Goal: Task Accomplishment & Management: Use online tool/utility

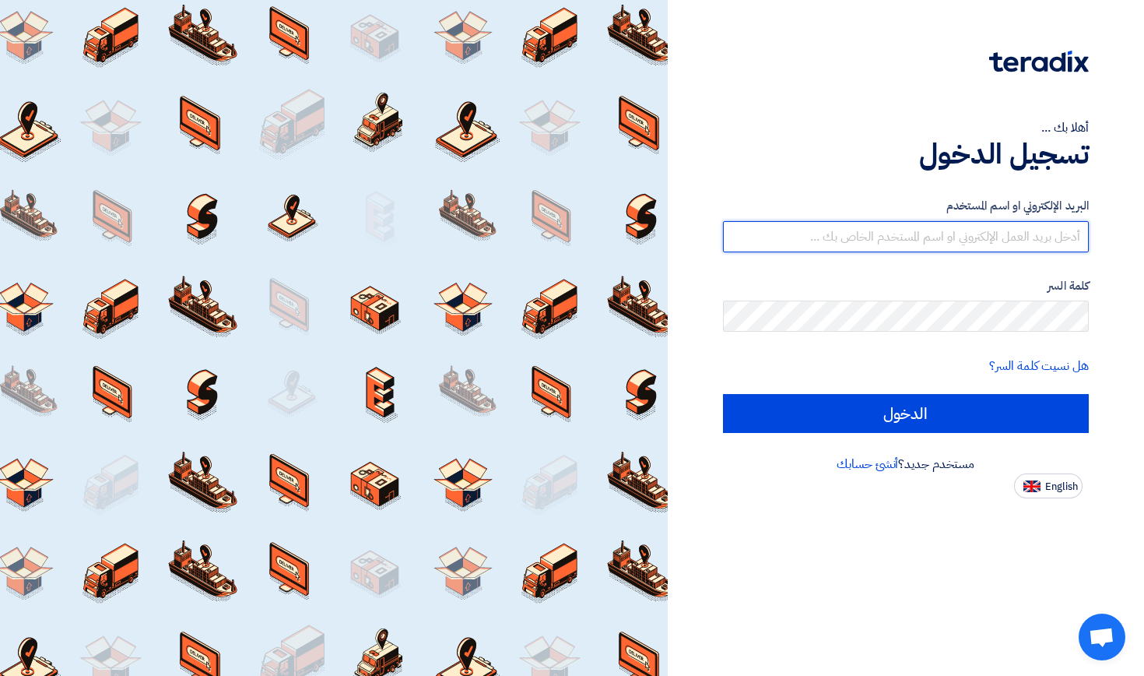
type input "khaled@oursunprogram.com"
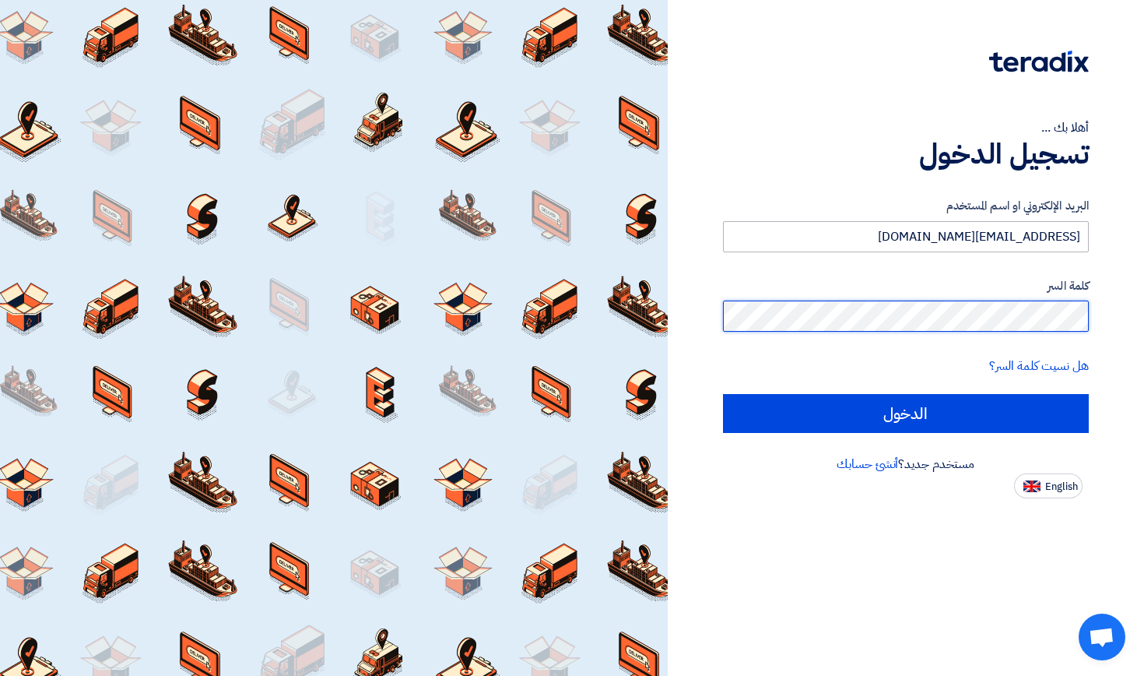
click at [905, 413] on input "الدخول" at bounding box center [906, 413] width 367 height 39
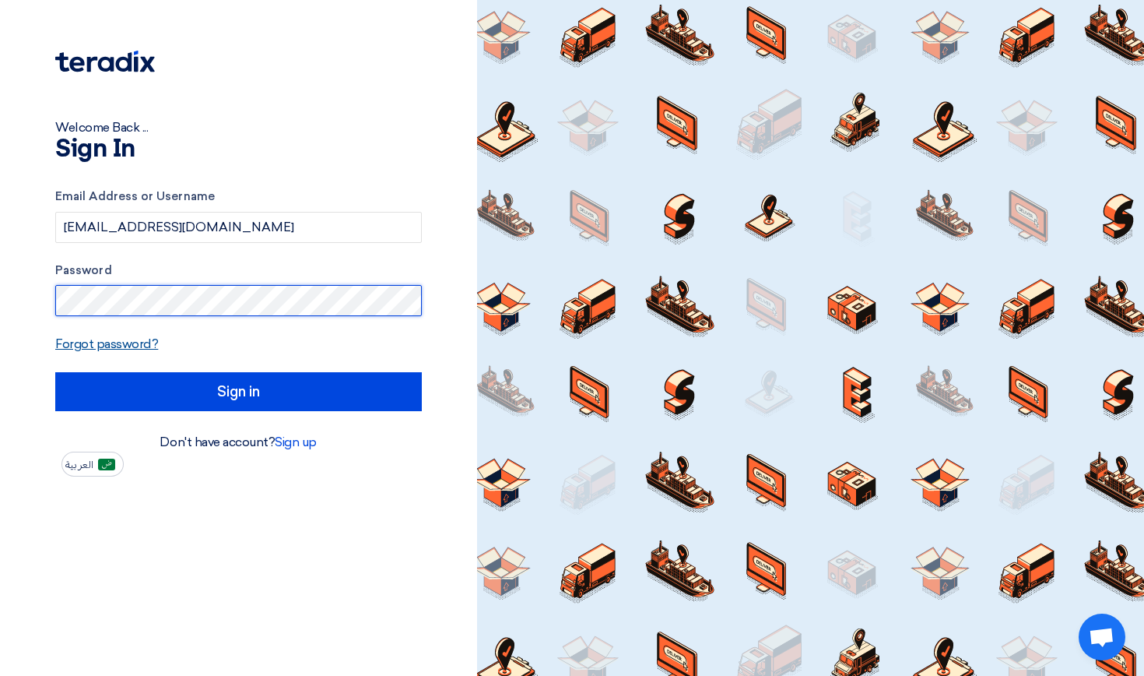
type input "Sign in"
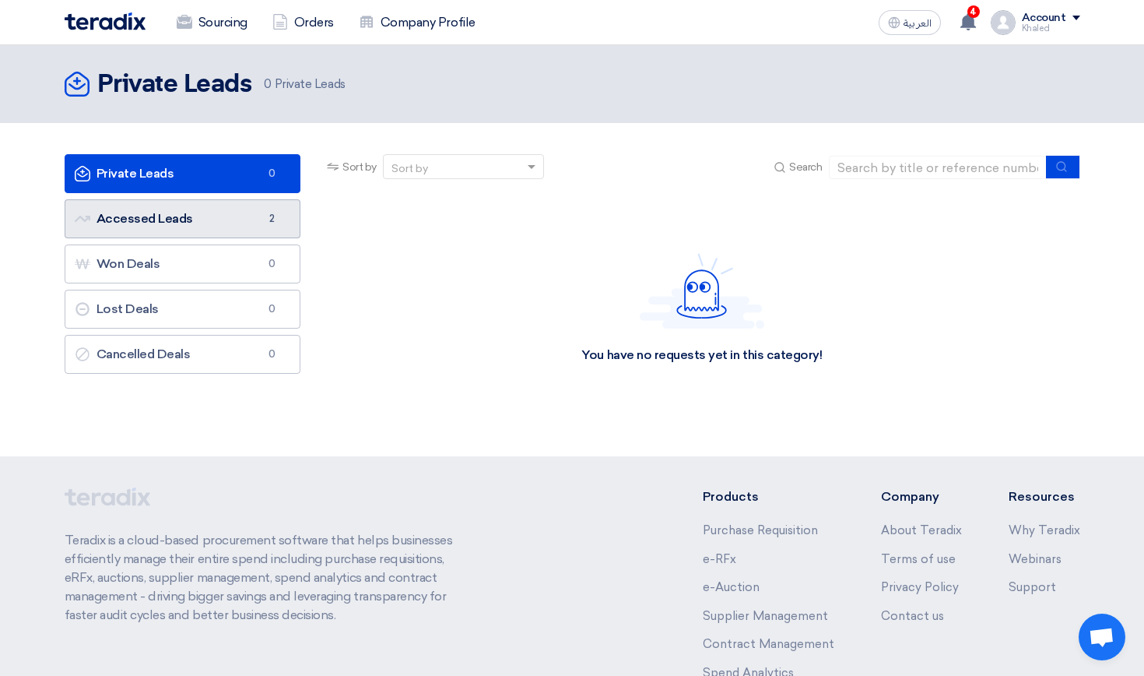
click at [226, 213] on link "Accessed Leads Accessed Leads 2" at bounding box center [183, 218] width 237 height 39
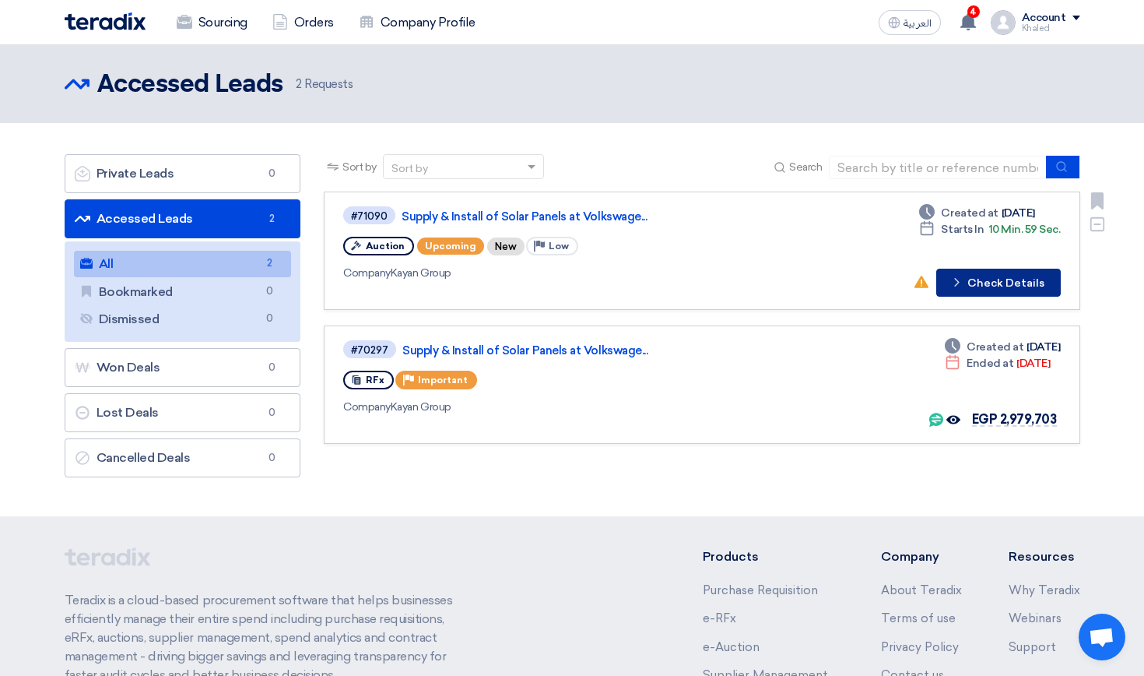
click at [997, 284] on button "Check details Check Details" at bounding box center [998, 283] width 125 height 28
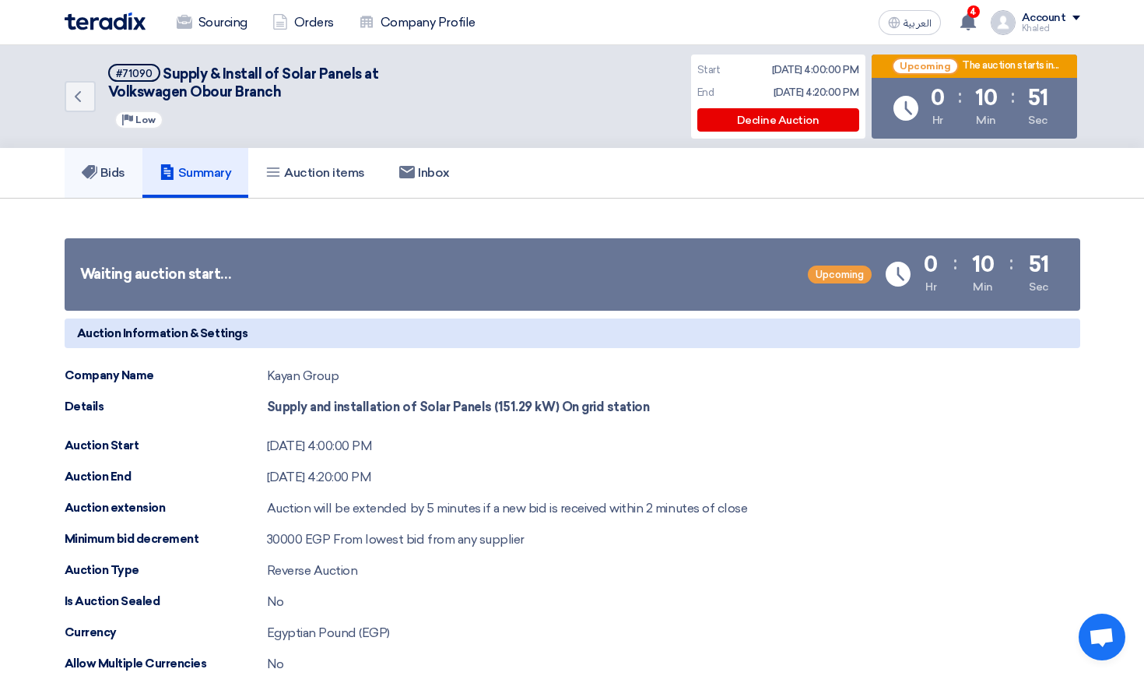
click at [96, 189] on link "Bids" at bounding box center [104, 173] width 78 height 50
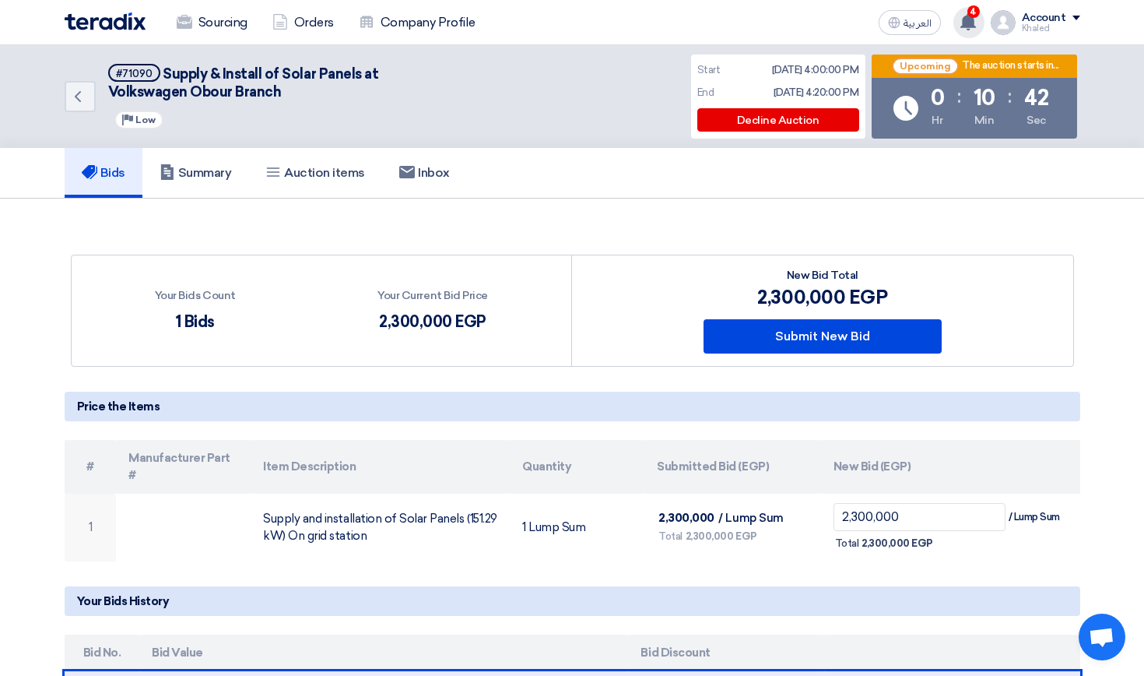
click at [970, 24] on use at bounding box center [968, 21] width 16 height 17
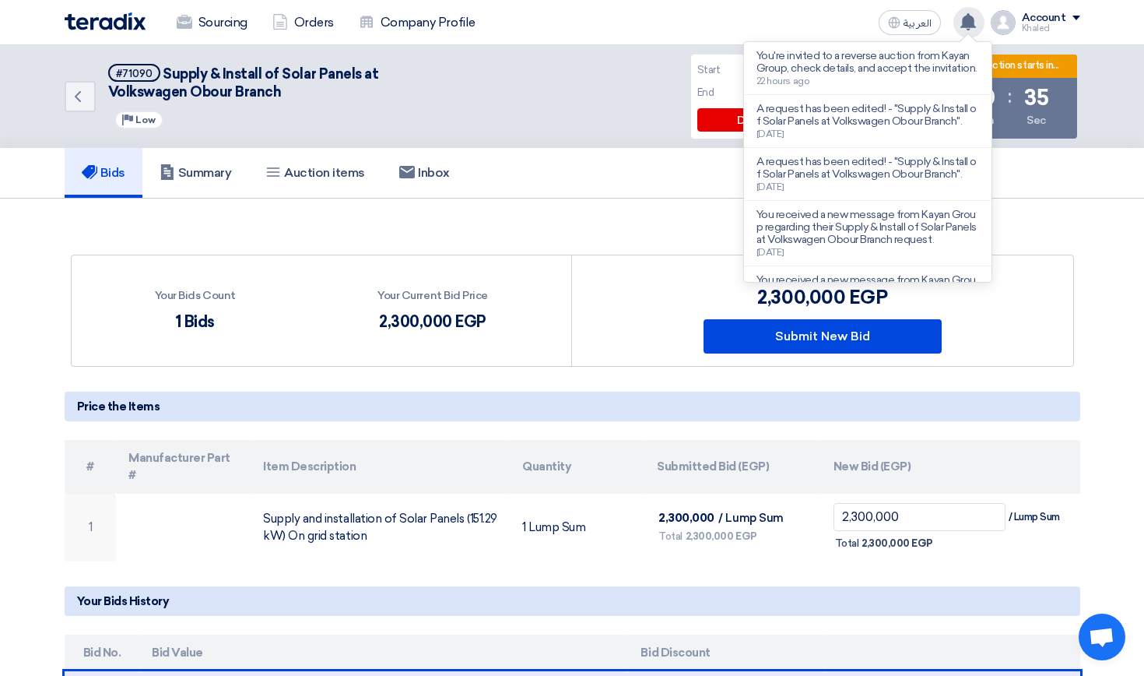
click at [965, 29] on icon at bounding box center [968, 21] width 17 height 17
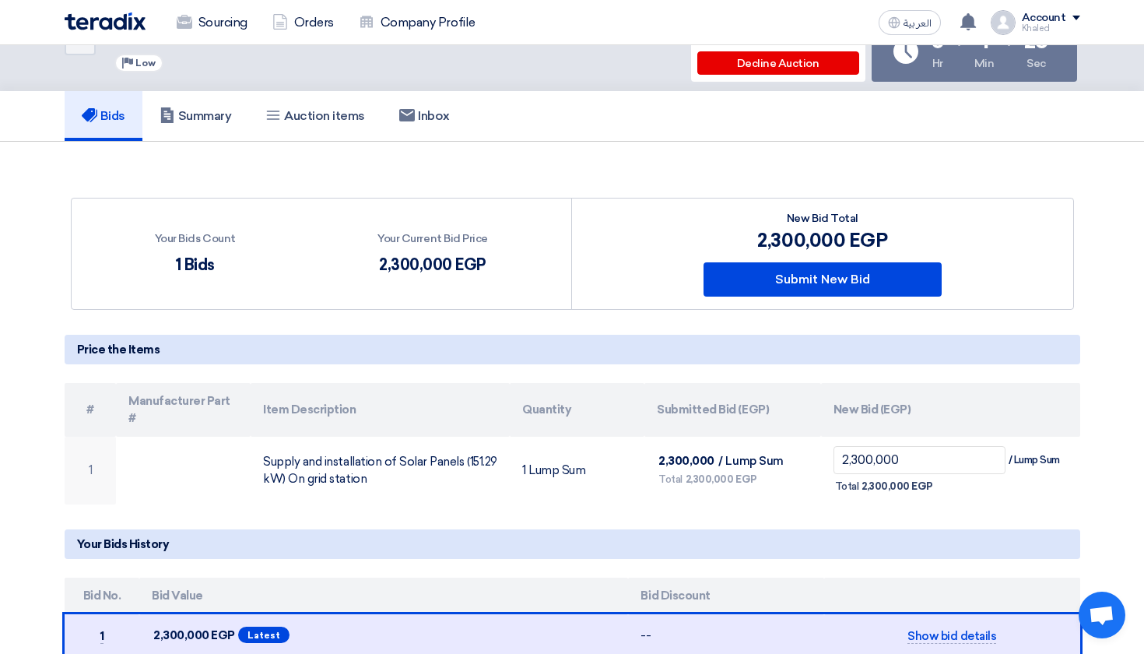
scroll to position [49, 0]
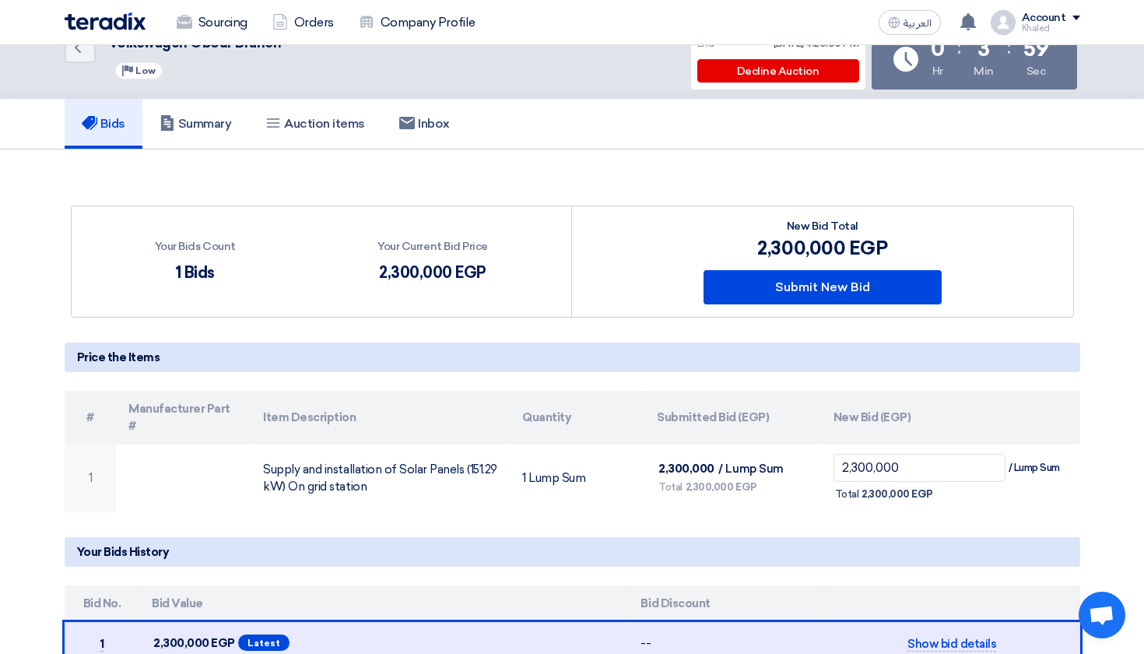
drag, startPoint x: 125, startPoint y: 68, endPoint x: 156, endPoint y: 68, distance: 31.9
click at [156, 68] on div "Priority Low" at bounding box center [138, 70] width 49 height 19
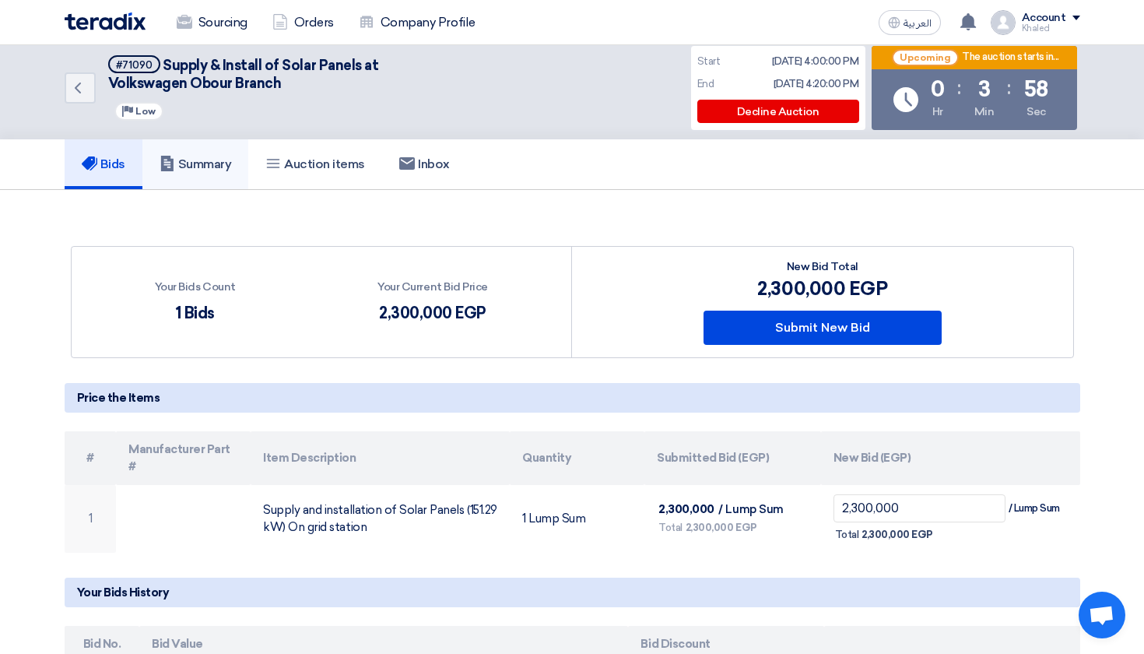
scroll to position [0, 0]
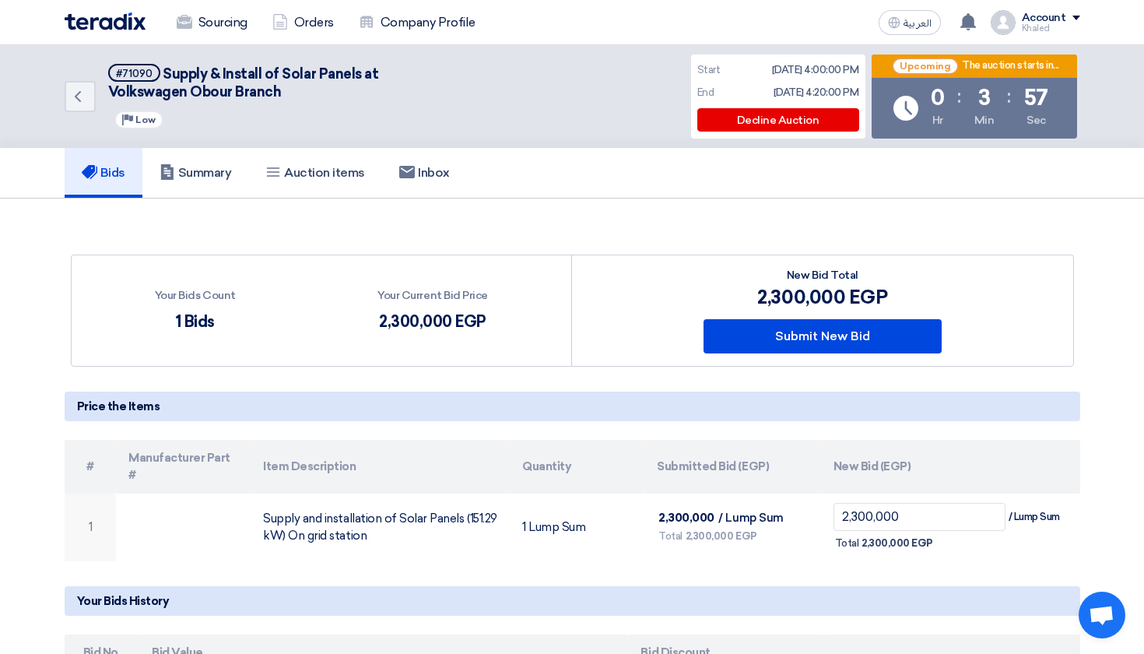
click at [246, 232] on div "Your Bids Count 1 Bids Your Current Bid Price 2,300,000 EGP" at bounding box center [572, 472] width 1039 height 484
click at [1127, 186] on div "Bids Summary Auction items Inbox" at bounding box center [572, 173] width 1144 height 51
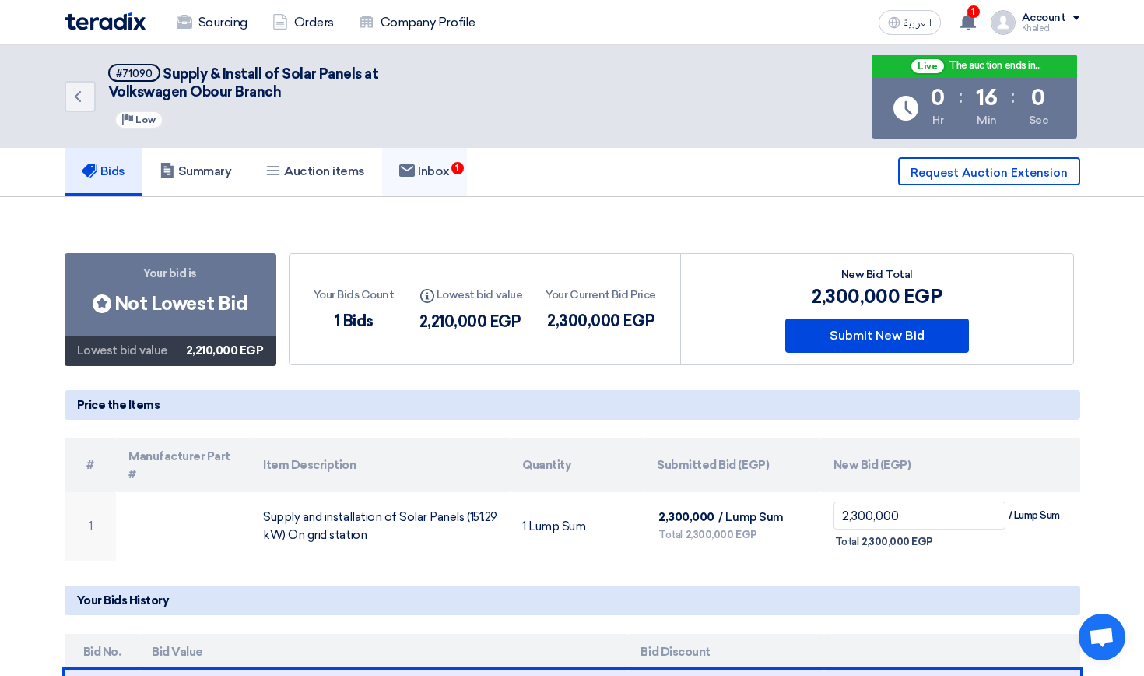
click at [448, 161] on link "Inbox 1" at bounding box center [424, 171] width 85 height 50
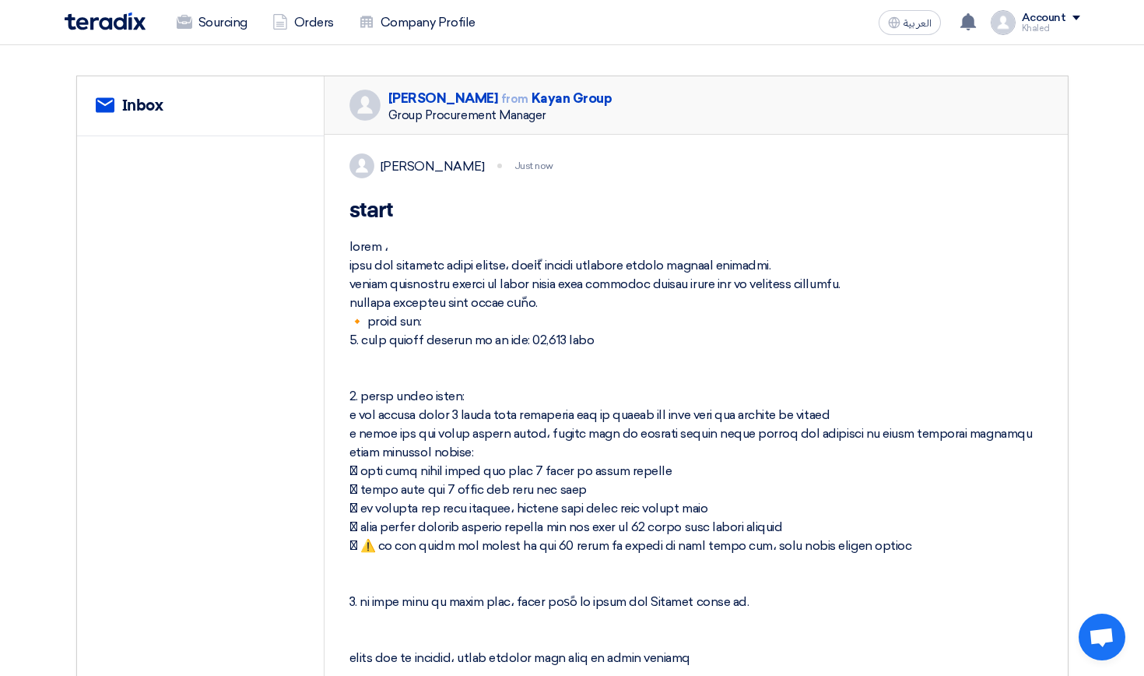
scroll to position [186, 0]
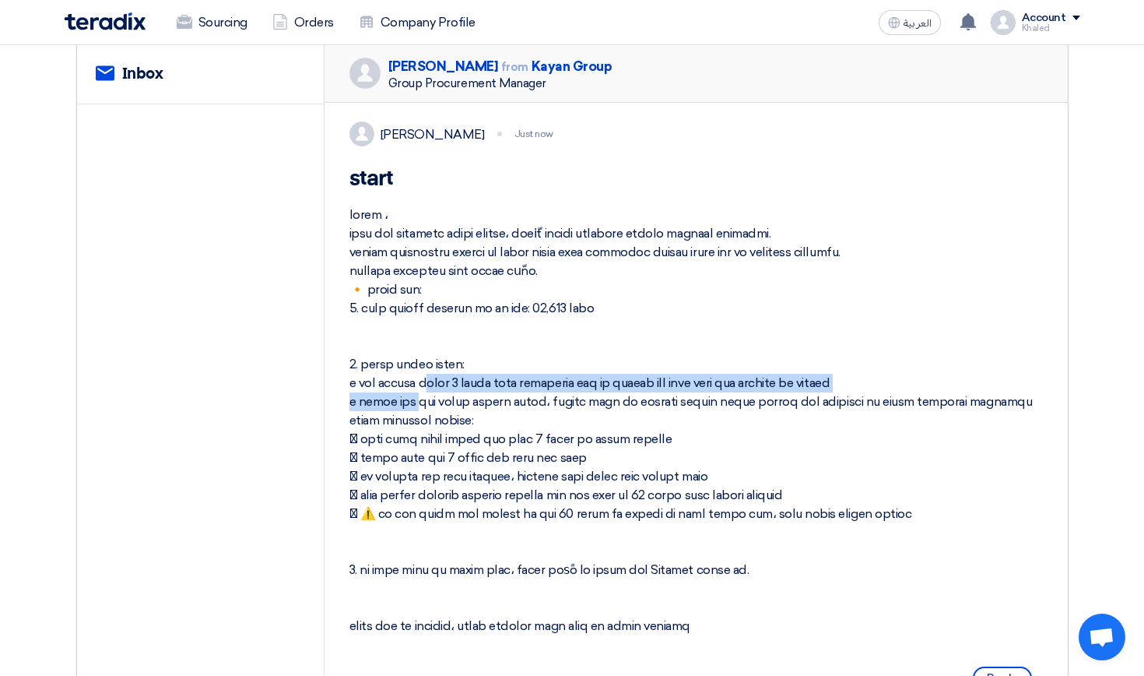
drag, startPoint x: 727, startPoint y: 398, endPoint x: 356, endPoint y: 404, distance: 370.5
click at [356, 403] on div at bounding box center [695, 420] width 693 height 430
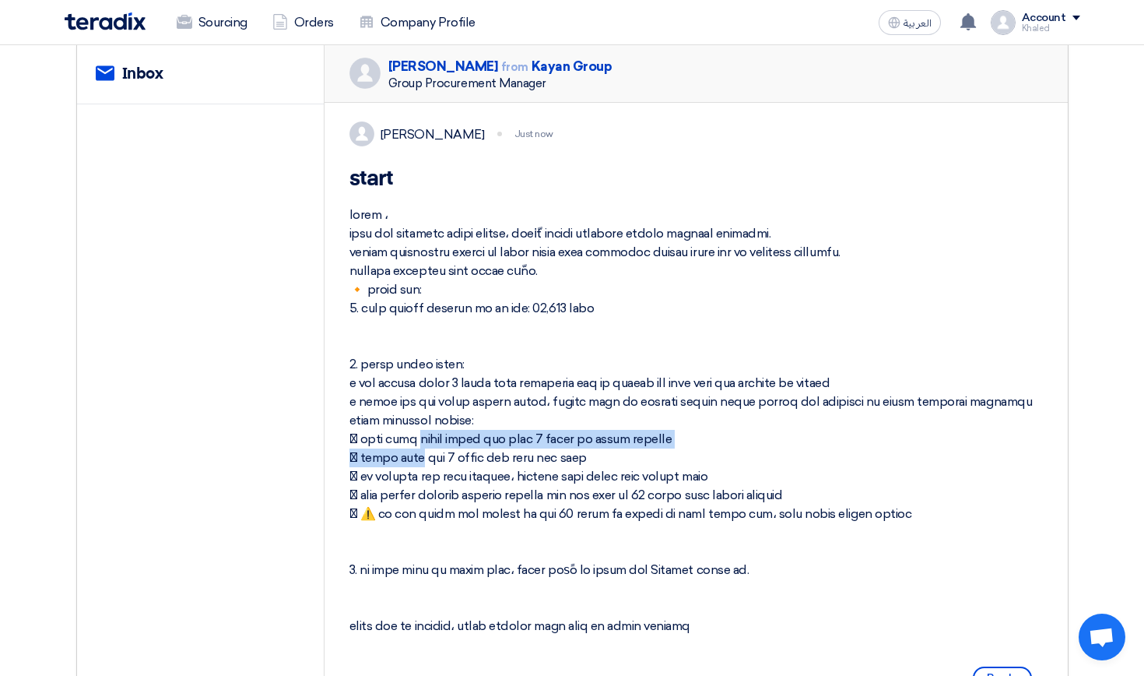
drag, startPoint x: 936, startPoint y: 419, endPoint x: 592, endPoint y: 430, distance: 344.2
click at [592, 430] on div at bounding box center [695, 420] width 693 height 430
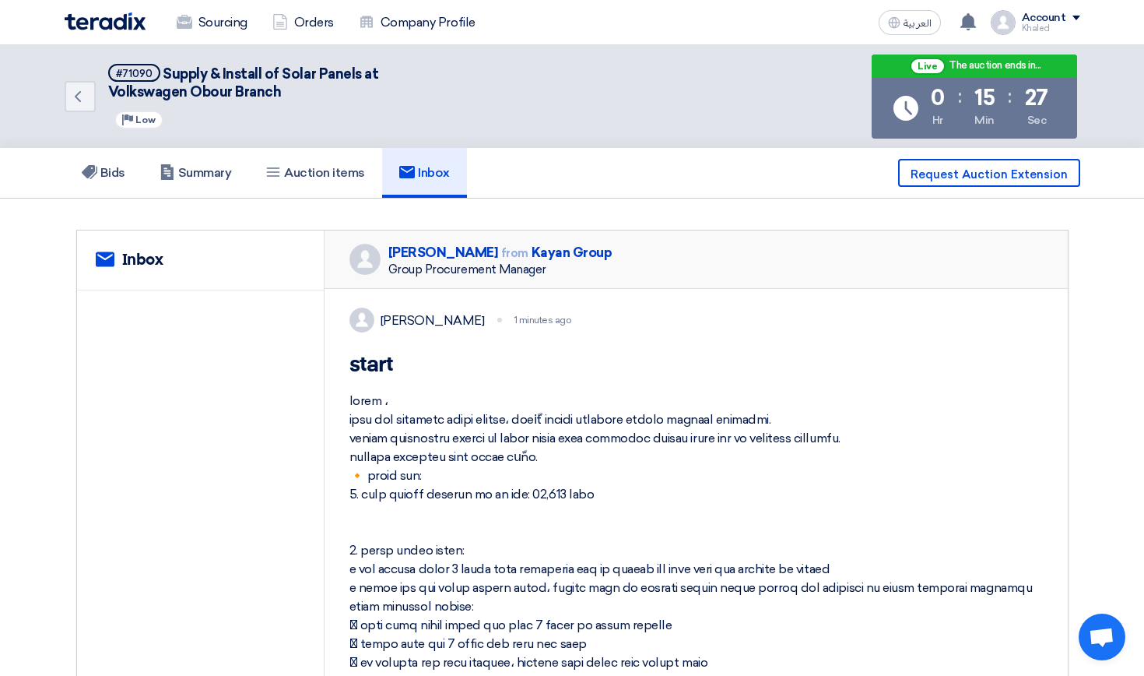
scroll to position [0, 0]
click at [102, 170] on h5 "Bids" at bounding box center [104, 173] width 44 height 16
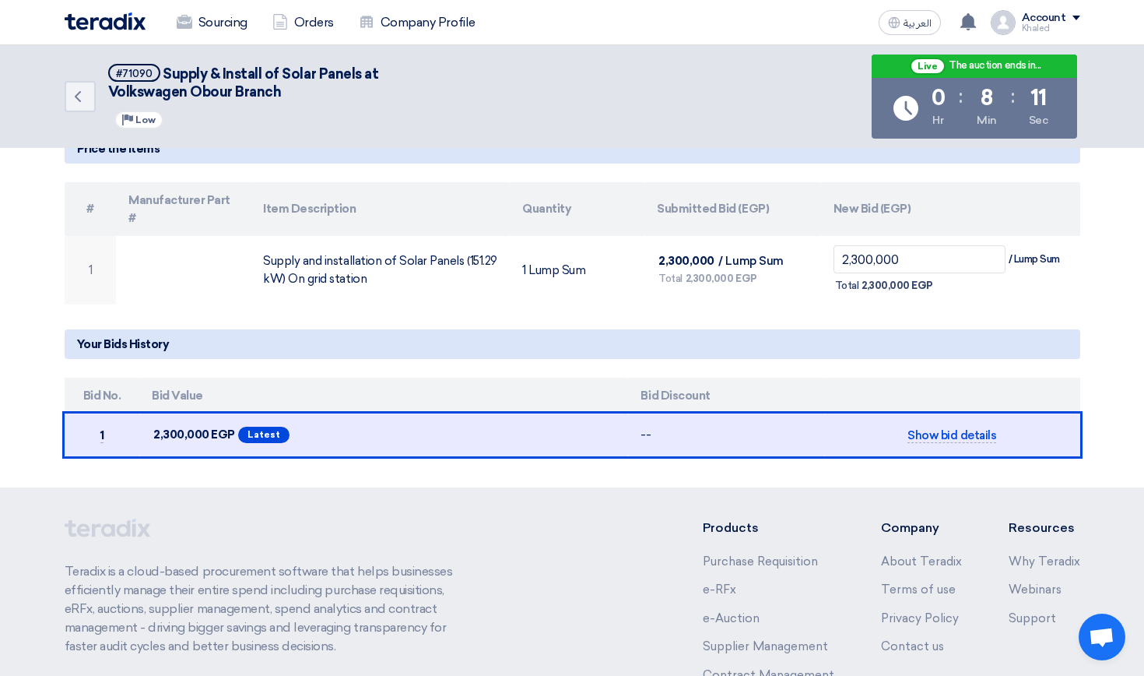
scroll to position [264, 0]
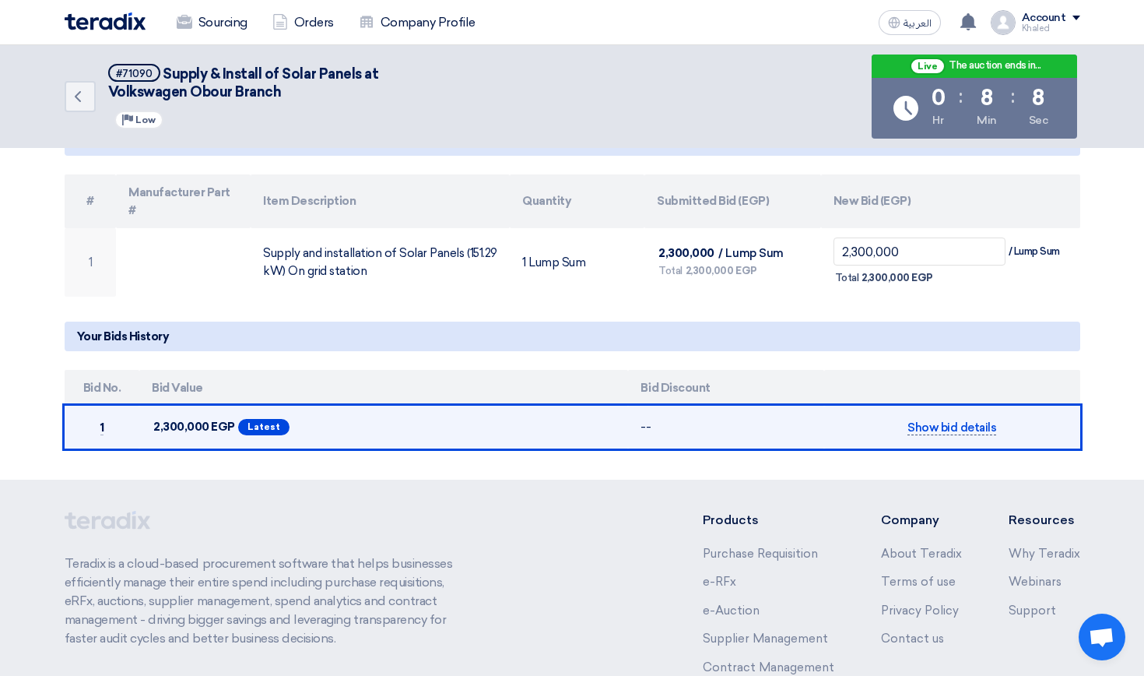
click at [945, 420] on span "Show bid details" at bounding box center [952, 427] width 89 height 15
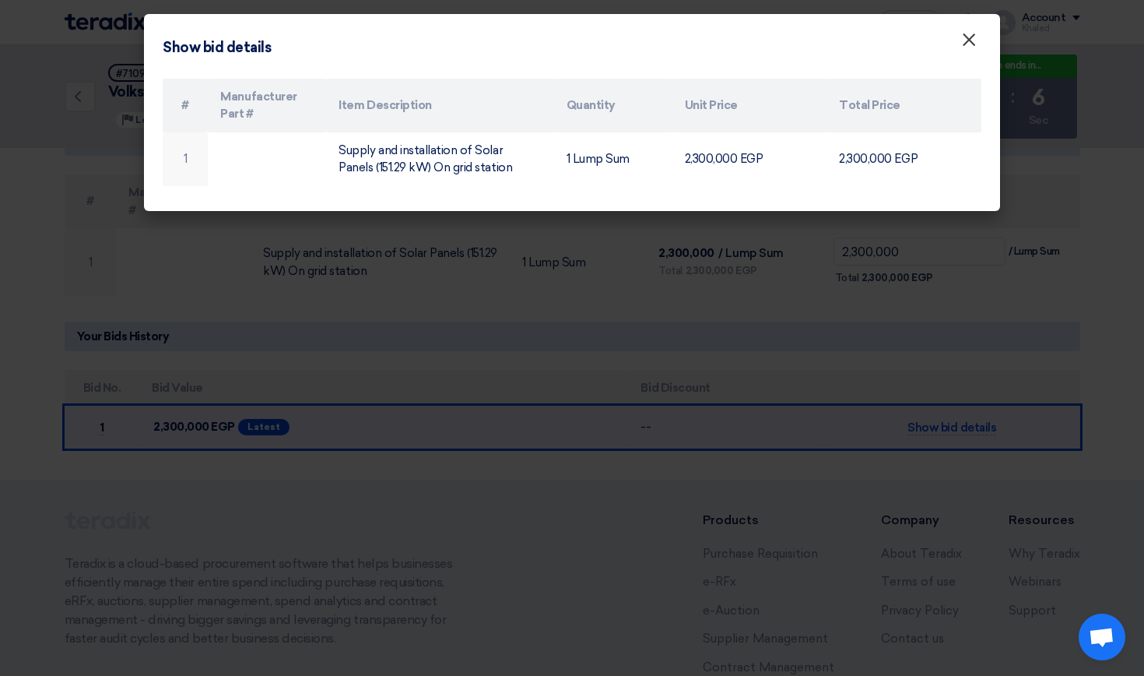
click at [973, 34] on span "×" at bounding box center [969, 43] width 16 height 31
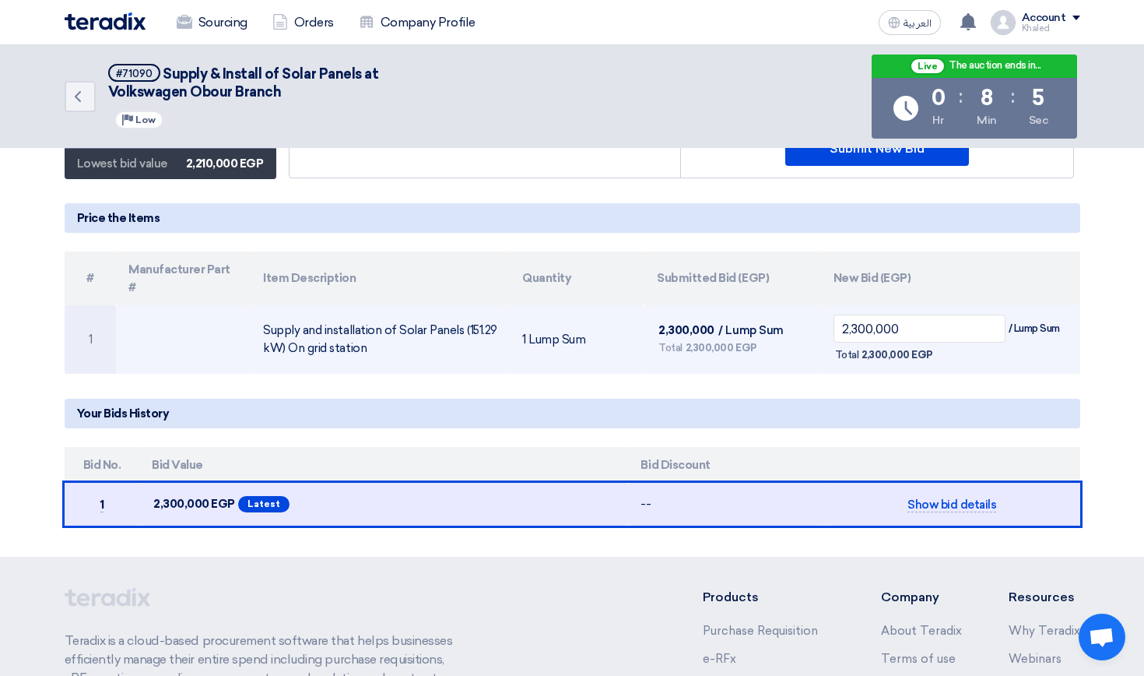
scroll to position [183, 0]
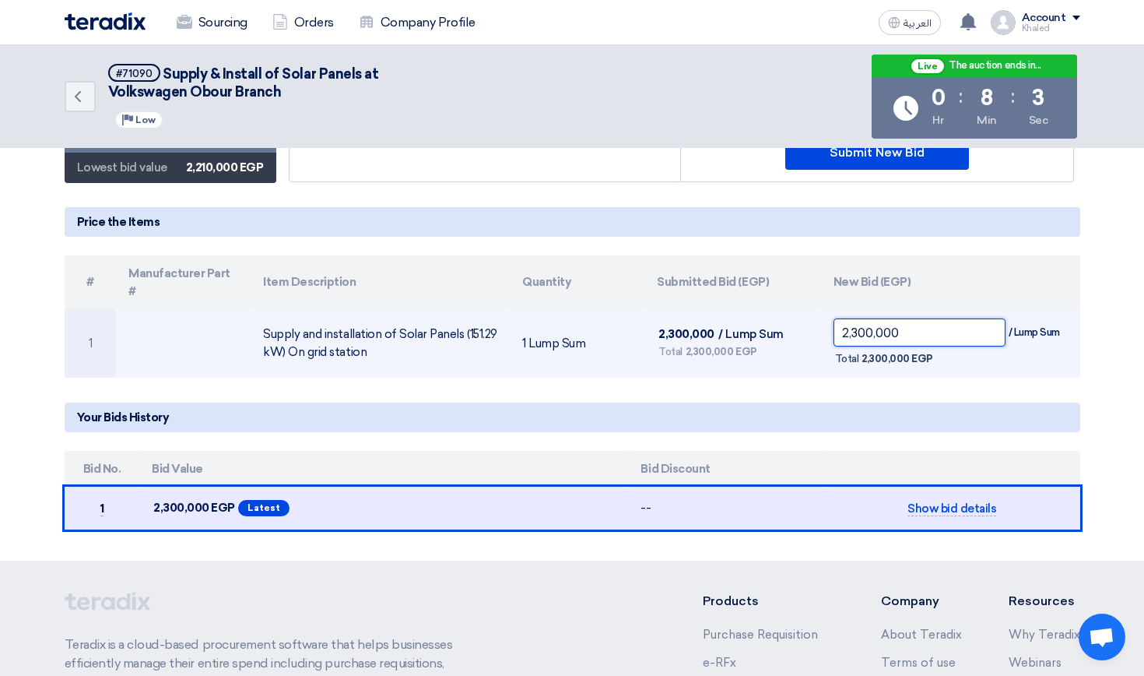
click at [855, 318] on input "2,300,000" at bounding box center [920, 332] width 172 height 28
click at [849, 318] on input "200,000" at bounding box center [920, 332] width 172 height 28
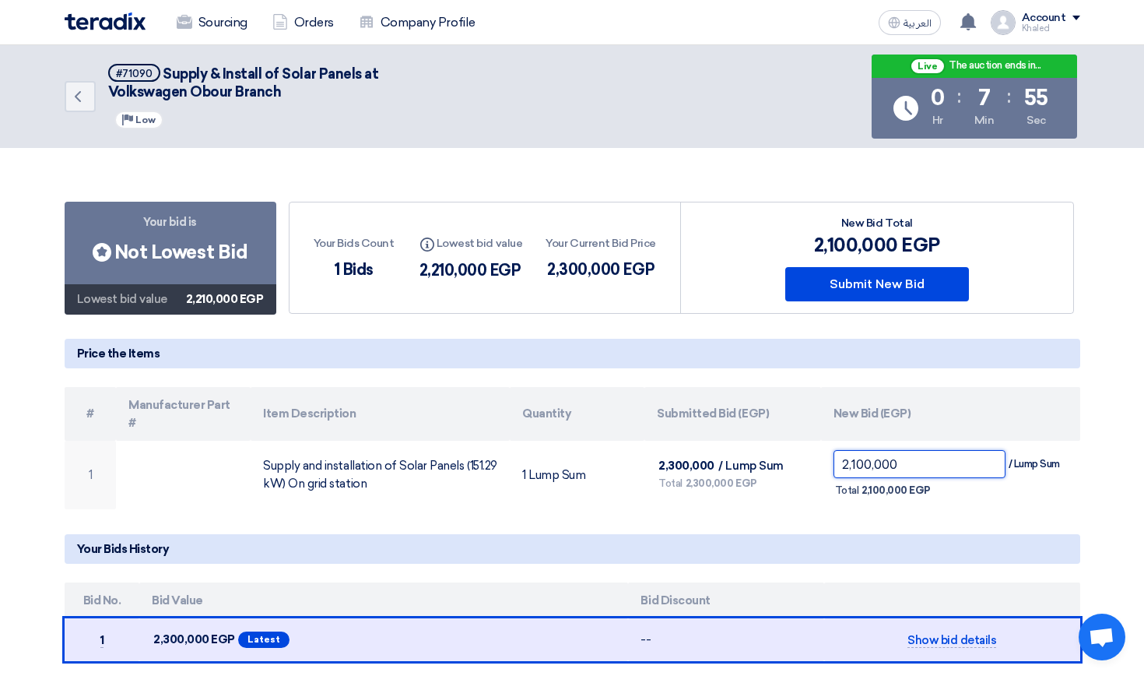
scroll to position [54, 0]
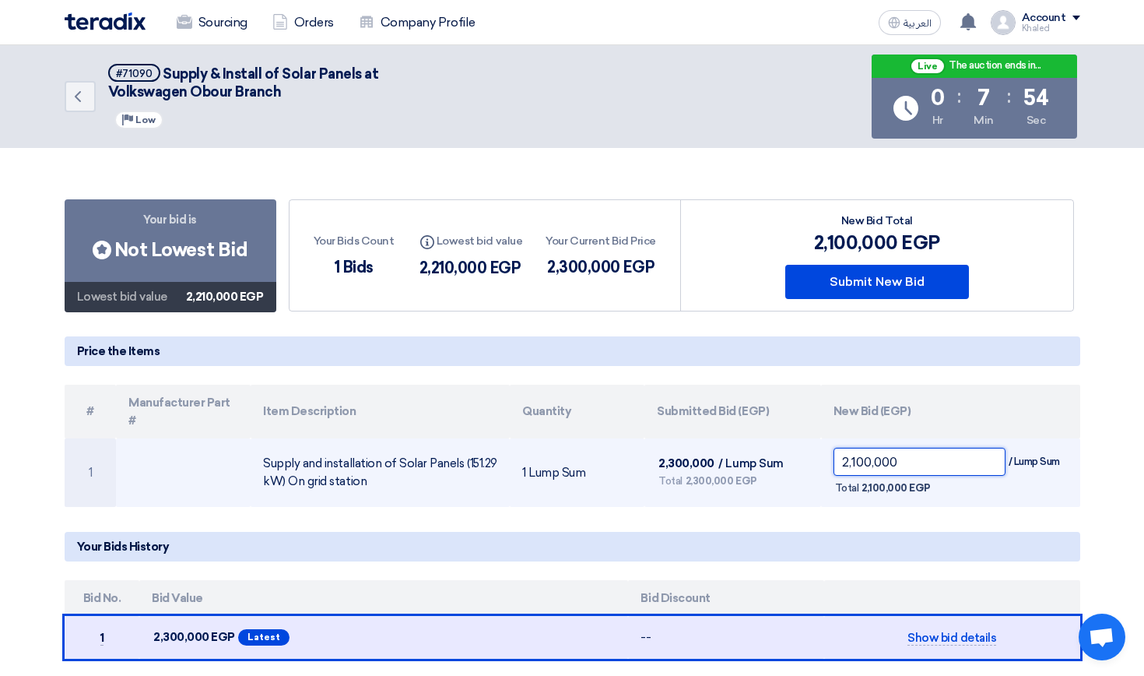
click at [855, 448] on input "2,100,000" at bounding box center [920, 462] width 172 height 28
click at [852, 448] on input "210,000" at bounding box center [920, 462] width 172 height 28
click at [864, 448] on input "2,190,000" at bounding box center [920, 462] width 172 height 28
click at [852, 448] on input "210,000" at bounding box center [920, 462] width 172 height 28
type input "2,180,000"
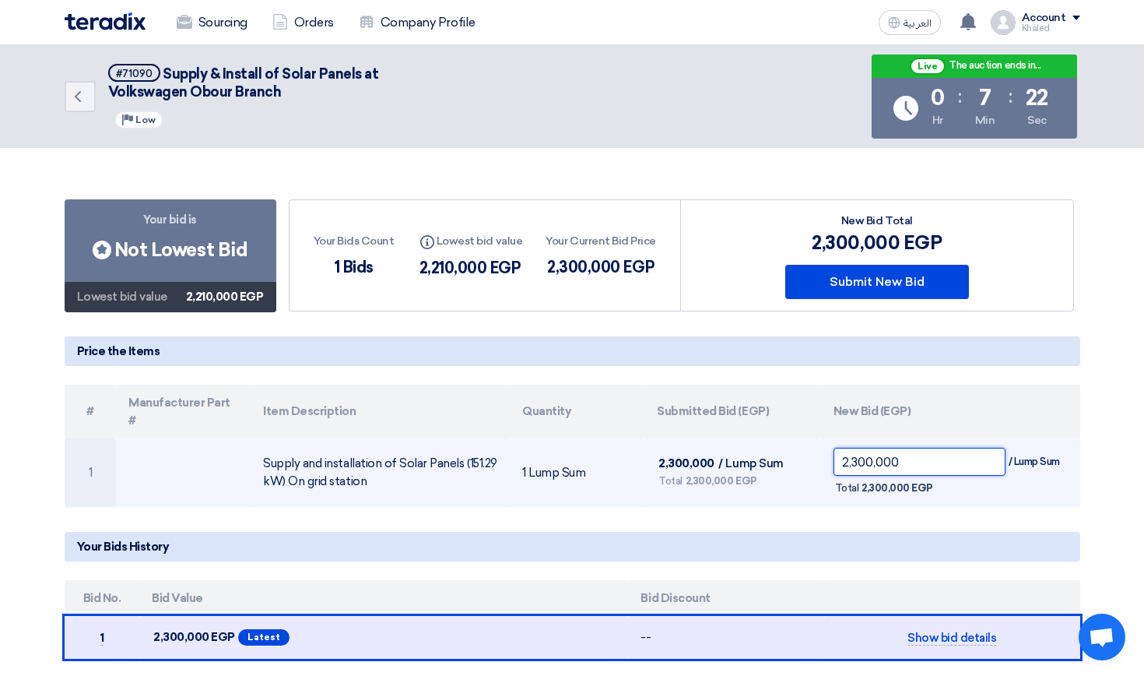
drag, startPoint x: 922, startPoint y: 440, endPoint x: 809, endPoint y: 446, distance: 112.3
click at [809, 446] on tr "1 Supply and installation of Solar Panels (151.29 kW) On grid station 1 Lump Su…" at bounding box center [573, 472] width 1016 height 68
type input "2,180,000"
click at [923, 448] on input "2,180,000" at bounding box center [920, 462] width 172 height 28
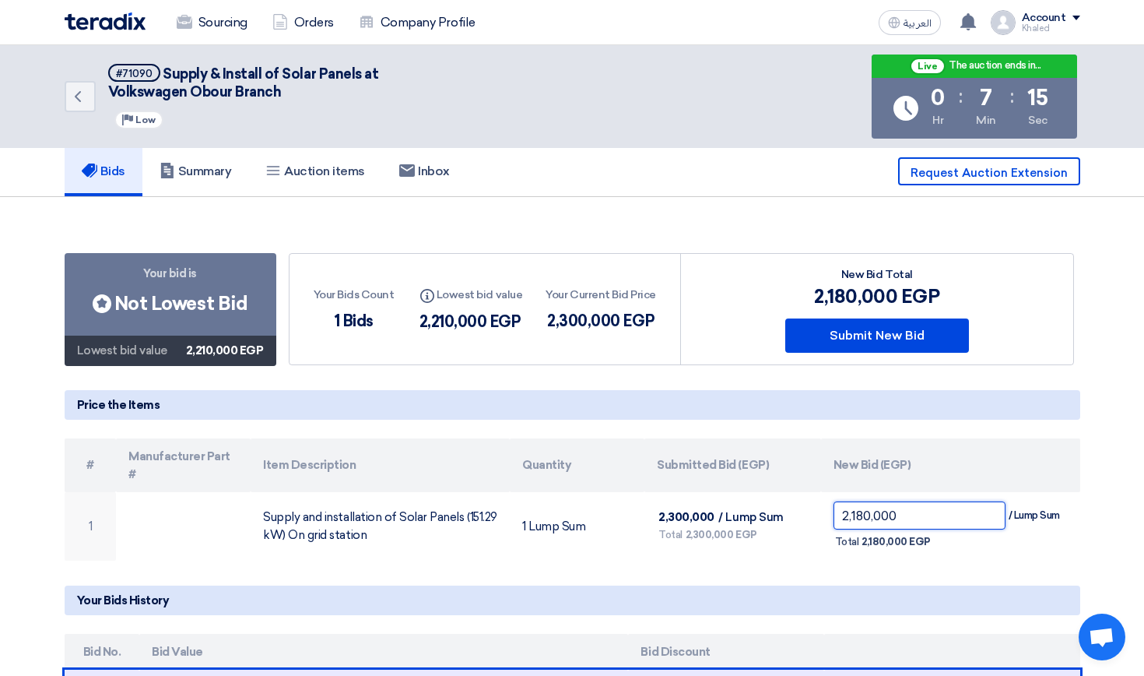
scroll to position [0, 0]
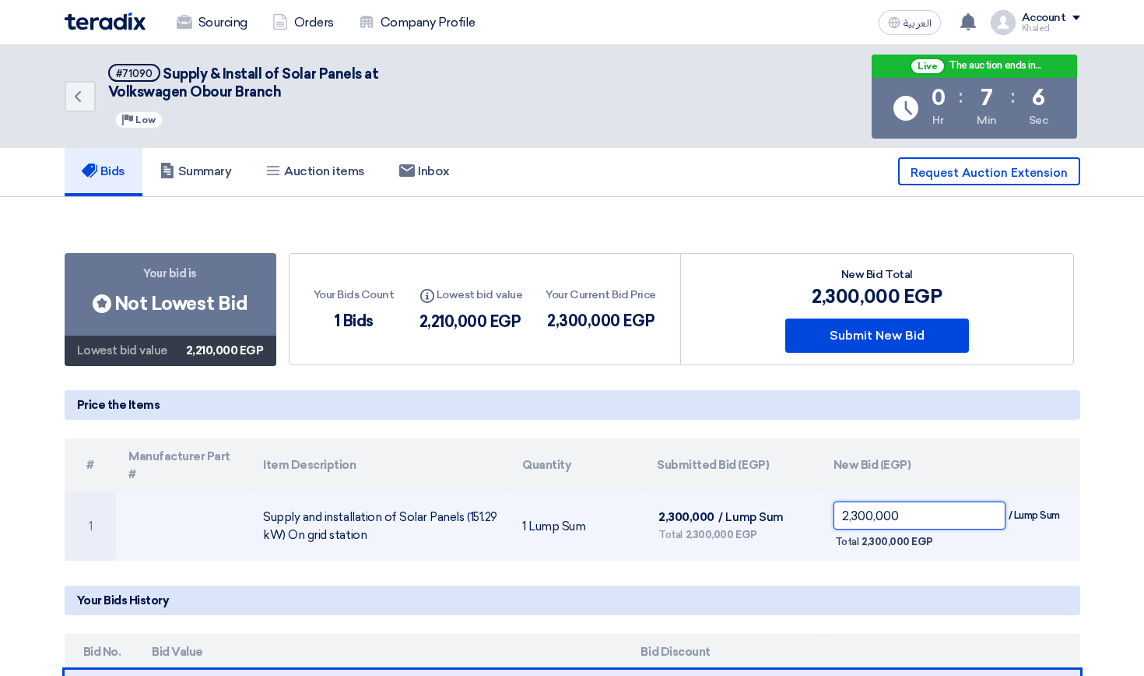
click at [880, 504] on input "2,300,000" at bounding box center [920, 515] width 172 height 28
paste input "18"
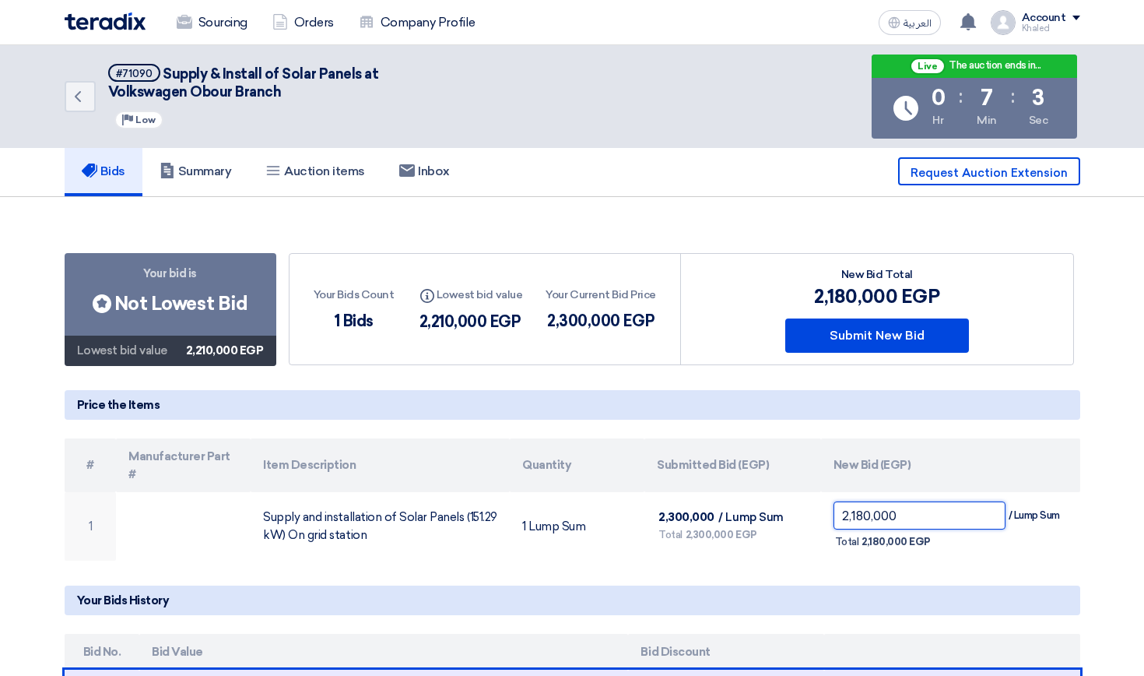
type input "2,180,000"
click at [695, 421] on div "Your bid is Bids submitted Not Lowest Bid Lowest bid value 2,210,000 EGP Your B…" at bounding box center [573, 406] width 1016 height 307
drag, startPoint x: 430, startPoint y: 320, endPoint x: 449, endPoint y: 320, distance: 18.7
click at [449, 320] on div "2,210,000 EGP" at bounding box center [470, 321] width 104 height 23
drag, startPoint x: 113, startPoint y: 304, endPoint x: 228, endPoint y: 304, distance: 115.2
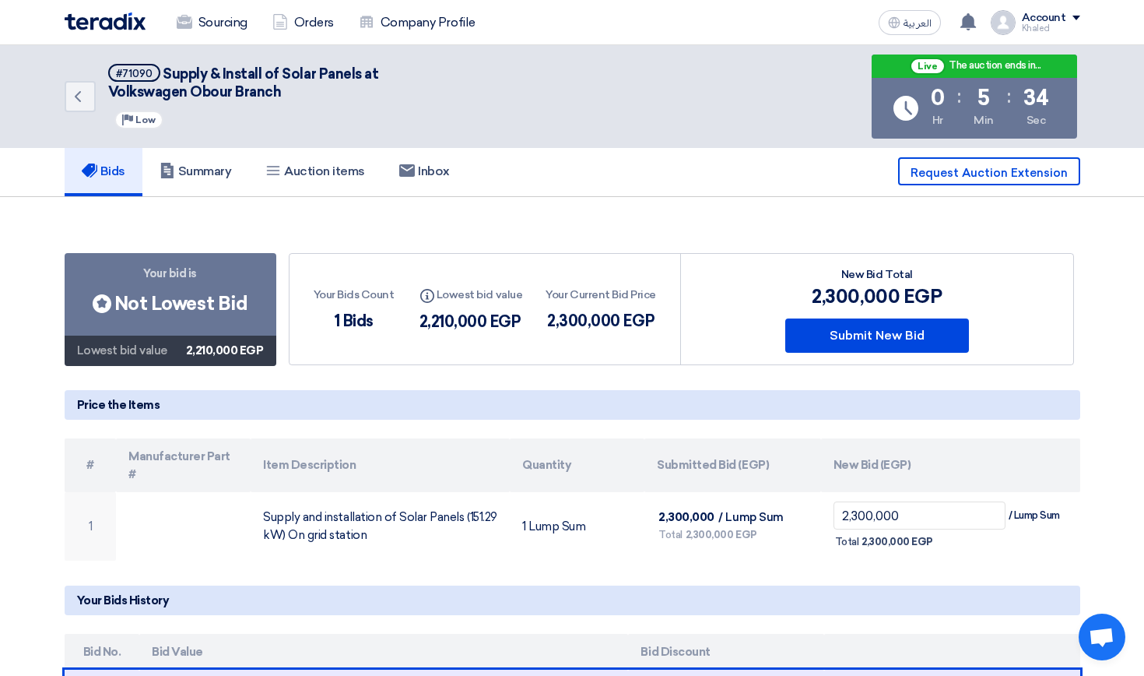
click at [229, 304] on div "Bids submitted Not Lowest Bid" at bounding box center [170, 304] width 155 height 28
drag, startPoint x: 543, startPoint y: 315, endPoint x: 654, endPoint y: 313, distance: 110.5
click at [654, 313] on div "Your Bids Count 1 Bids Info Lowest bid value 2,210,000 EGP Your Current Bid Pri…" at bounding box center [486, 309] width 392 height 111
drag, startPoint x: 419, startPoint y: 325, endPoint x: 531, endPoint y: 316, distance: 112.5
click at [531, 316] on div "Your Bids Count 1 Bids Info Lowest bid value 2,210,000 EGP Your Current Bid Pri…" at bounding box center [486, 309] width 392 height 111
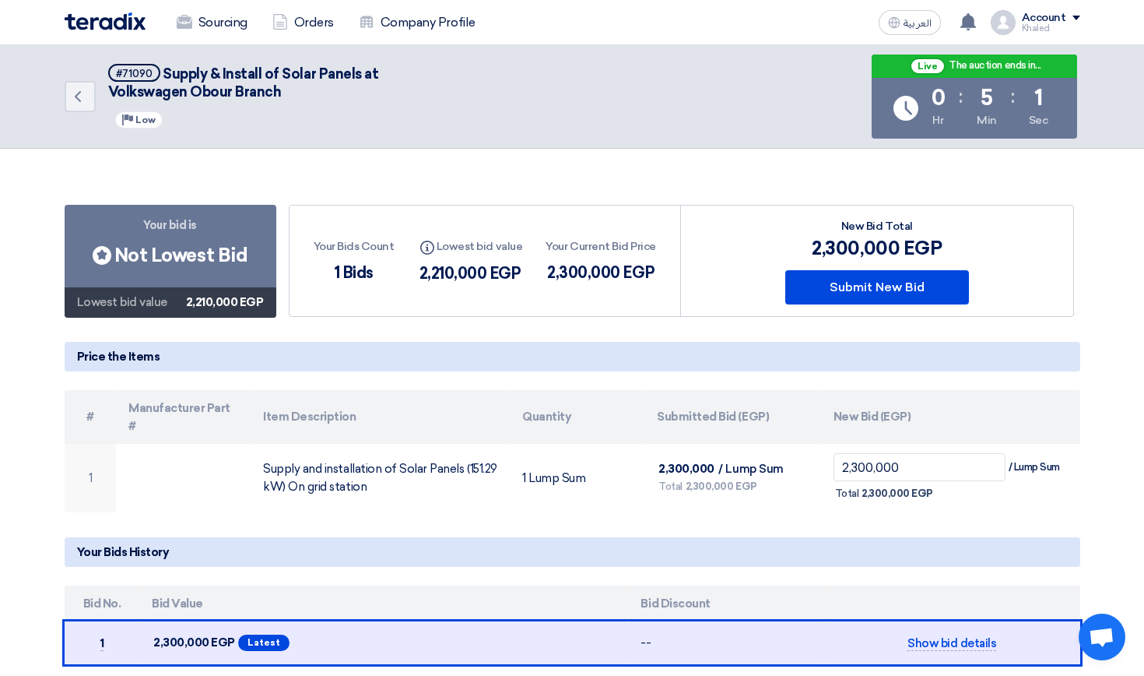
scroll to position [49, 0]
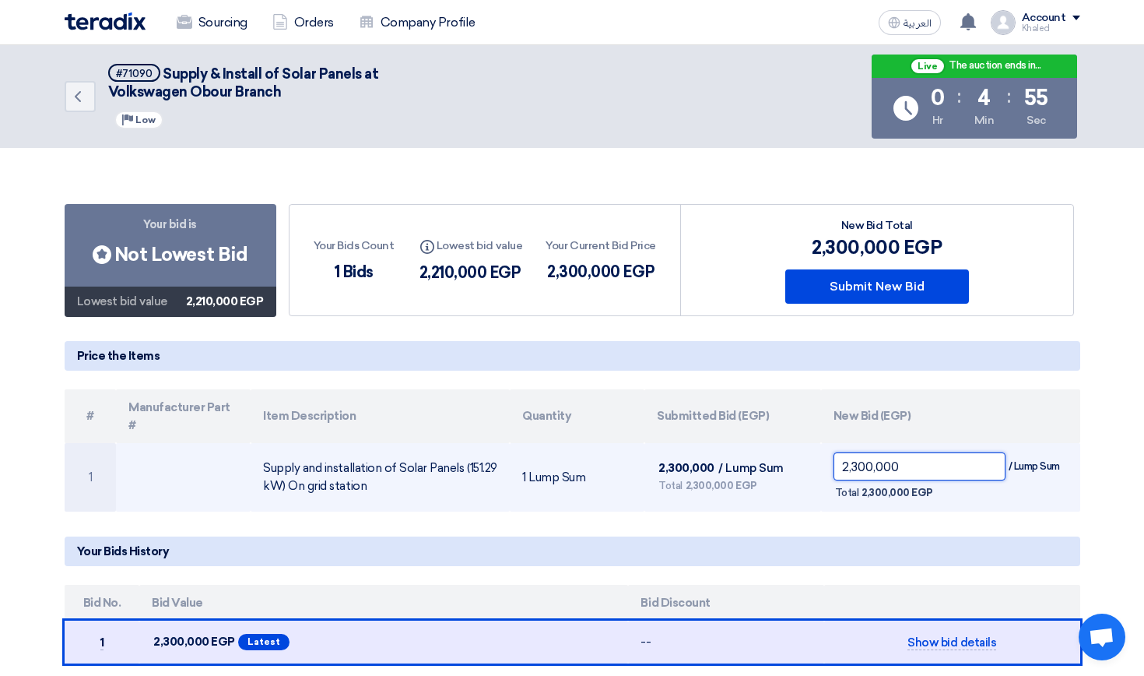
click at [925, 452] on input "2,300,000" at bounding box center [920, 466] width 172 height 28
paste input "18"
type input "2,180,000"
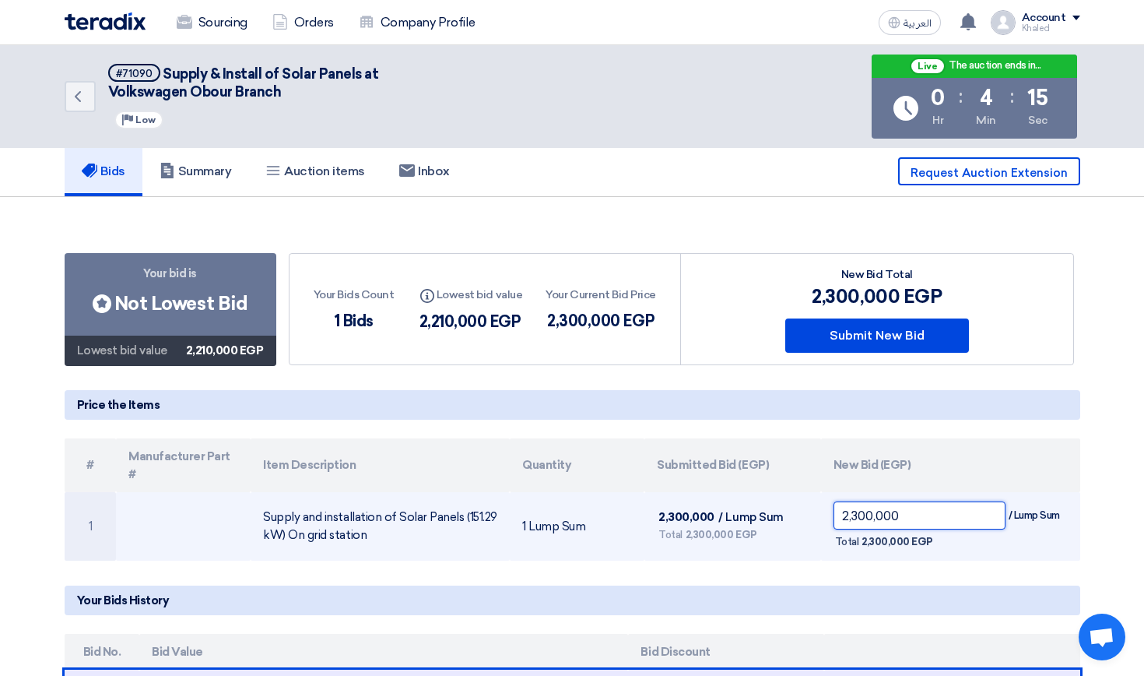
drag, startPoint x: 908, startPoint y: 493, endPoint x: 813, endPoint y: 493, distance: 95.0
click at [813, 493] on tr "1 Supply and installation of Solar Panels (151.29 kW) On grid station 1 Lump Su…" at bounding box center [573, 526] width 1016 height 68
paste input "18"
type input "2,180,000"
click at [914, 501] on input "2,300,000" at bounding box center [920, 515] width 172 height 28
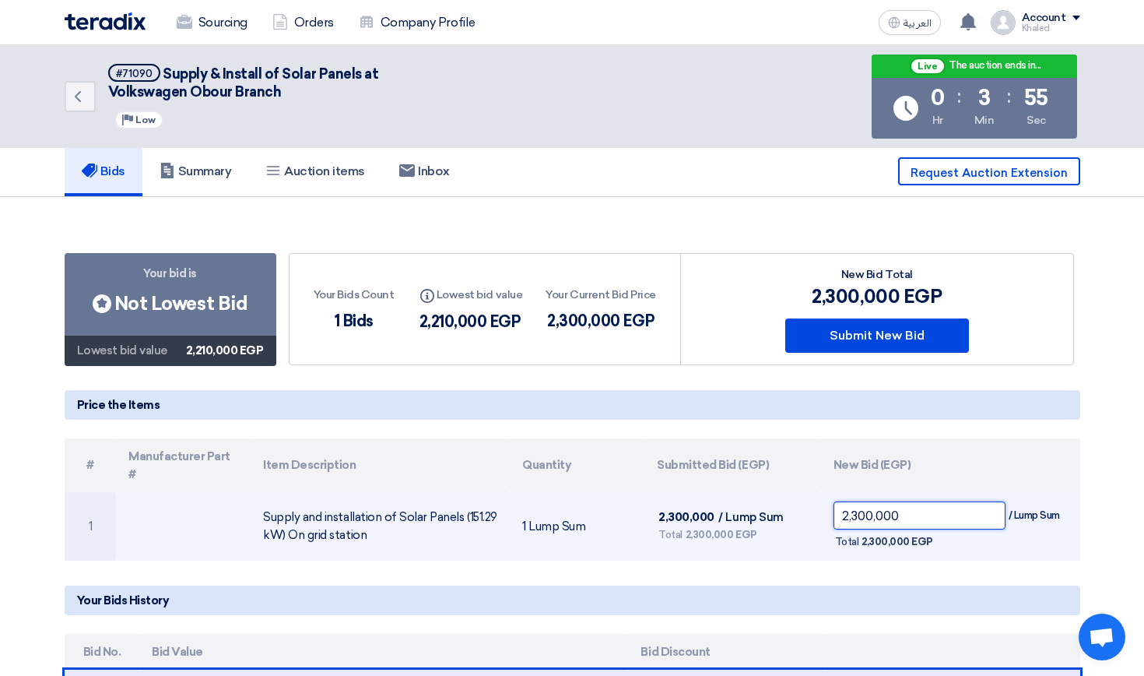
click at [914, 501] on input "2,300,000" at bounding box center [920, 515] width 172 height 28
paste input "18"
type input "2,180,000"
click at [924, 501] on input "2,300,000" at bounding box center [920, 515] width 172 height 28
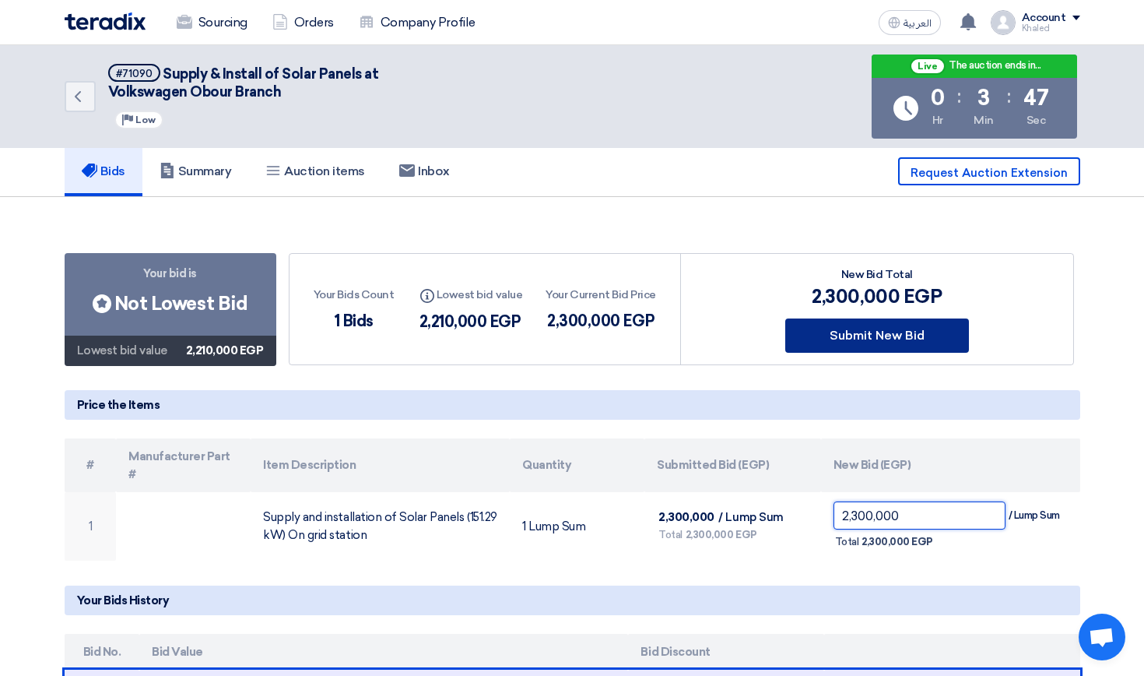
paste input "18"
type input "2,180,000"
click at [850, 333] on button "Submit New Bid" at bounding box center [877, 335] width 184 height 34
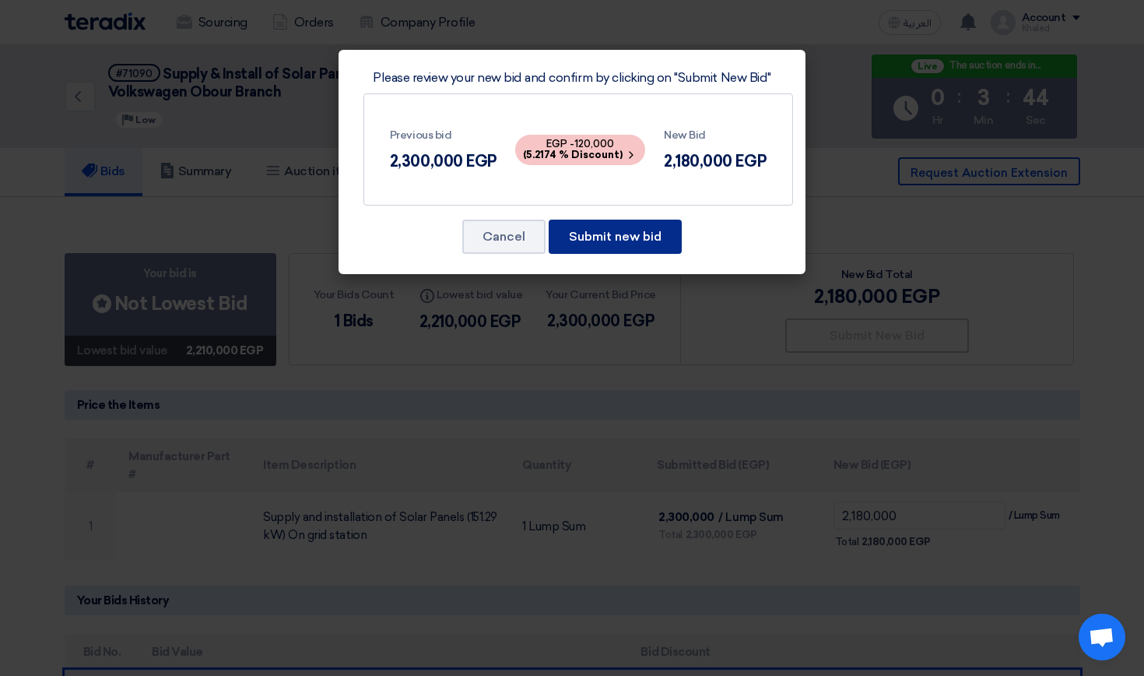
click at [638, 238] on button "Submit new bid" at bounding box center [615, 236] width 133 height 34
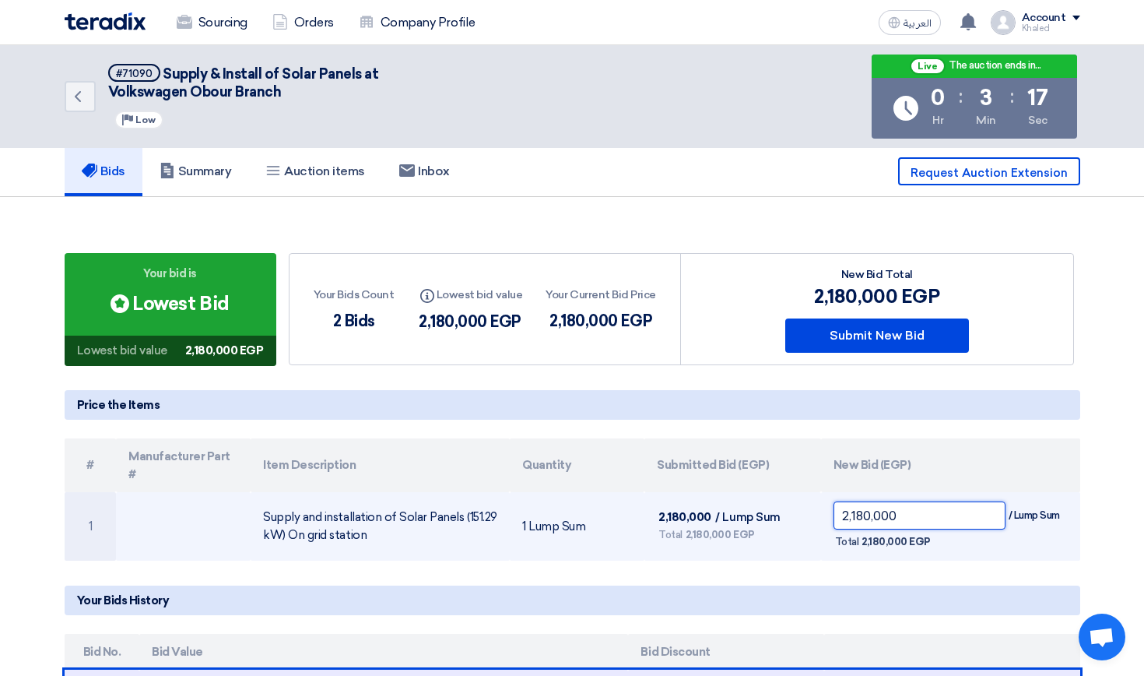
click at [856, 501] on input "2,180,000" at bounding box center [920, 515] width 172 height 28
type input "2,120,000"
drag, startPoint x: 925, startPoint y: 498, endPoint x: 798, endPoint y: 498, distance: 126.9
click at [798, 498] on tr "1 Supply and installation of Solar Panels (151.29 kW) On grid station 1 Lump Su…" at bounding box center [573, 526] width 1016 height 68
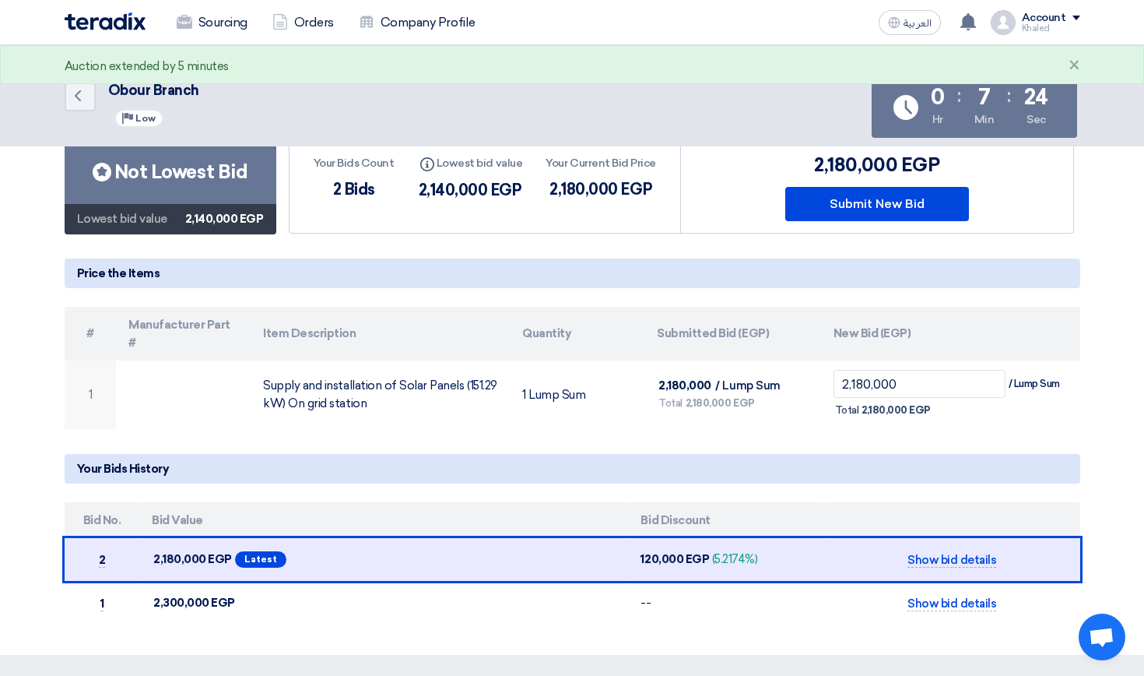
scroll to position [139, 0]
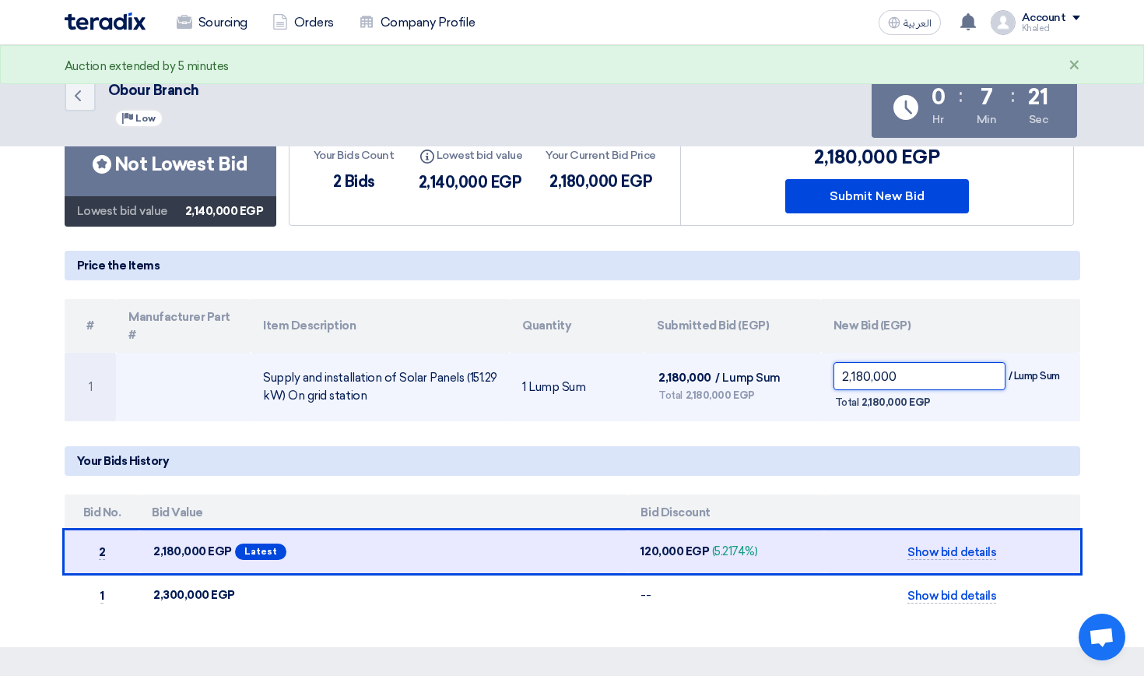
drag, startPoint x: 862, startPoint y: 360, endPoint x: 852, endPoint y: 359, distance: 10.1
click at [852, 362] on input "2,180,000" at bounding box center [920, 376] width 172 height 28
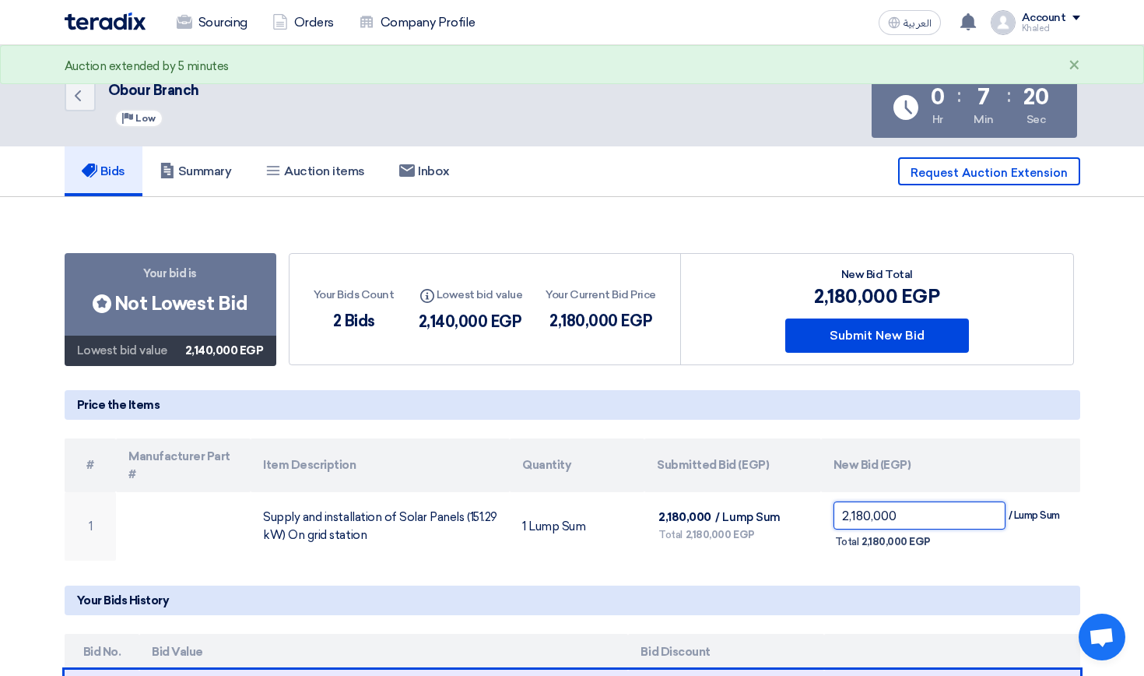
scroll to position [0, 0]
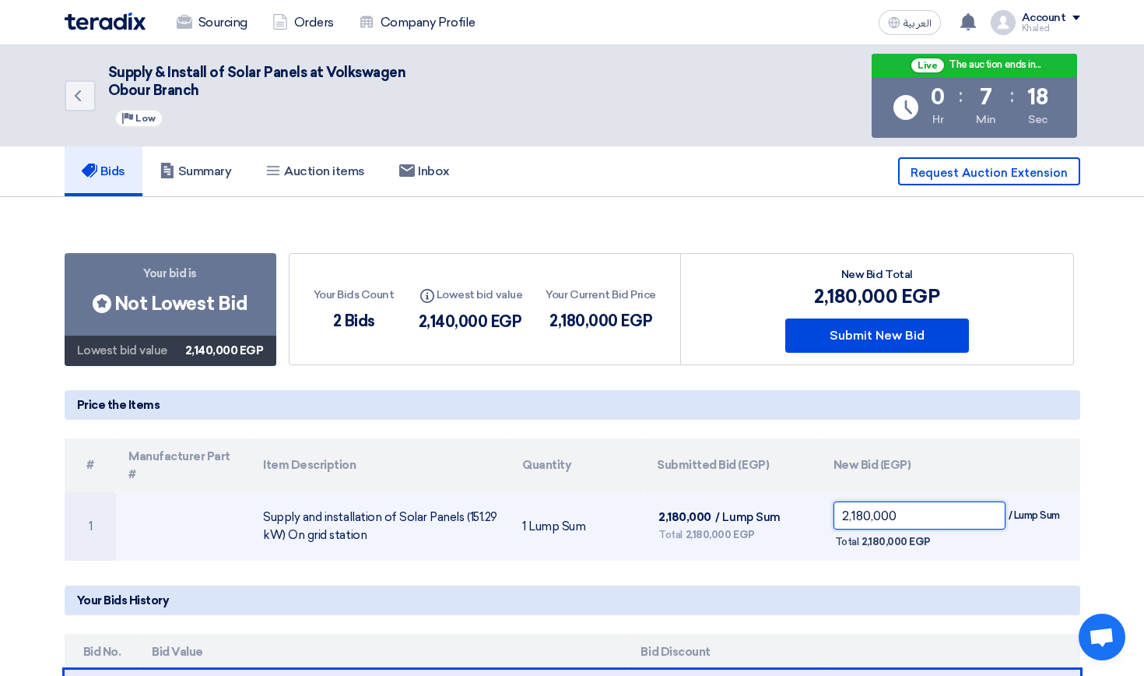
click at [866, 501] on input "2,180,000" at bounding box center [920, 515] width 172 height 28
click at [852, 501] on input "210,000" at bounding box center [920, 515] width 172 height 28
click at [862, 501] on input "2,100,000" at bounding box center [920, 515] width 172 height 28
type input "2,110,000"
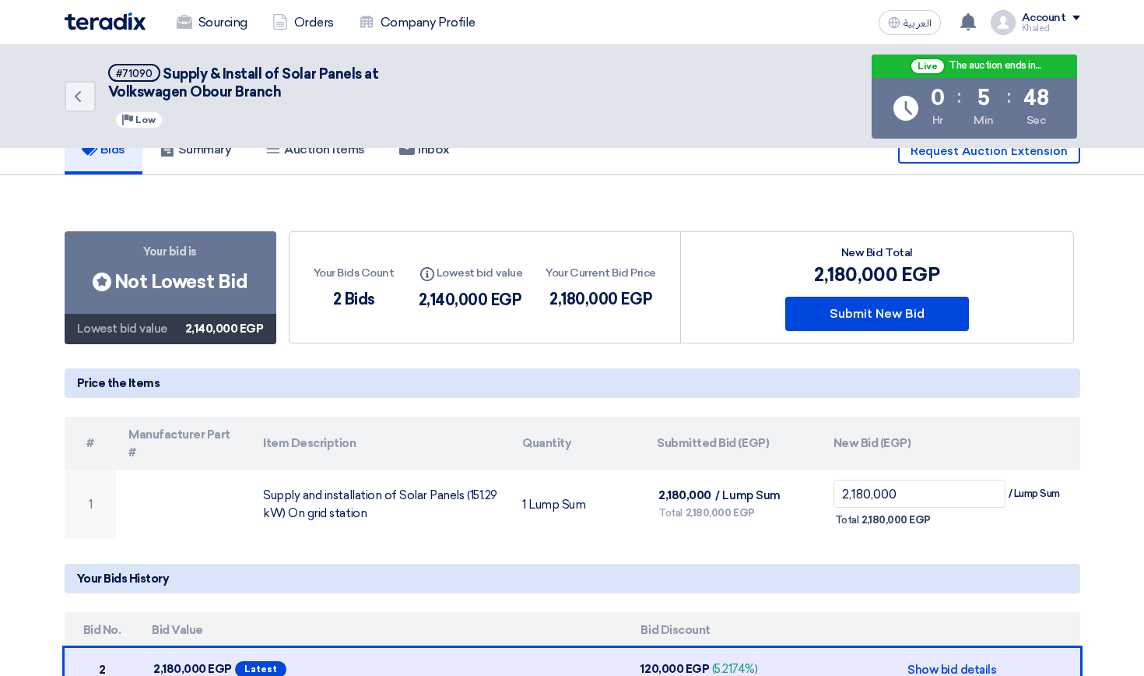
scroll to position [23, 0]
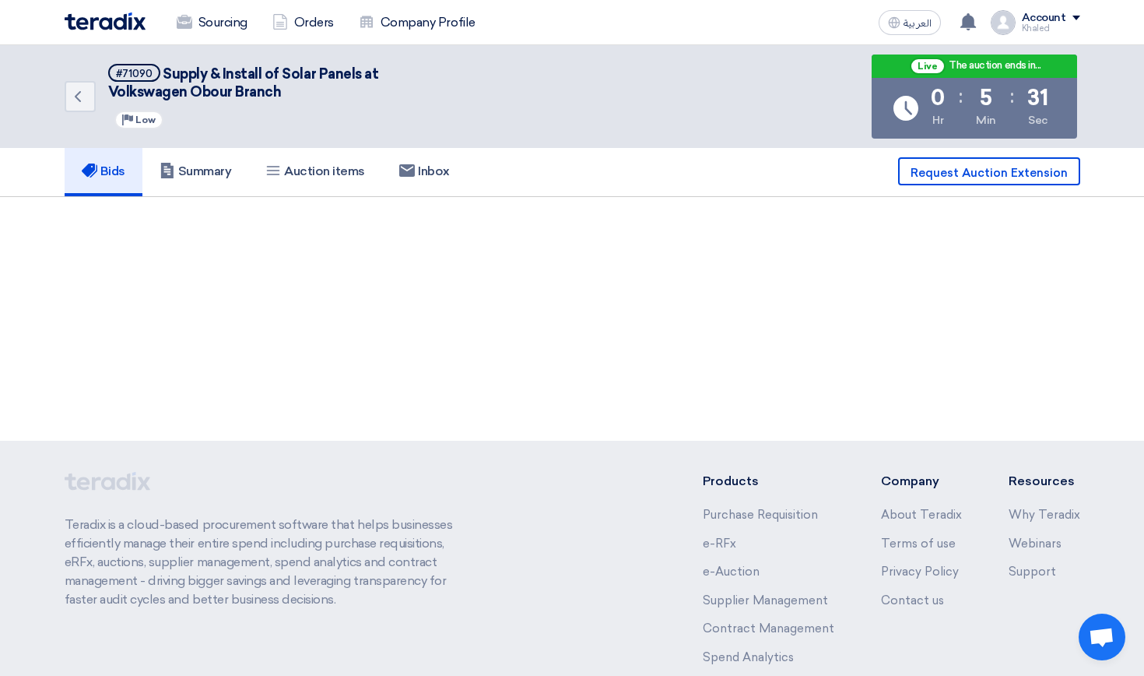
scroll to position [23, 0]
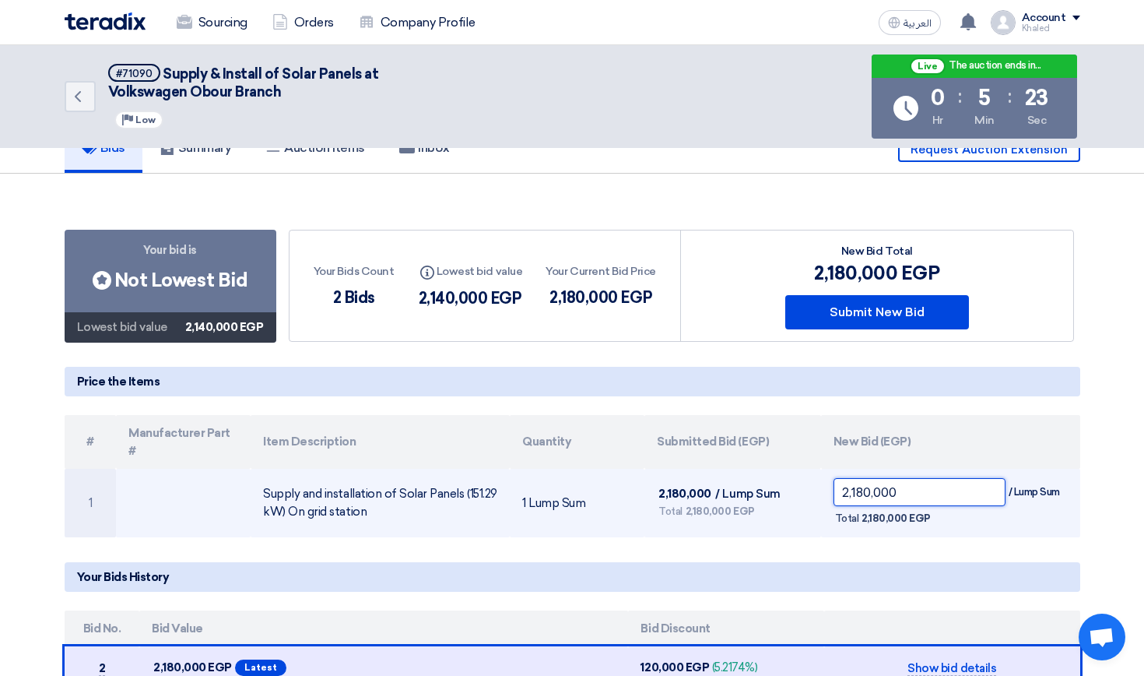
click at [858, 478] on input "2,180,000" at bounding box center [920, 492] width 172 height 28
click at [862, 478] on input "2,180,000" at bounding box center [920, 492] width 172 height 28
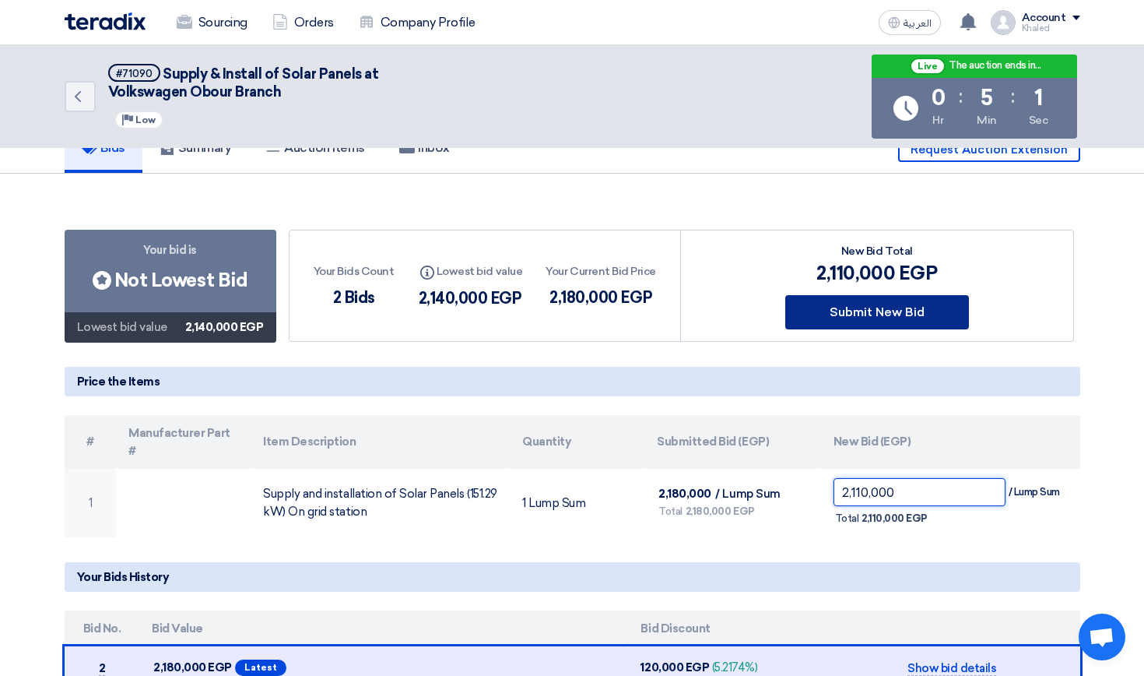
type input "2,110,000"
click at [870, 321] on button "Submit New Bid" at bounding box center [877, 312] width 184 height 34
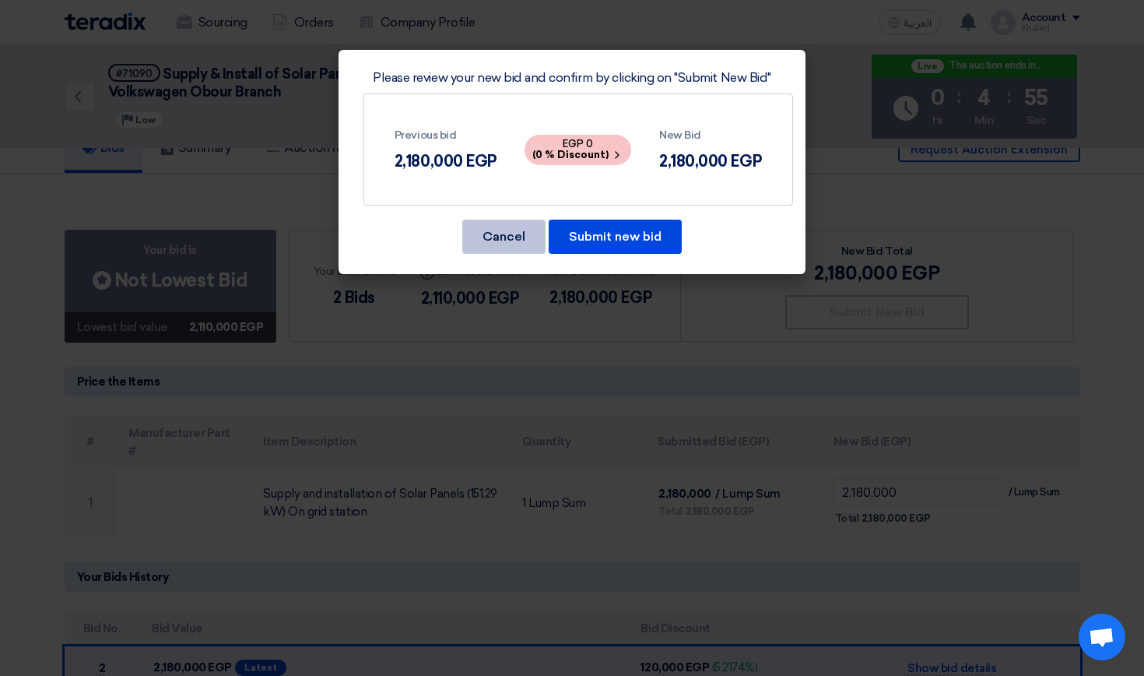
click at [519, 242] on button "Cancel" at bounding box center [503, 236] width 83 height 34
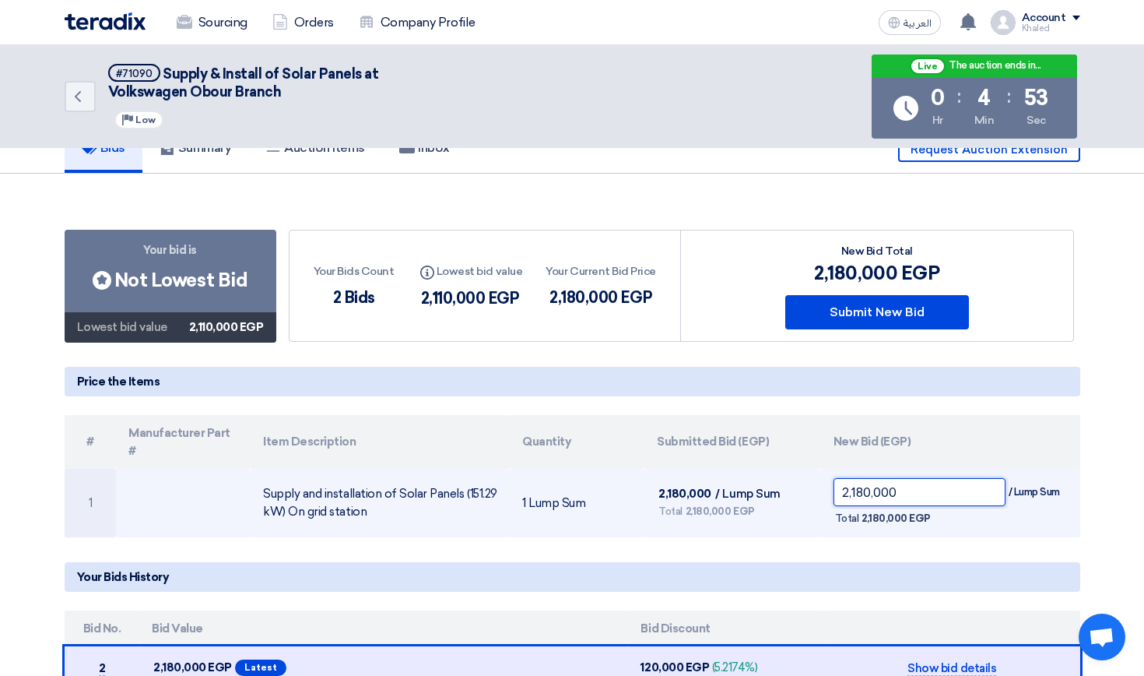
click at [856, 478] on input "2,180,000" at bounding box center [920, 492] width 172 height 28
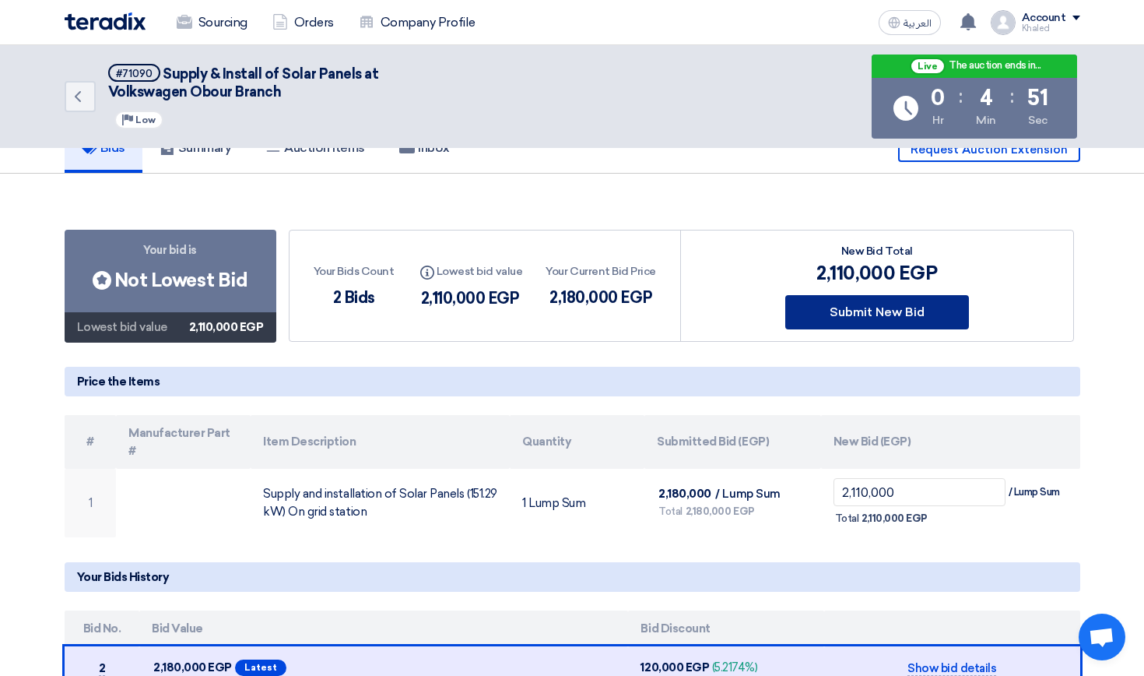
click at [886, 303] on button "Submit New Bid" at bounding box center [877, 312] width 184 height 34
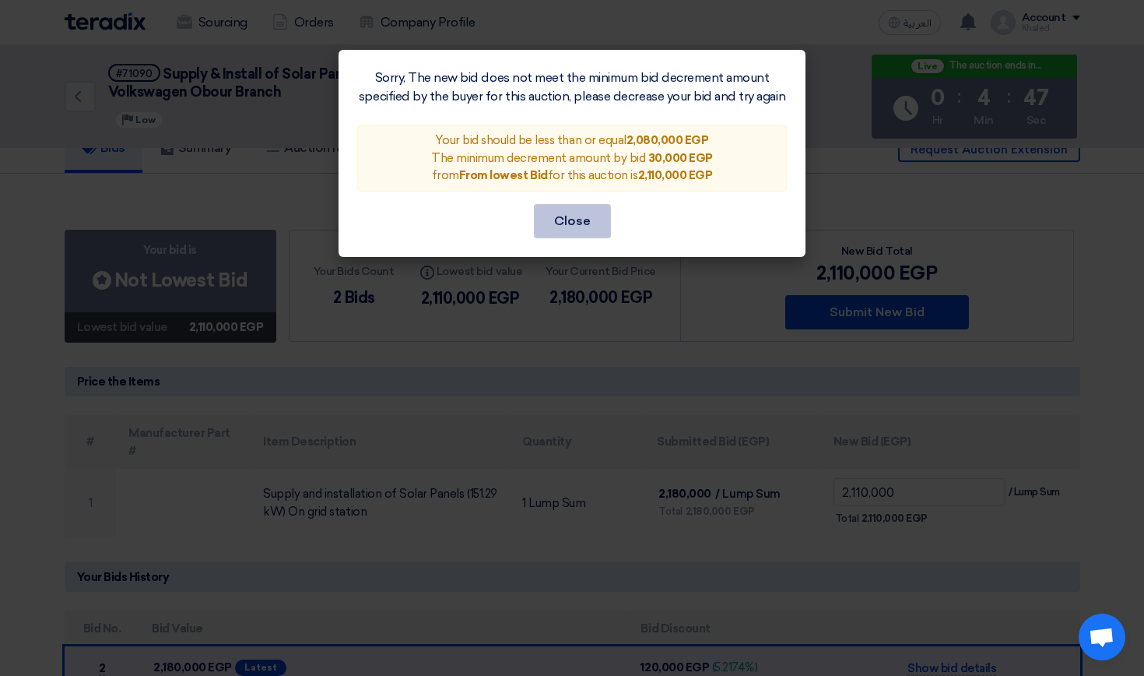
click at [578, 224] on button "Close" at bounding box center [572, 221] width 77 height 34
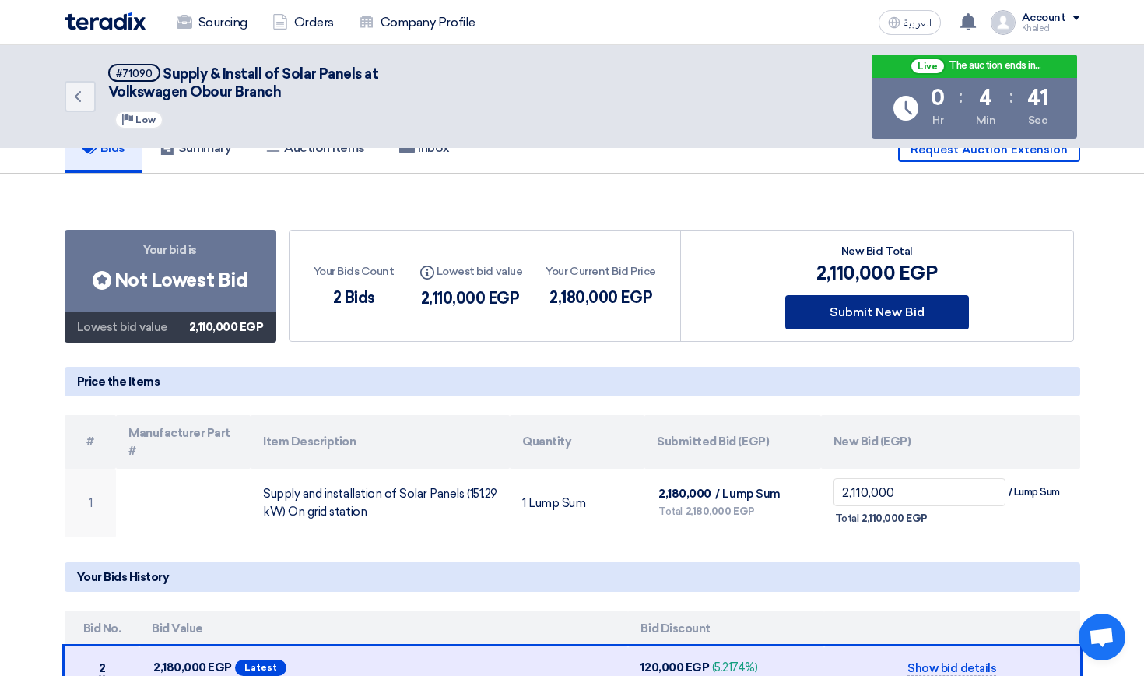
click at [837, 314] on button "Submit New Bid" at bounding box center [877, 312] width 184 height 34
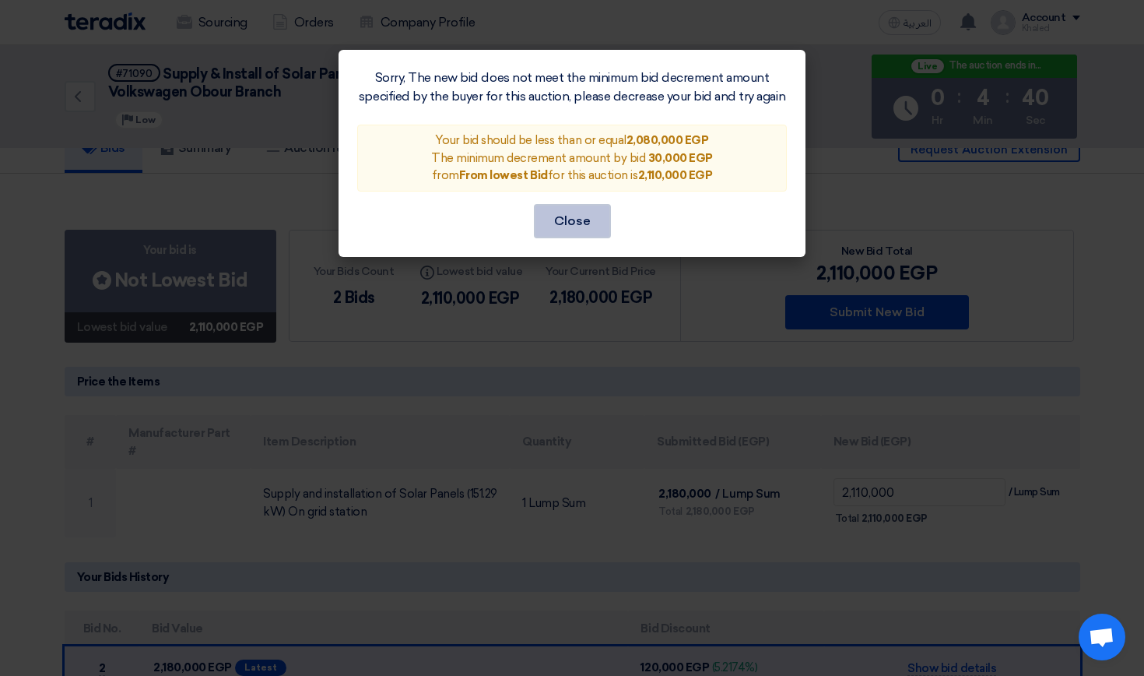
click at [576, 233] on button "Close" at bounding box center [572, 221] width 77 height 34
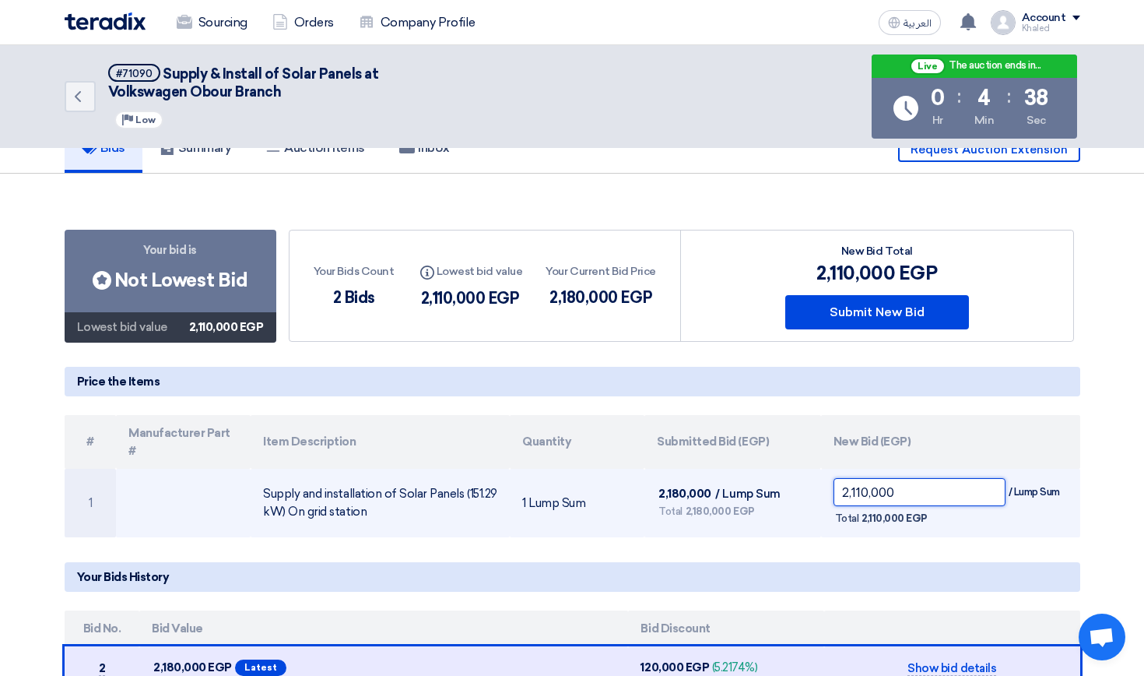
click at [857, 478] on input "2,110,000" at bounding box center [920, 492] width 172 height 28
click at [855, 478] on input "210,000" at bounding box center [920, 492] width 172 height 28
type input "2,080,000"
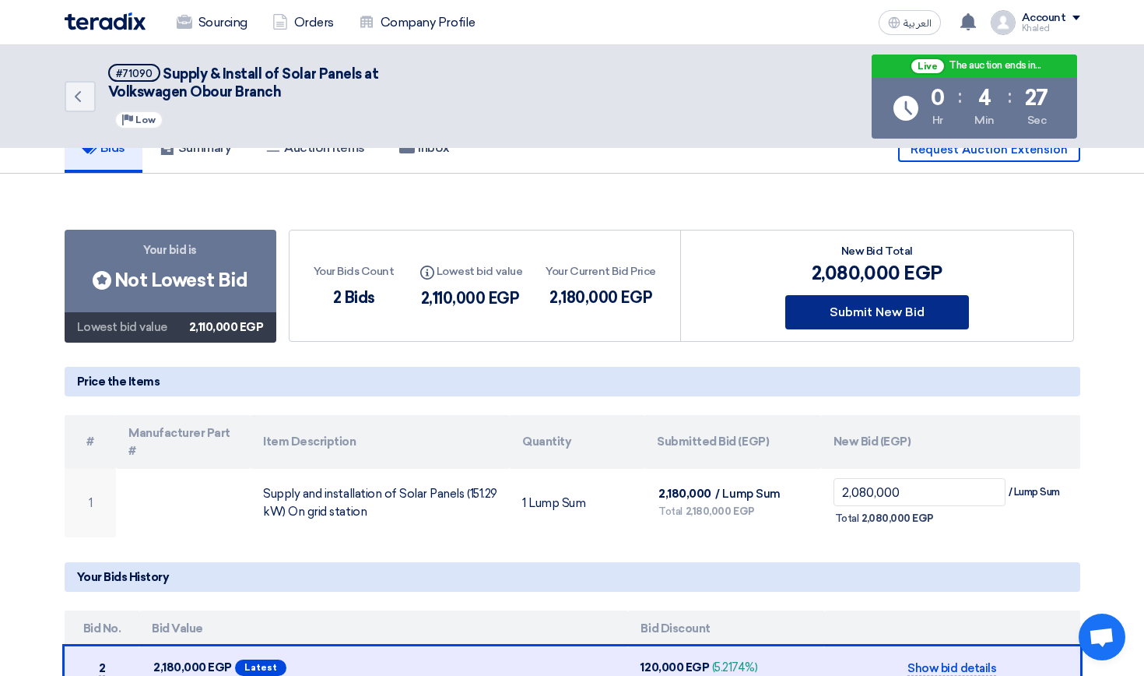
click at [882, 319] on button "Submit New Bid" at bounding box center [877, 312] width 184 height 34
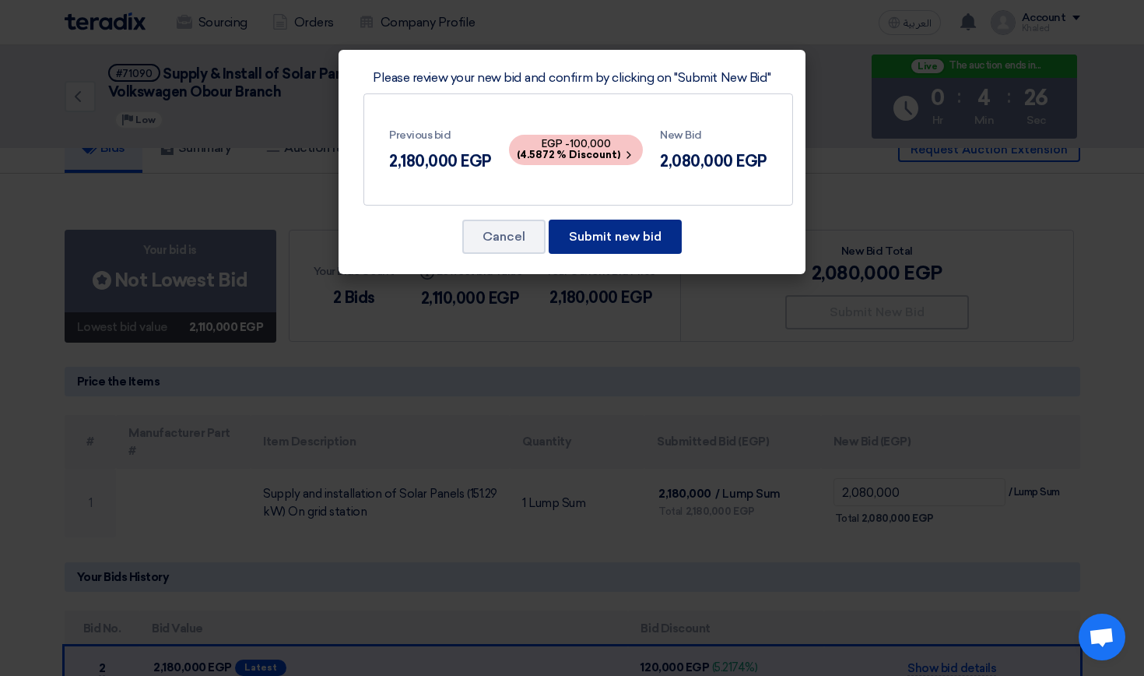
click at [630, 237] on button "Submit new bid" at bounding box center [615, 236] width 133 height 34
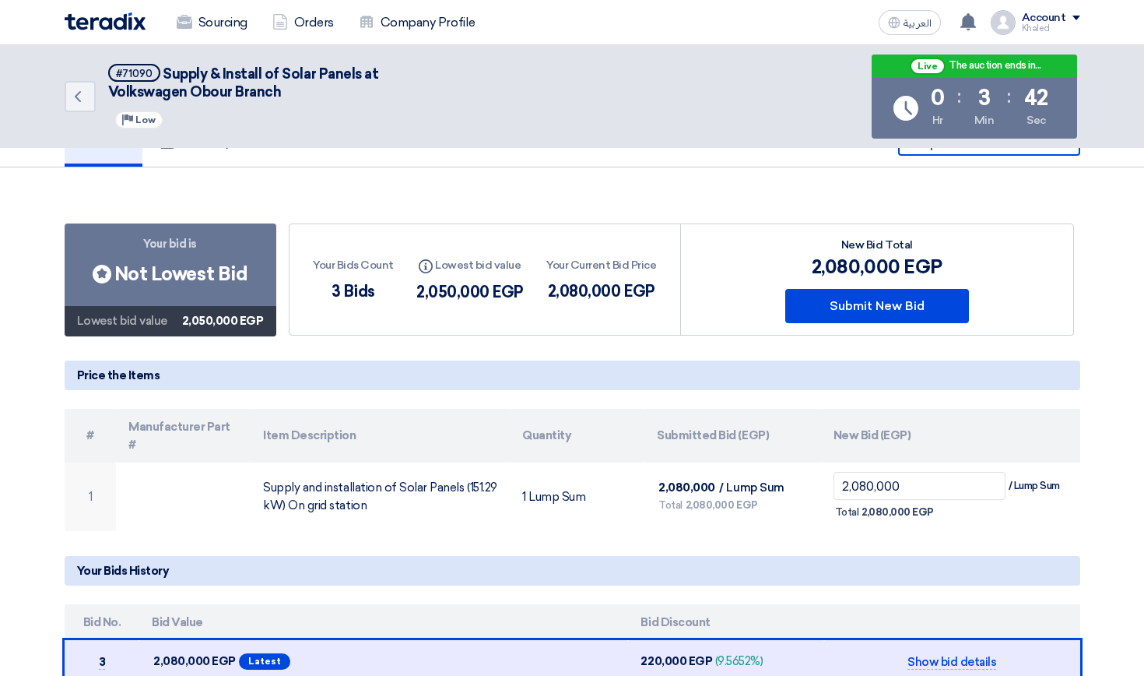
scroll to position [39, 0]
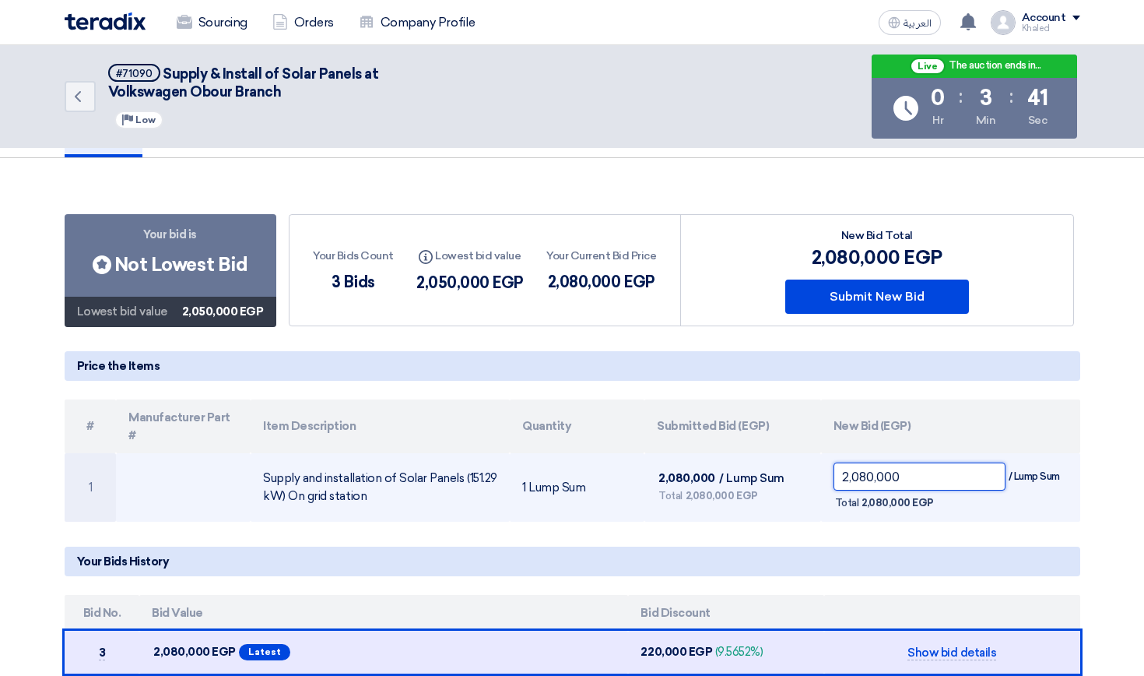
click at [860, 462] on input "2,080,000" at bounding box center [920, 476] width 172 height 28
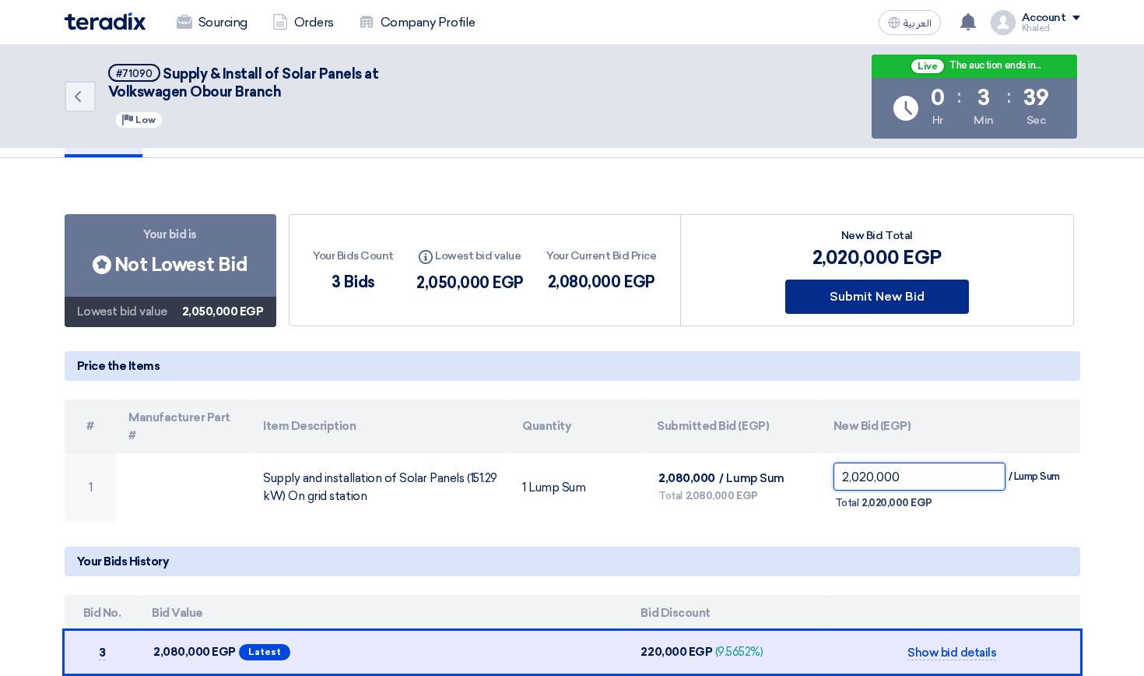
type input "2,020,000"
click at [851, 307] on button "Submit New Bid" at bounding box center [877, 296] width 184 height 34
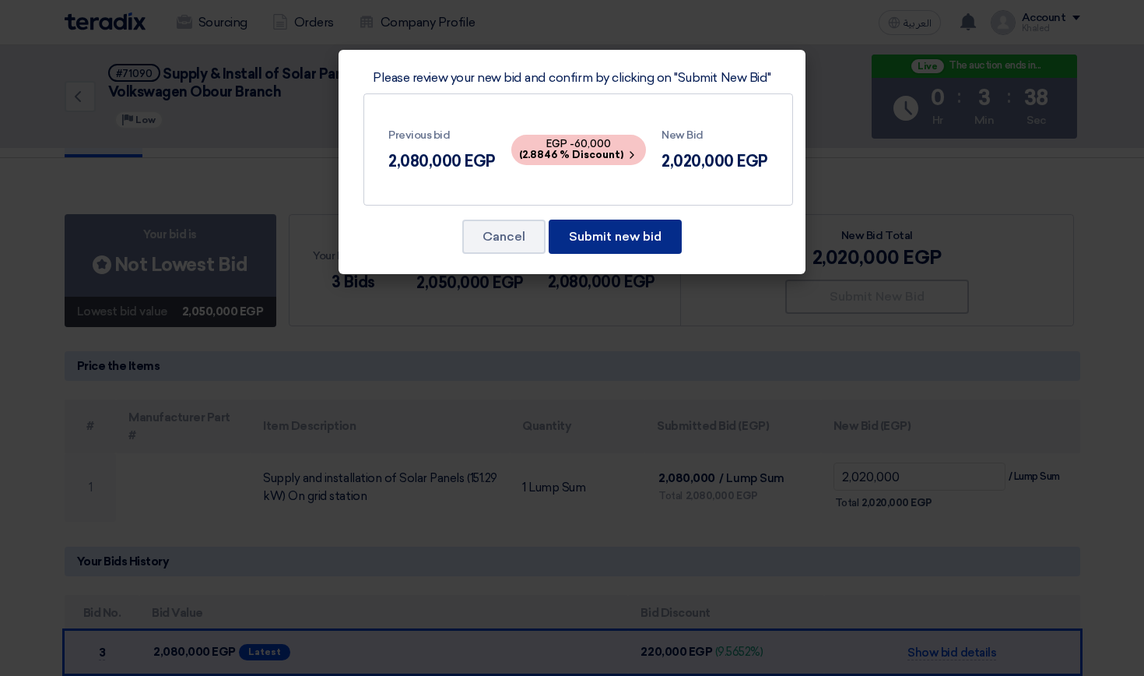
click at [622, 244] on button "Submit new bid" at bounding box center [615, 236] width 133 height 34
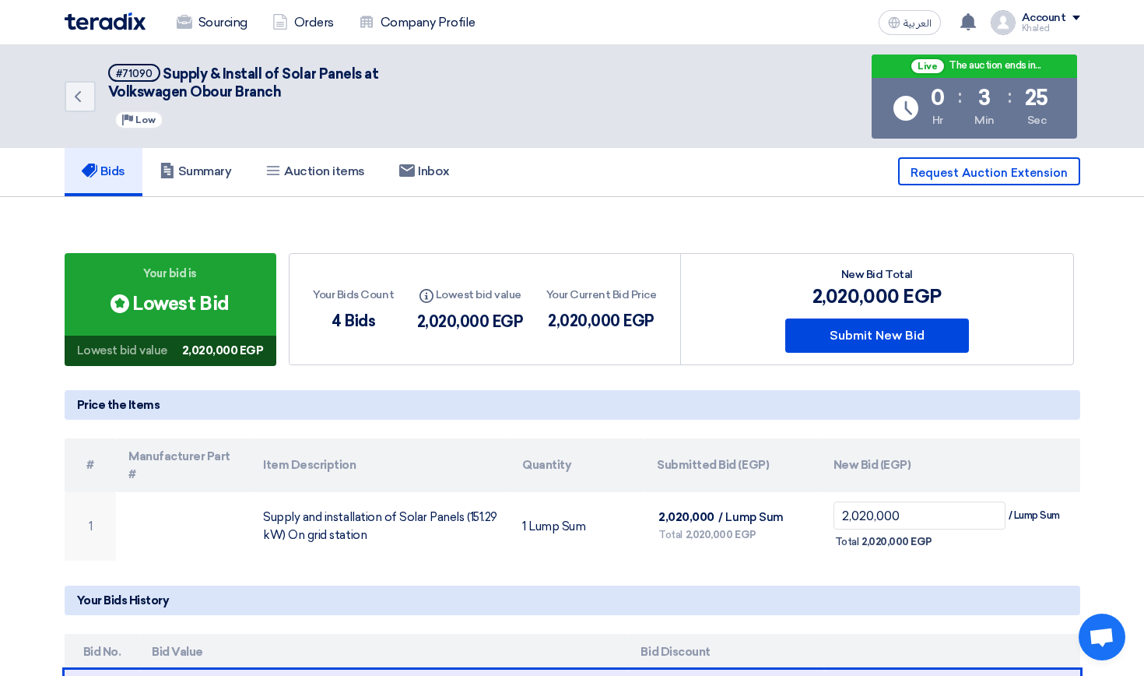
scroll to position [0, 0]
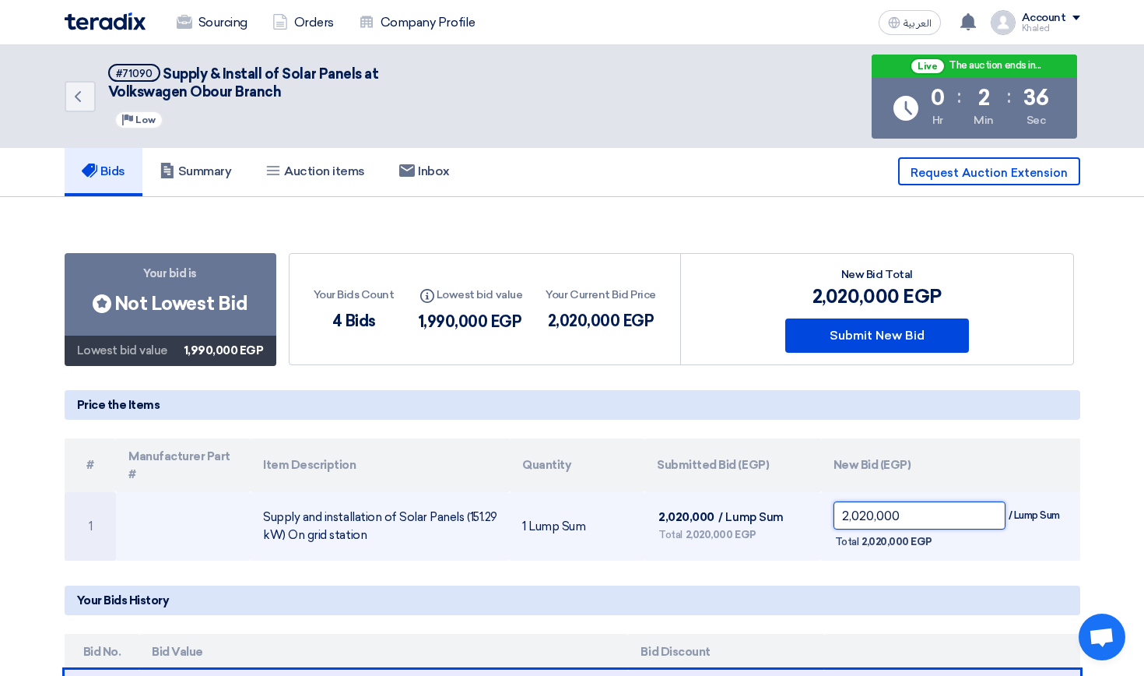
click at [849, 501] on input "2,020,000" at bounding box center [920, 515] width 172 height 28
type input "2"
type input "19"
click at [890, 501] on input "2,020,000" at bounding box center [920, 515] width 172 height 28
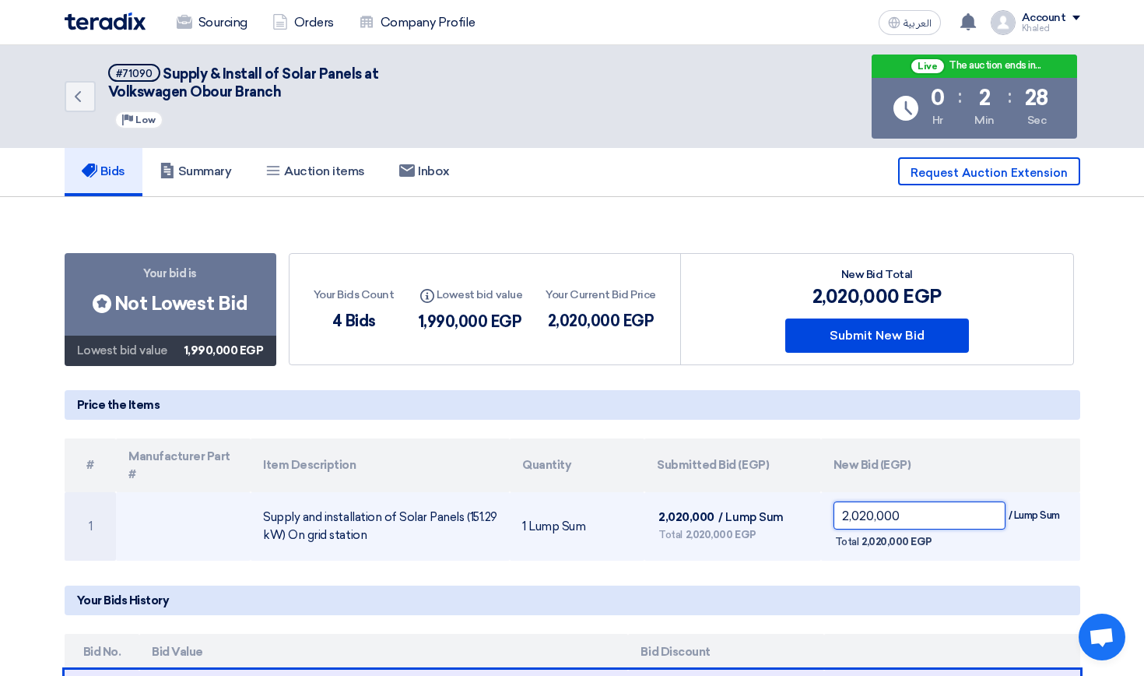
click at [890, 501] on input "2,020,000" at bounding box center [920, 515] width 172 height 28
type input "1,960,000"
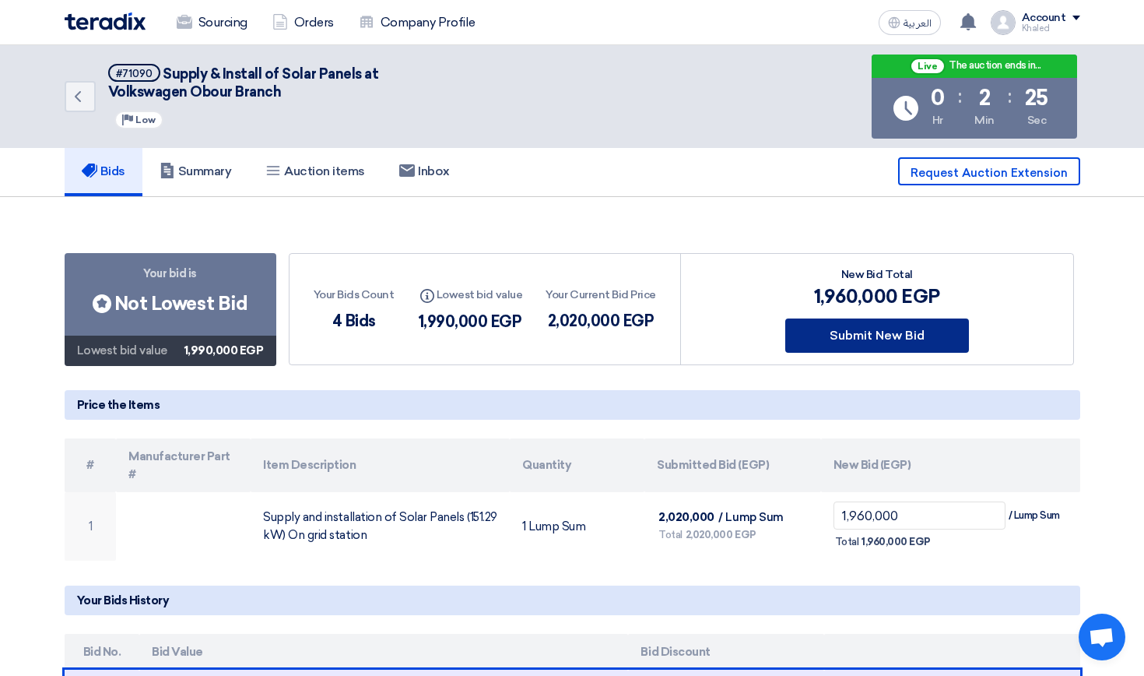
click at [911, 350] on button "Submit New Bid" at bounding box center [877, 335] width 184 height 34
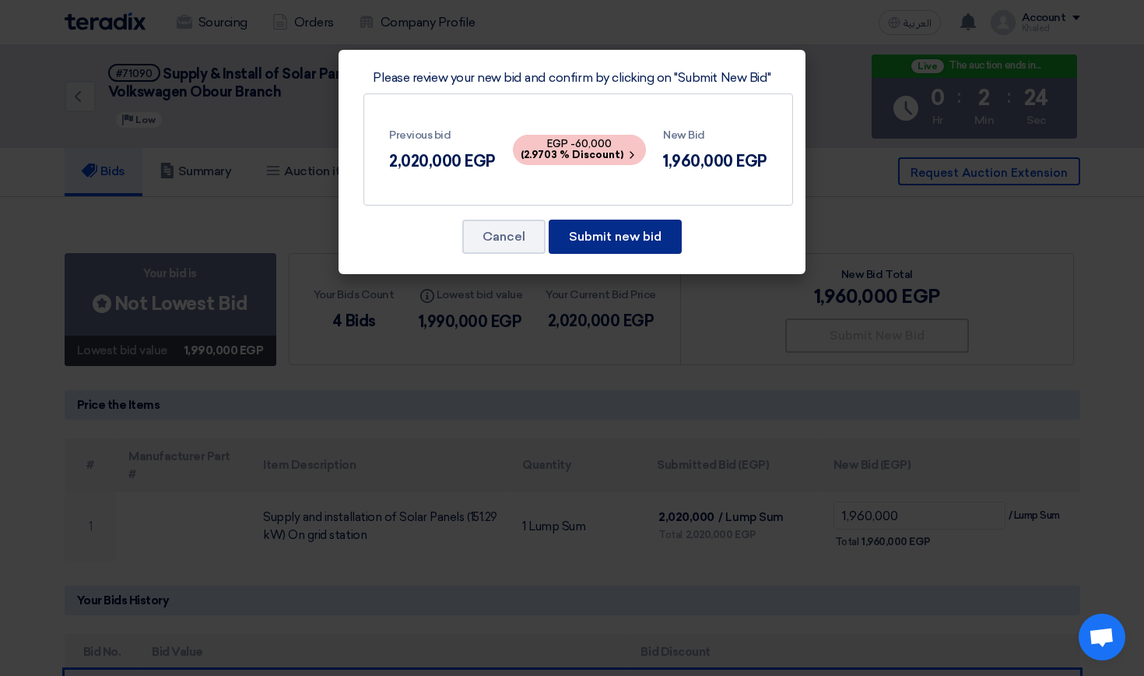
click at [631, 242] on button "Submit new bid" at bounding box center [615, 236] width 133 height 34
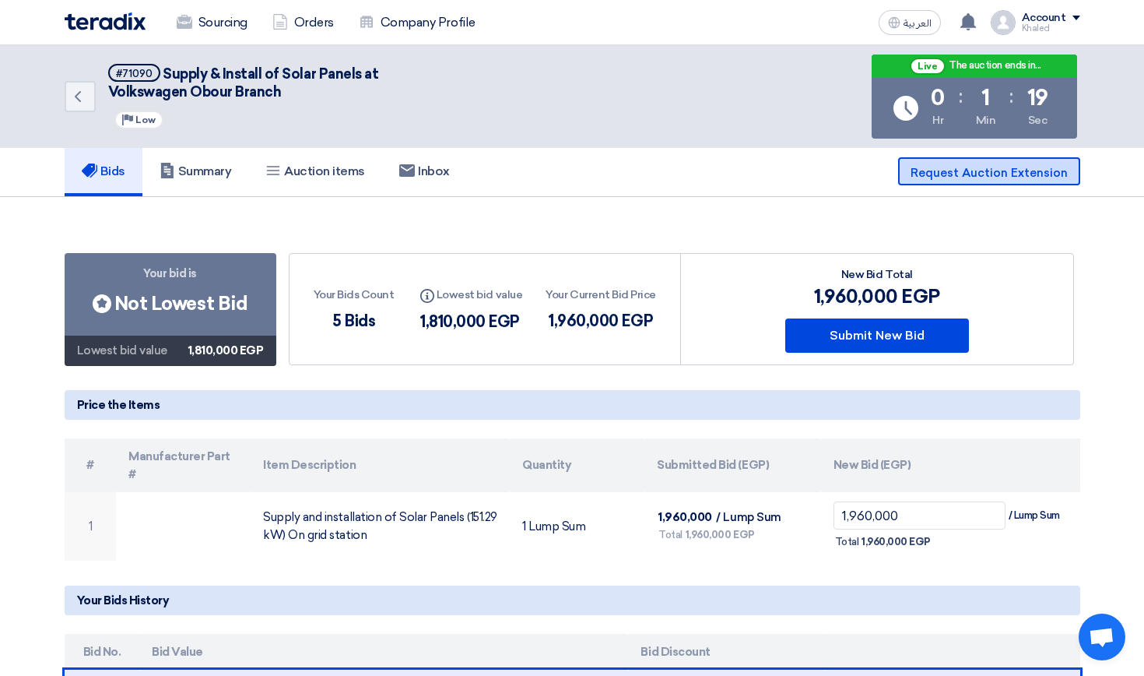
click at [946, 174] on span "Request Auction Extension" at bounding box center [989, 173] width 157 height 14
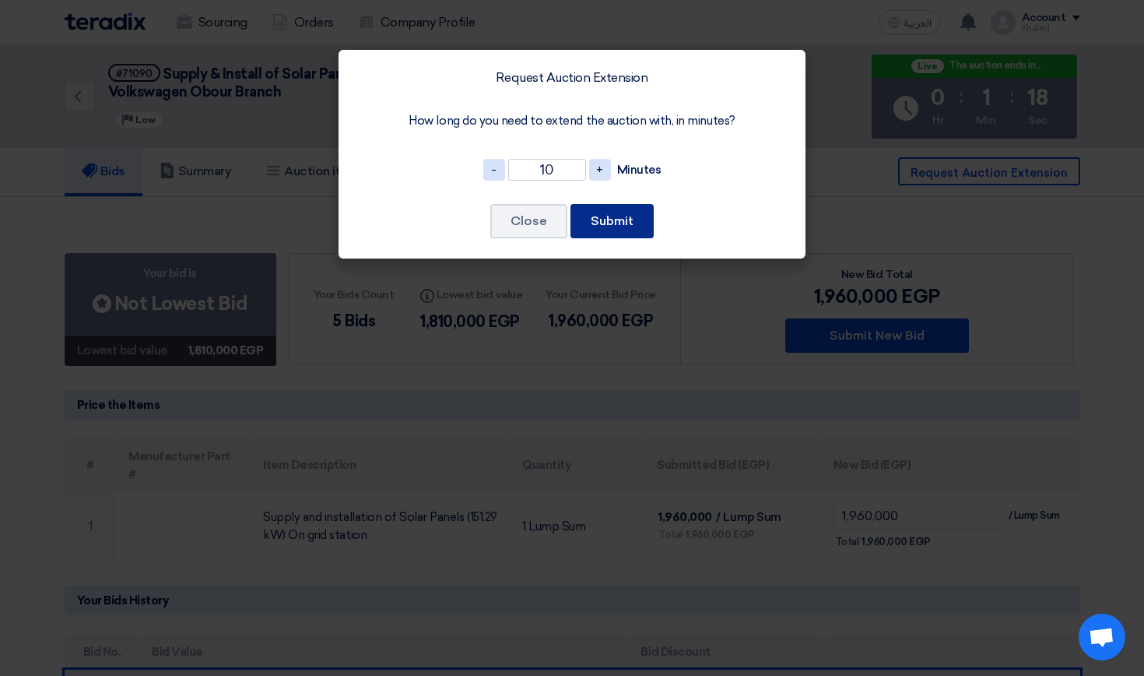
click at [633, 226] on button "Submit" at bounding box center [612, 221] width 83 height 34
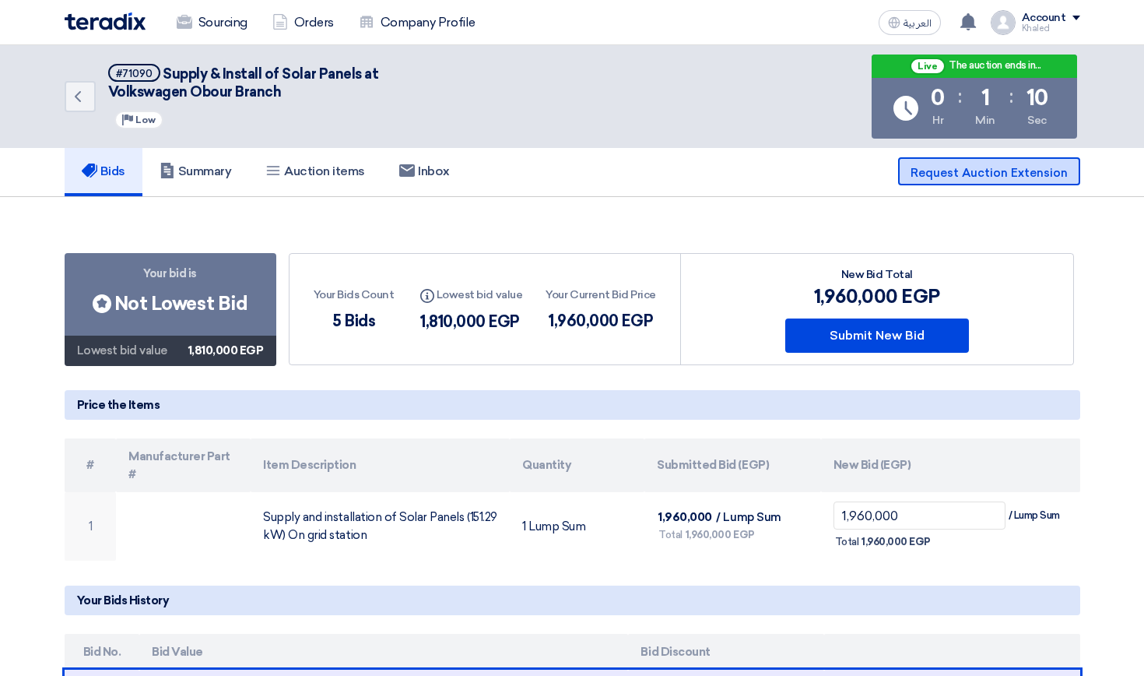
click at [937, 172] on span "Request Auction Extension" at bounding box center [989, 173] width 157 height 14
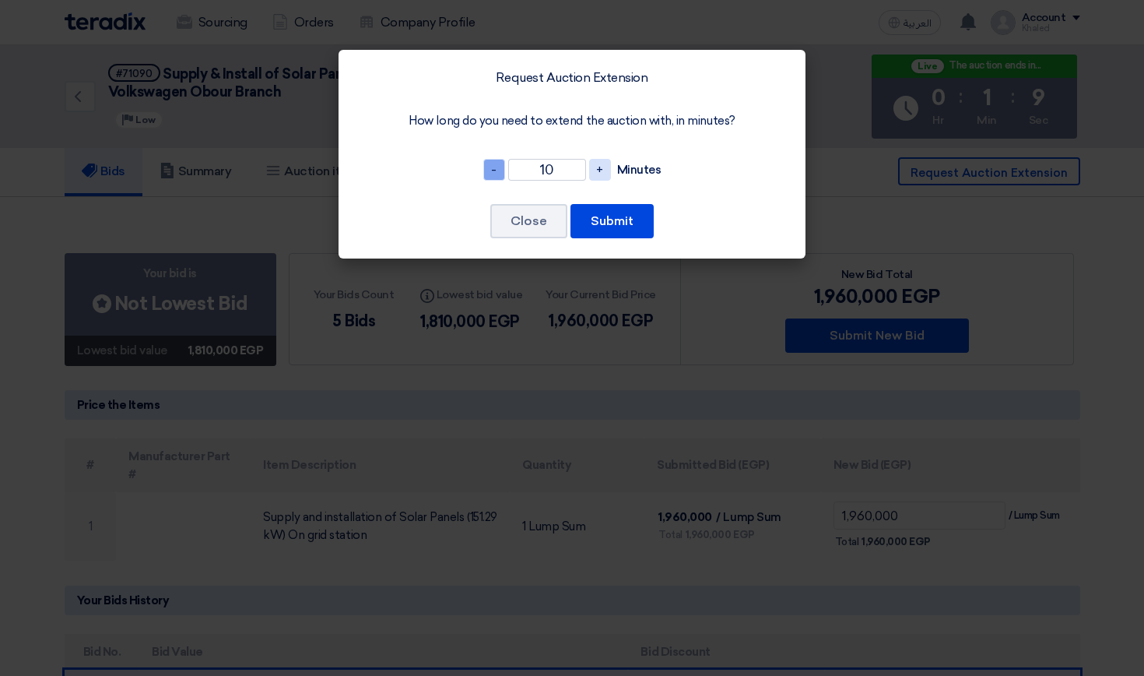
click at [502, 173] on span "-" at bounding box center [494, 170] width 22 height 22
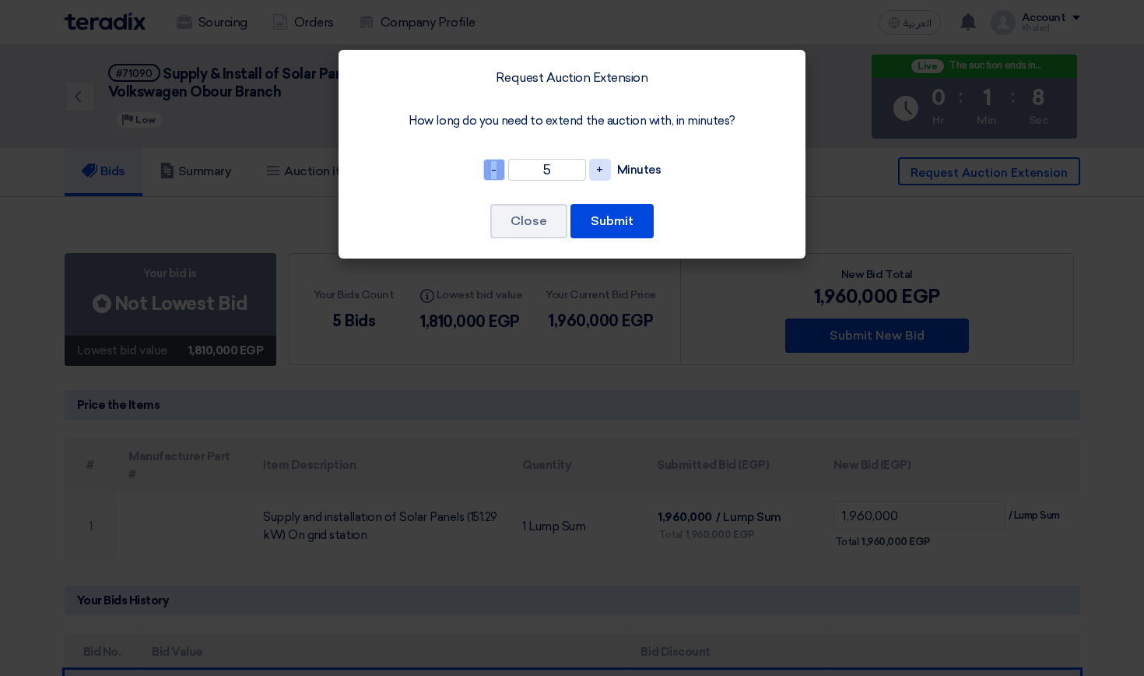
click at [502, 173] on span "-" at bounding box center [494, 170] width 22 height 22
click at [602, 170] on span "+" at bounding box center [600, 170] width 22 height 22
type input "5"
click at [602, 227] on button "Submit" at bounding box center [612, 221] width 83 height 34
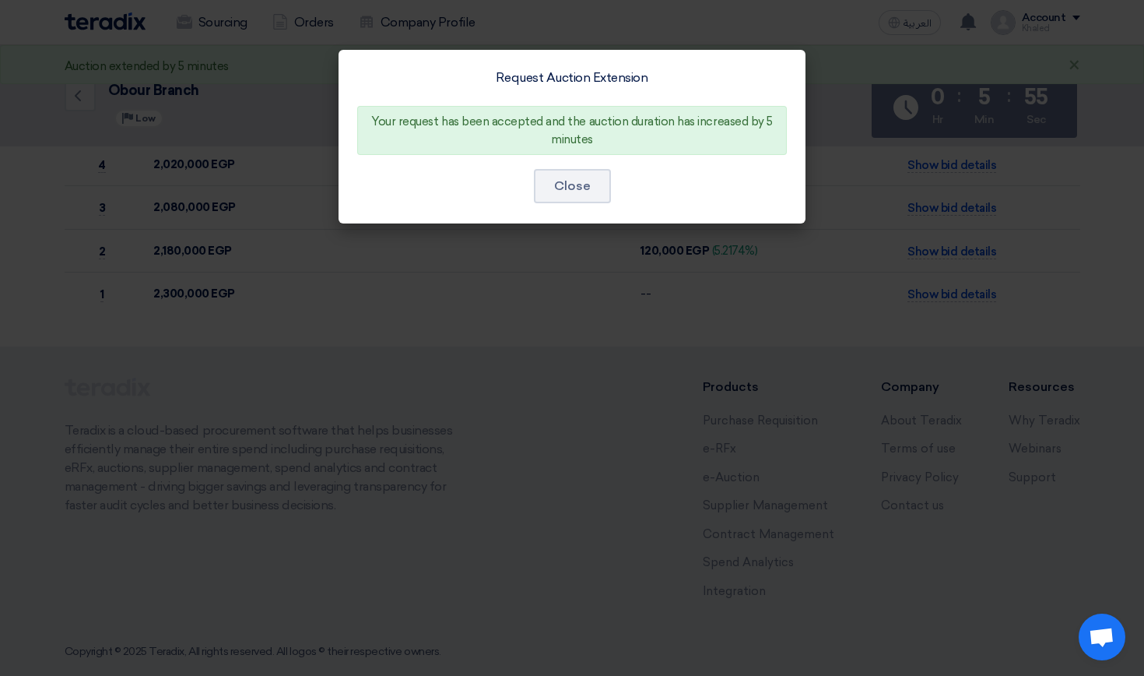
scroll to position [569, 0]
click at [568, 178] on button "Close" at bounding box center [572, 186] width 77 height 34
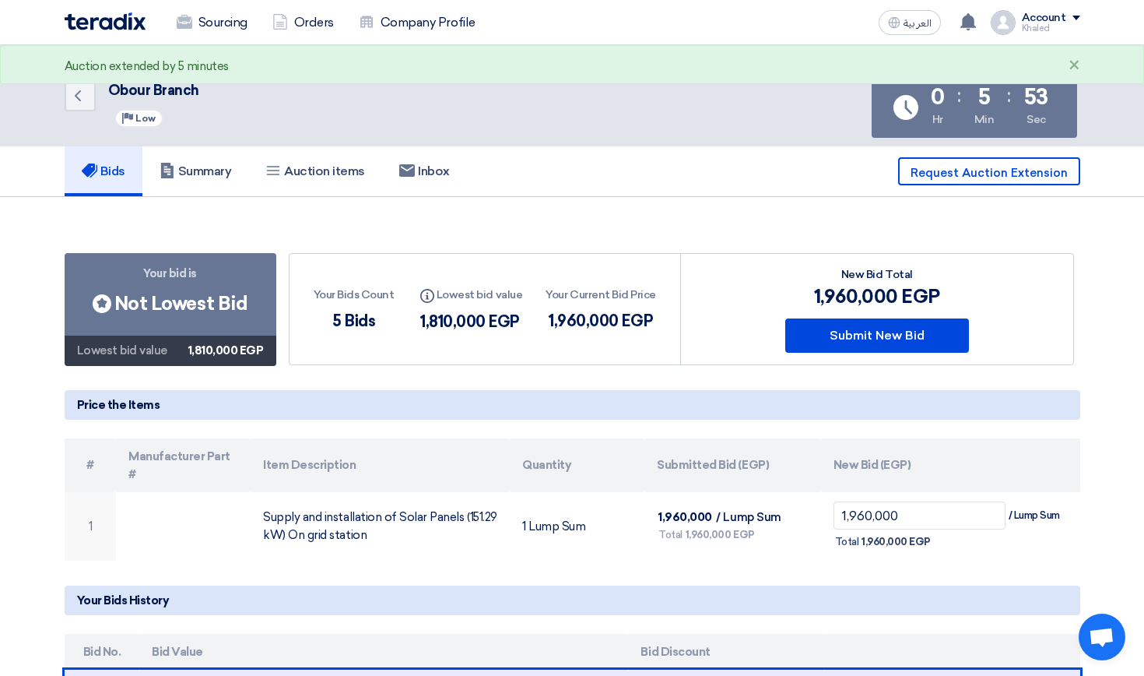
scroll to position [0, 0]
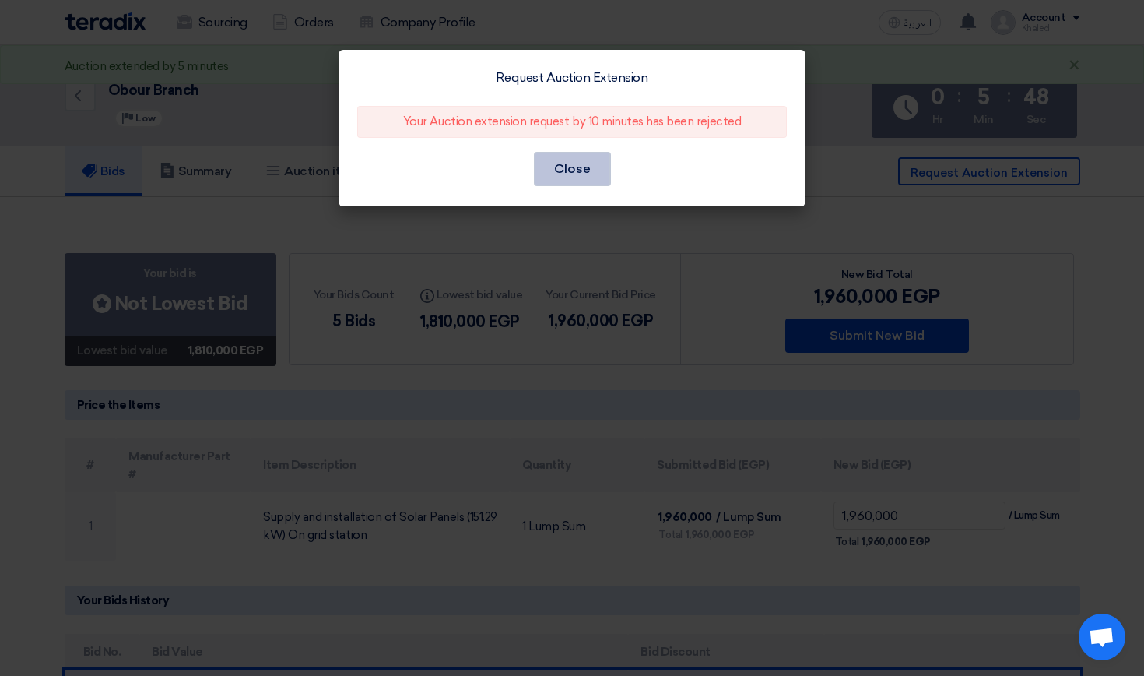
click at [571, 169] on button "Close" at bounding box center [572, 169] width 77 height 34
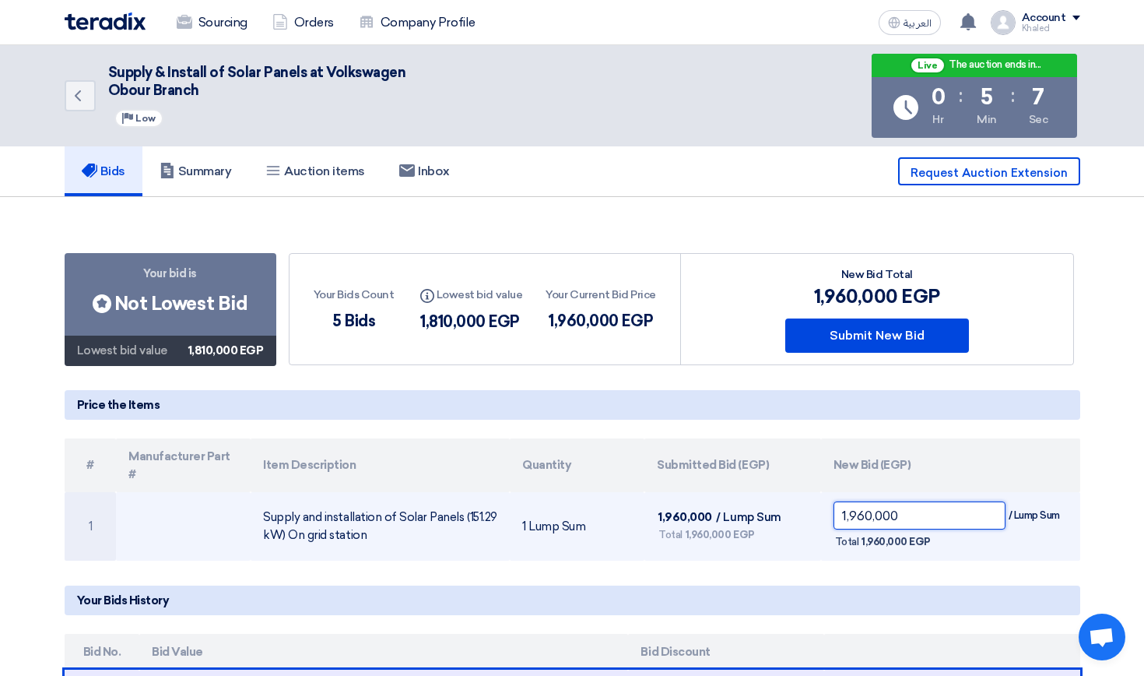
click at [855, 501] on input "1,960,000" at bounding box center [920, 515] width 172 height 28
type input "1"
type input "1,780,000"
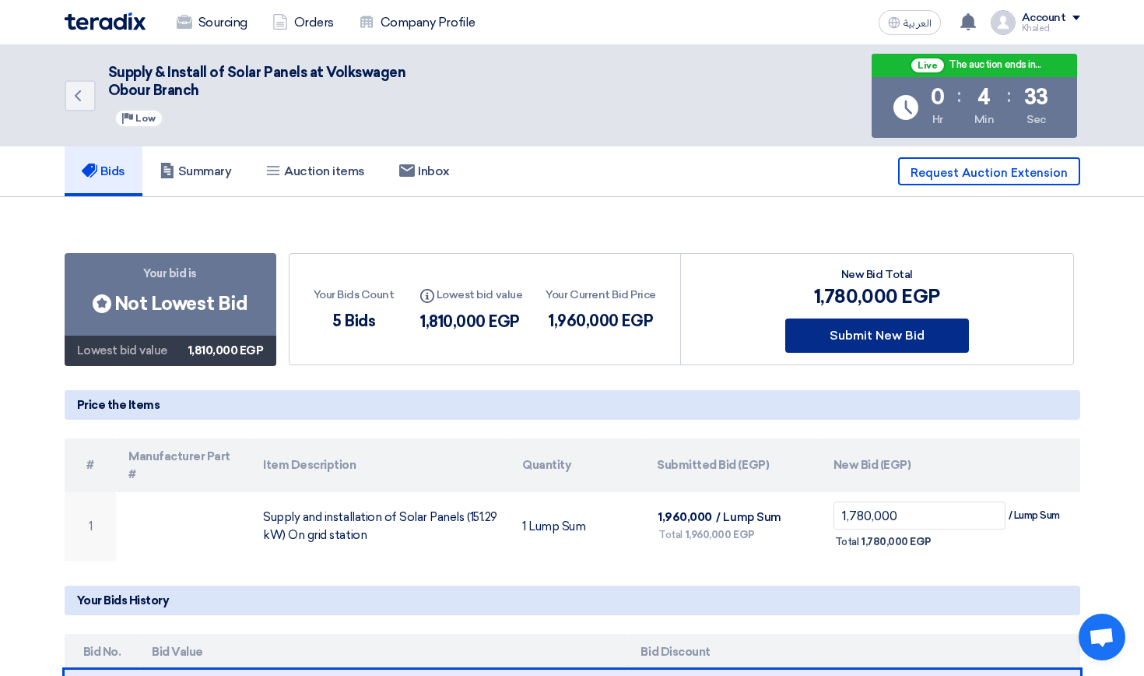
click at [913, 345] on button "Submit New Bid" at bounding box center [877, 335] width 184 height 34
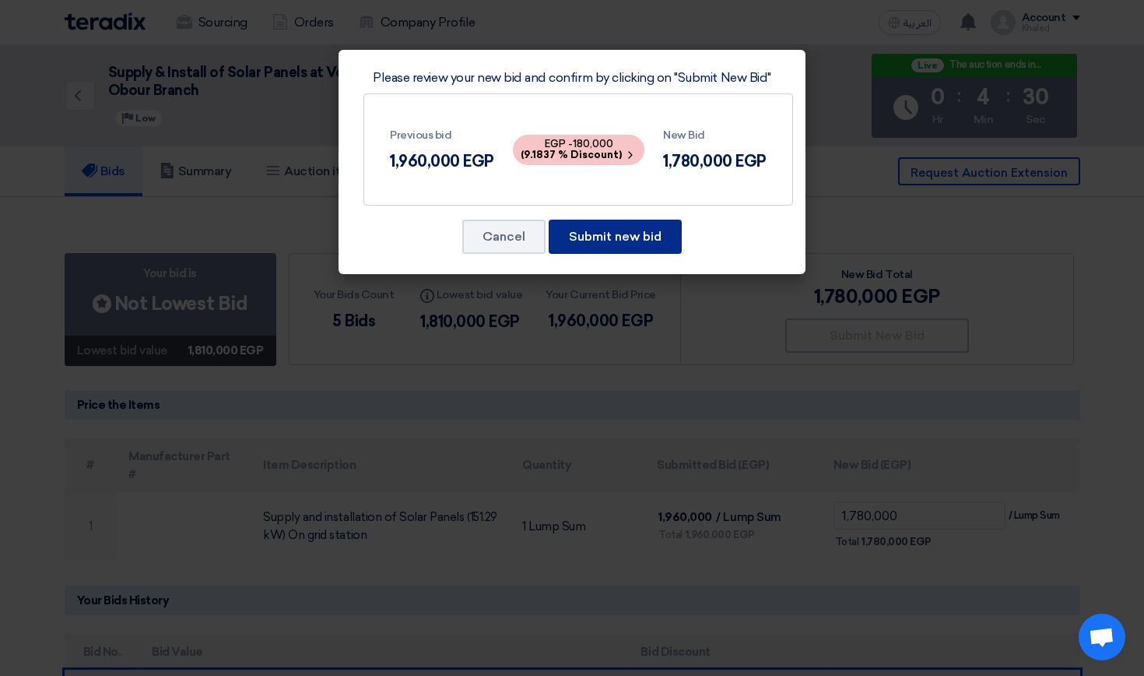
click at [602, 241] on button "Submit new bid" at bounding box center [615, 236] width 133 height 34
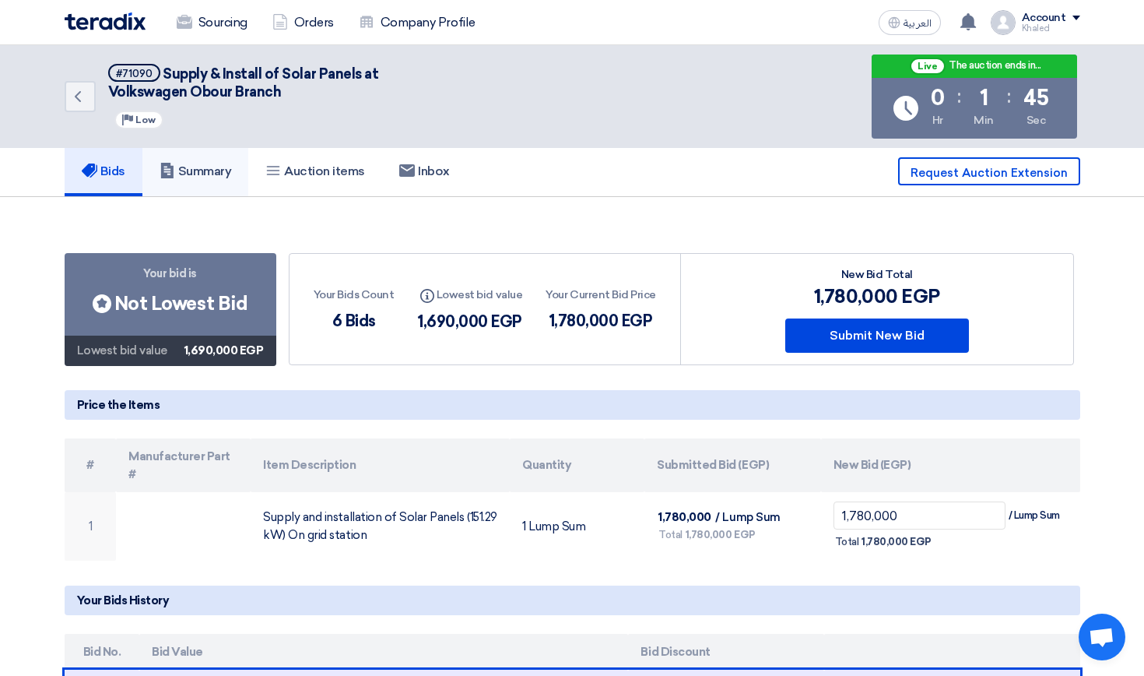
click at [237, 170] on link "Summary" at bounding box center [195, 171] width 107 height 50
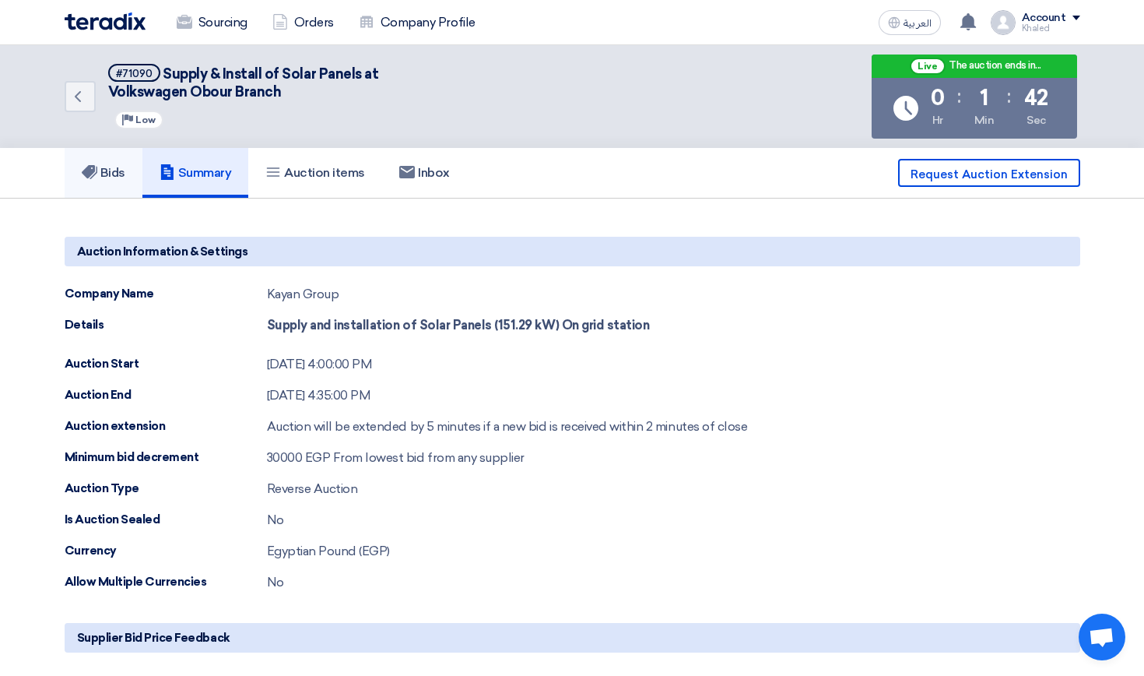
click at [102, 196] on link "Bids" at bounding box center [104, 173] width 78 height 50
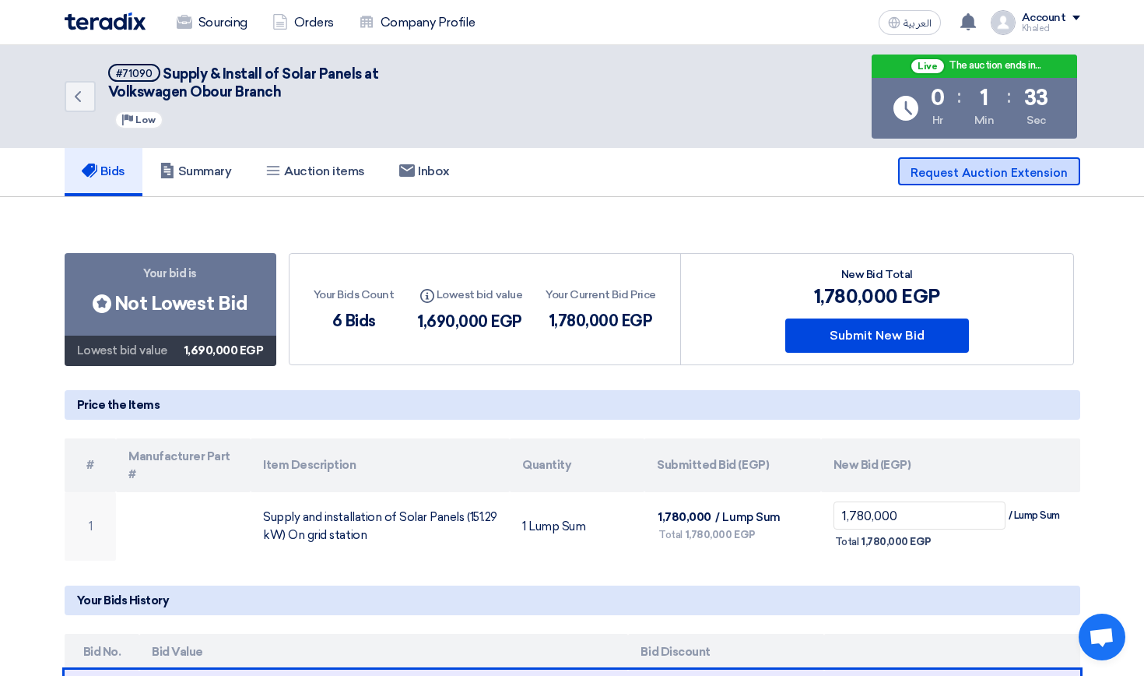
click at [975, 178] on span "Request Auction Extension" at bounding box center [989, 173] width 157 height 14
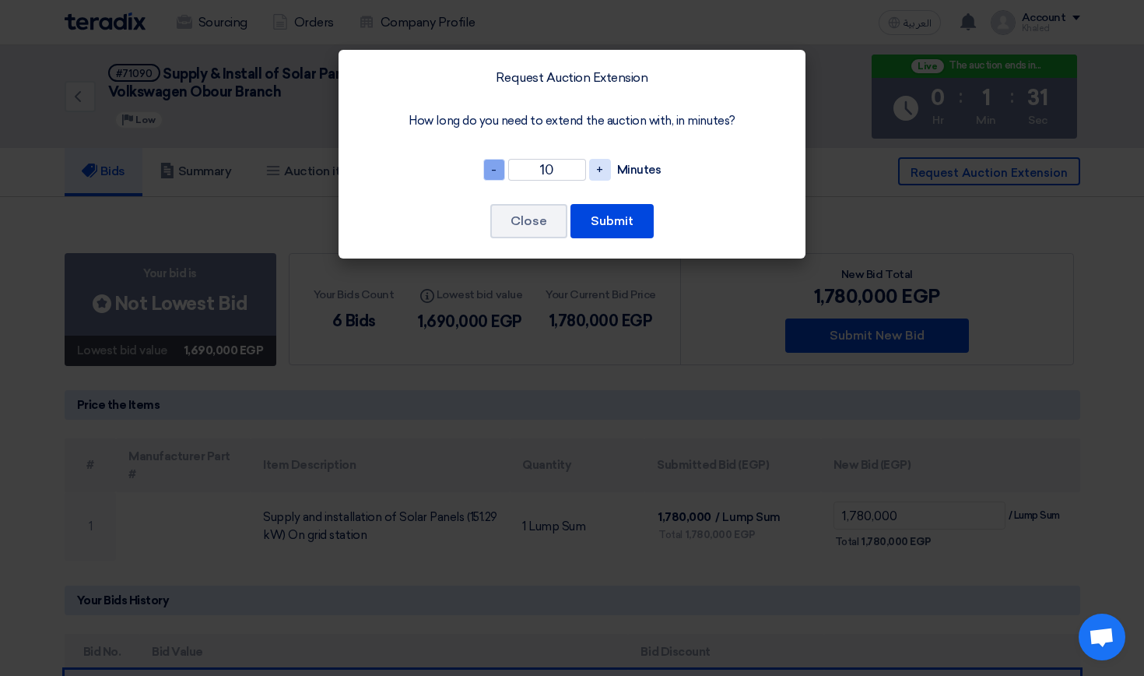
click at [496, 164] on span "-" at bounding box center [494, 170] width 22 height 22
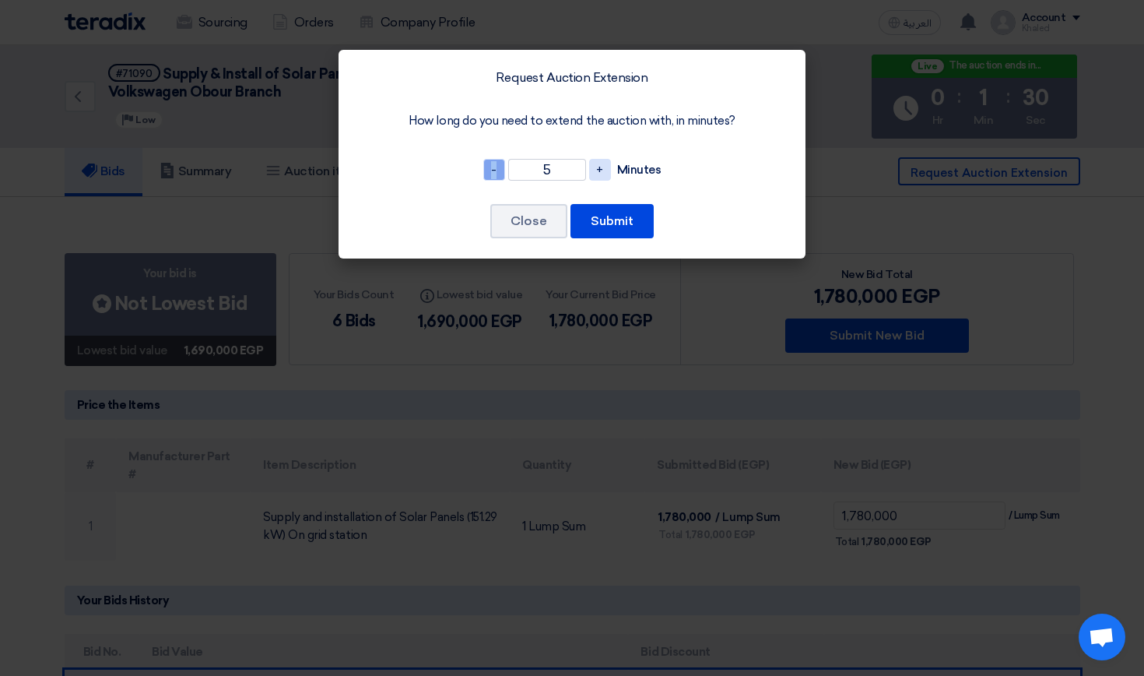
click at [496, 164] on span "-" at bounding box center [494, 170] width 22 height 22
click at [602, 169] on span "+" at bounding box center [600, 170] width 22 height 22
type input "5"
click at [614, 207] on button "Submit" at bounding box center [612, 221] width 83 height 34
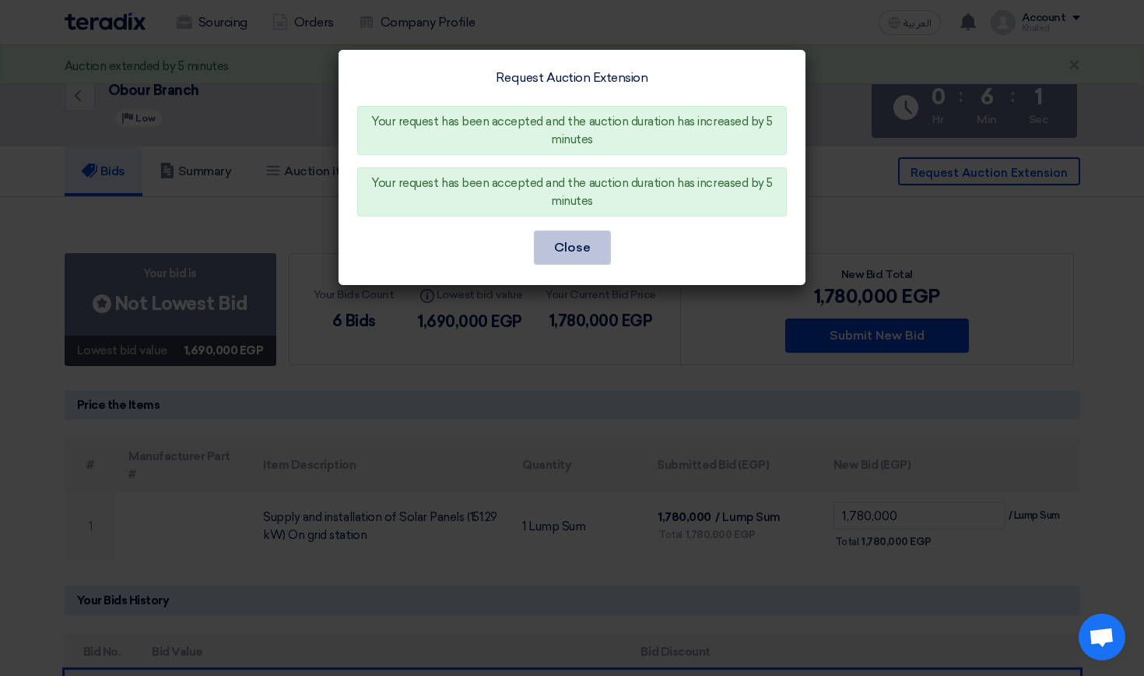
click at [582, 259] on button "Close" at bounding box center [572, 247] width 77 height 34
click at [582, 243] on button "Close" at bounding box center [572, 247] width 77 height 34
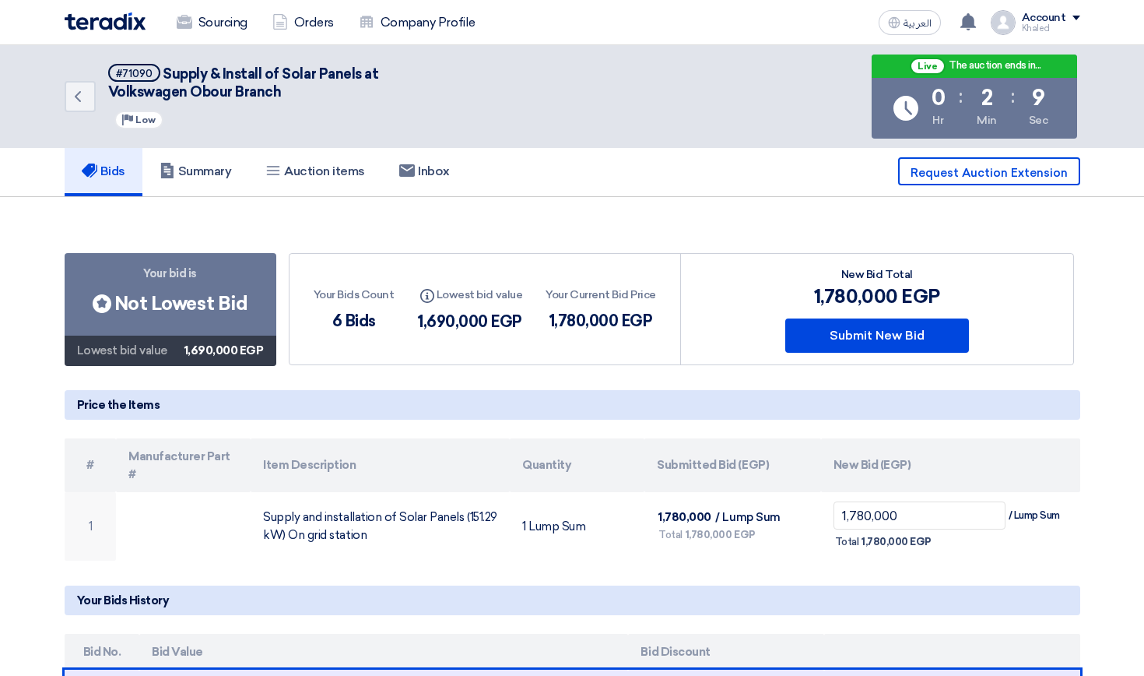
drag, startPoint x: 414, startPoint y: 324, endPoint x: 659, endPoint y: 321, distance: 245.2
click at [659, 321] on div "Your Bids Count 6 Bids Info Lowest bid value 1,690,000 EGP Your Current Bid Pri…" at bounding box center [486, 309] width 392 height 111
click at [648, 349] on div "Your Bids Count 6 Bids Info Lowest bid value 1,690,000 EGP Your Current Bid Pri…" at bounding box center [486, 309] width 392 height 111
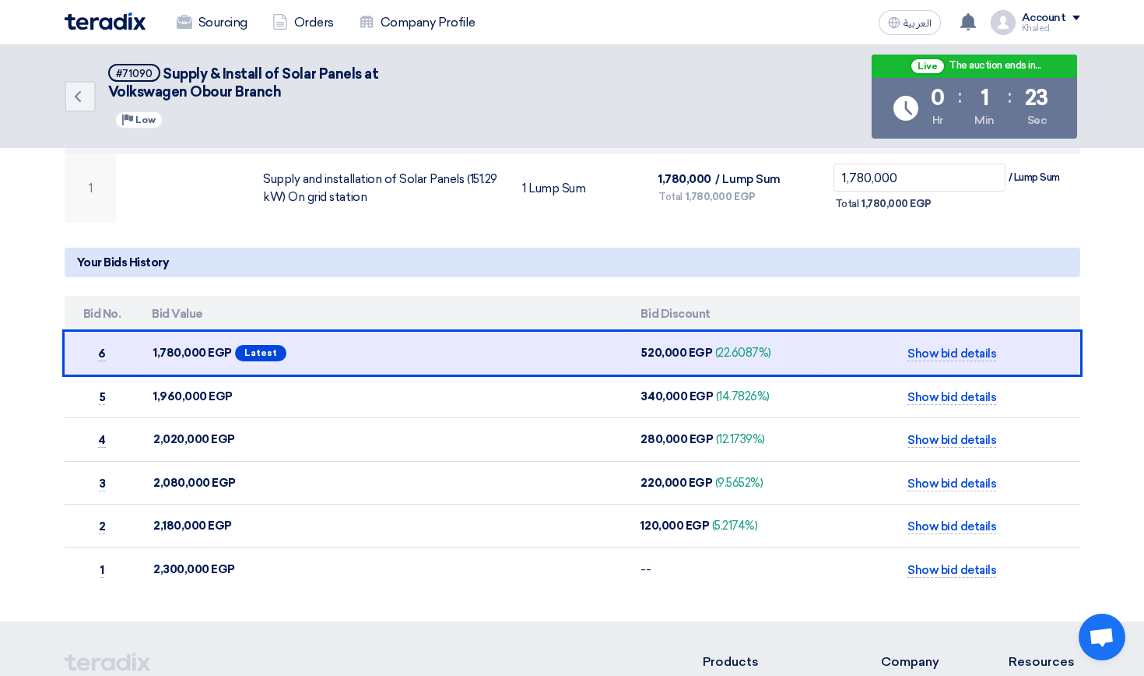
scroll to position [388, 0]
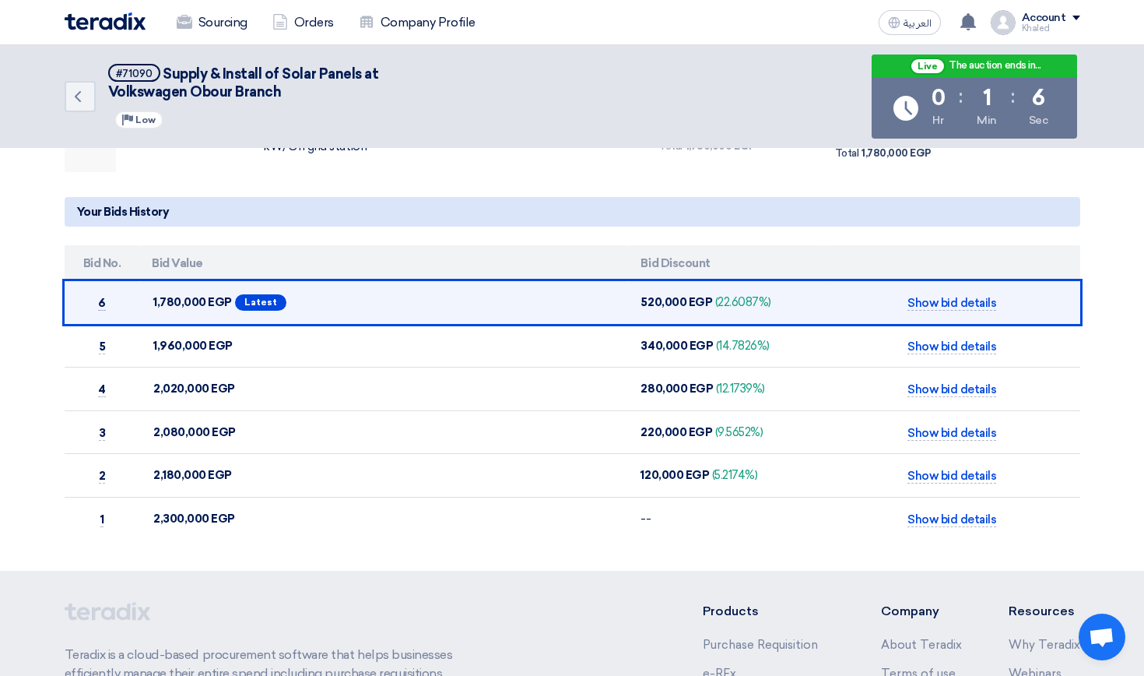
drag, startPoint x: 634, startPoint y: 283, endPoint x: 722, endPoint y: 283, distance: 88.0
click at [722, 283] on td "520,000 EGP (22.6087%)" at bounding box center [725, 302] width 195 height 43
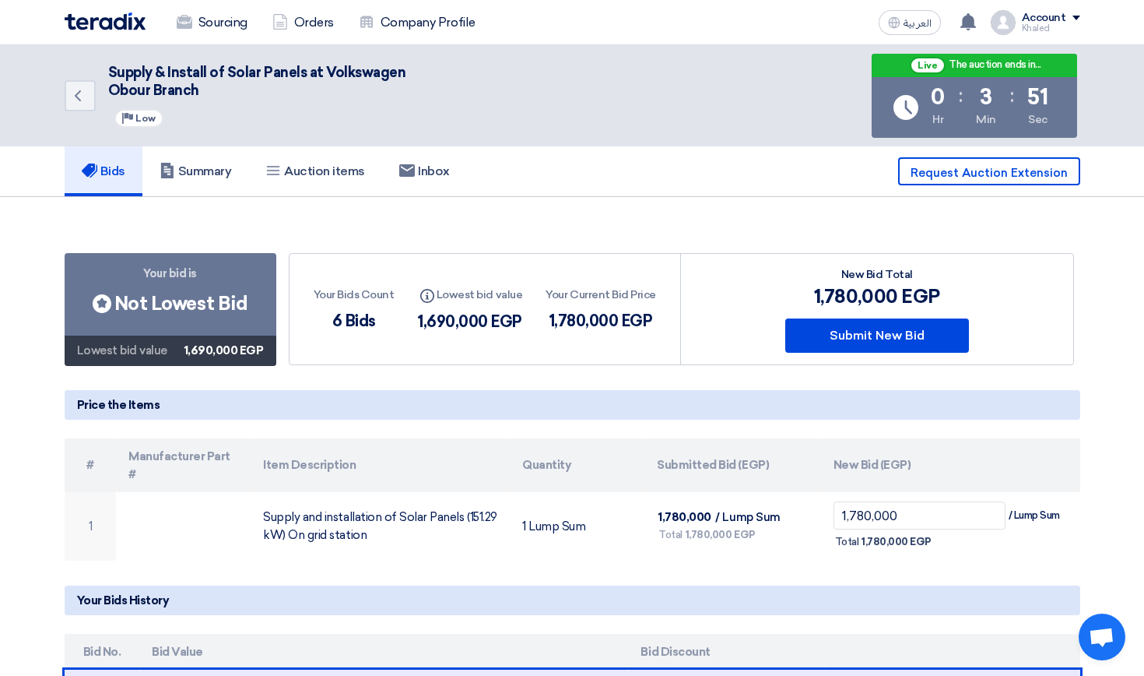
scroll to position [0, 0]
click at [701, 84] on div "Back #71090 Supply & Install of Solar Panels at Volkswagen Obour Branch Priorit…" at bounding box center [573, 96] width 1016 height 103
click at [679, 56] on div "Back #71090 Supply & Install of Solar Panels at Volkswagen Obour Branch Priorit…" at bounding box center [573, 96] width 1016 height 103
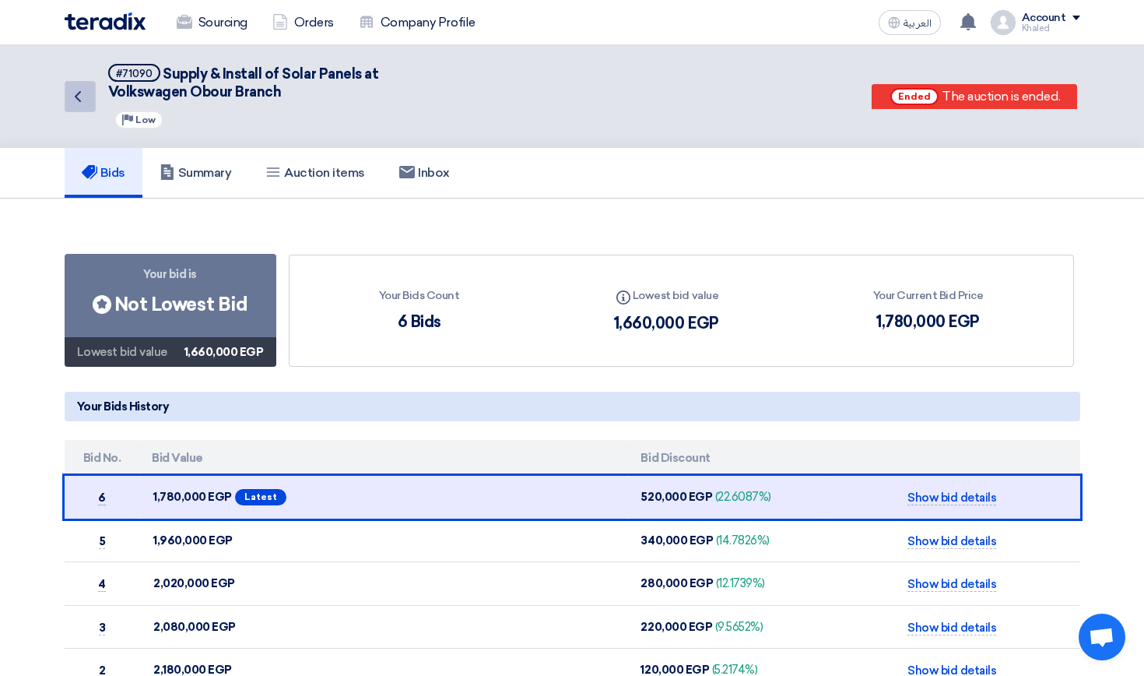
click at [83, 105] on icon "Back" at bounding box center [77, 96] width 19 height 19
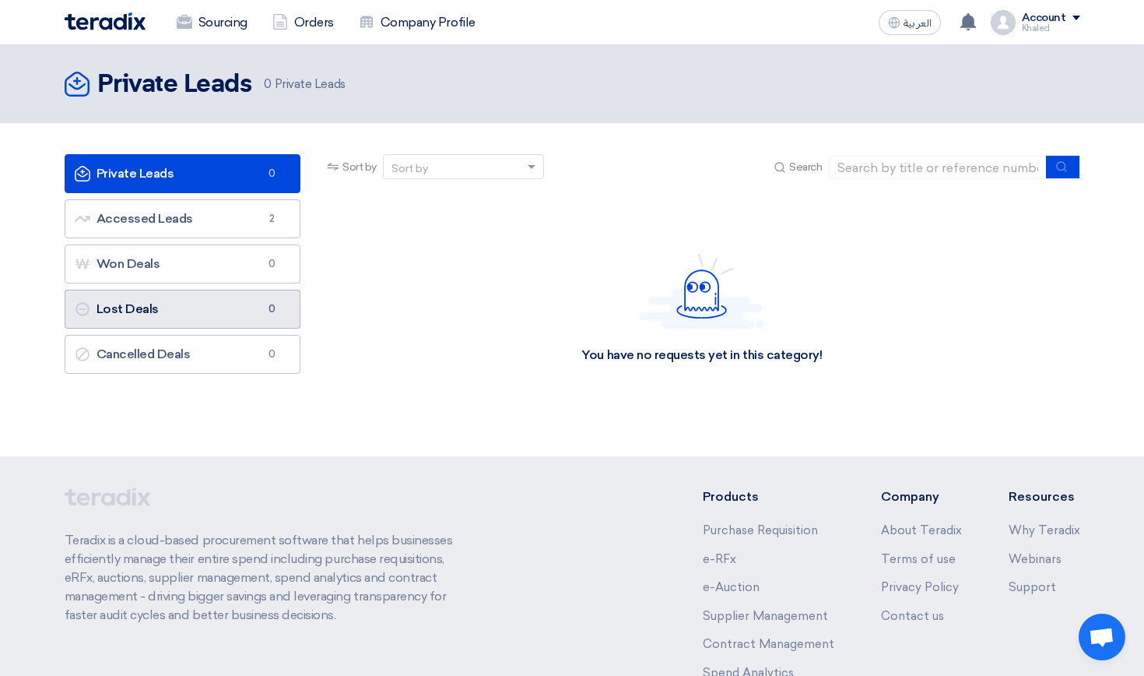
click at [193, 310] on link "Lost Deals Lost Deals 0" at bounding box center [183, 309] width 237 height 39
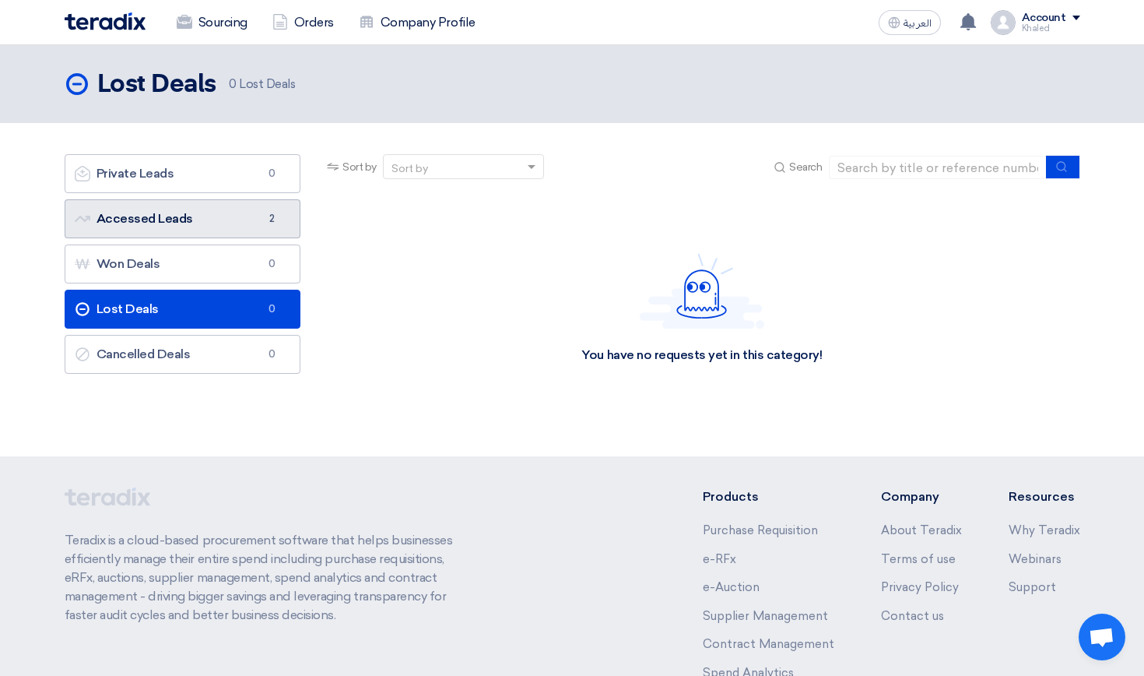
click at [220, 212] on link "Accessed Leads Accessed Leads 2" at bounding box center [183, 218] width 237 height 39
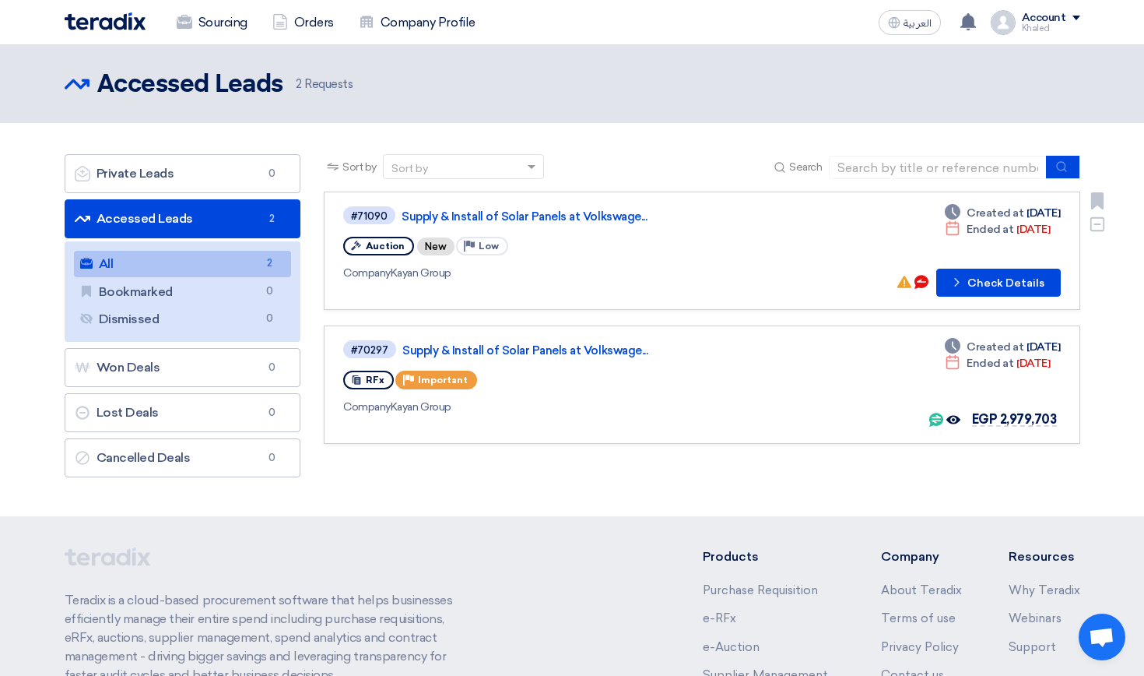
click at [998, 303] on link "#71090 Supply & Install of Solar Panels at Volkswage... Auction New Priority Lo…" at bounding box center [702, 250] width 756 height 118
click at [998, 291] on button "Check details Check Details" at bounding box center [998, 283] width 125 height 28
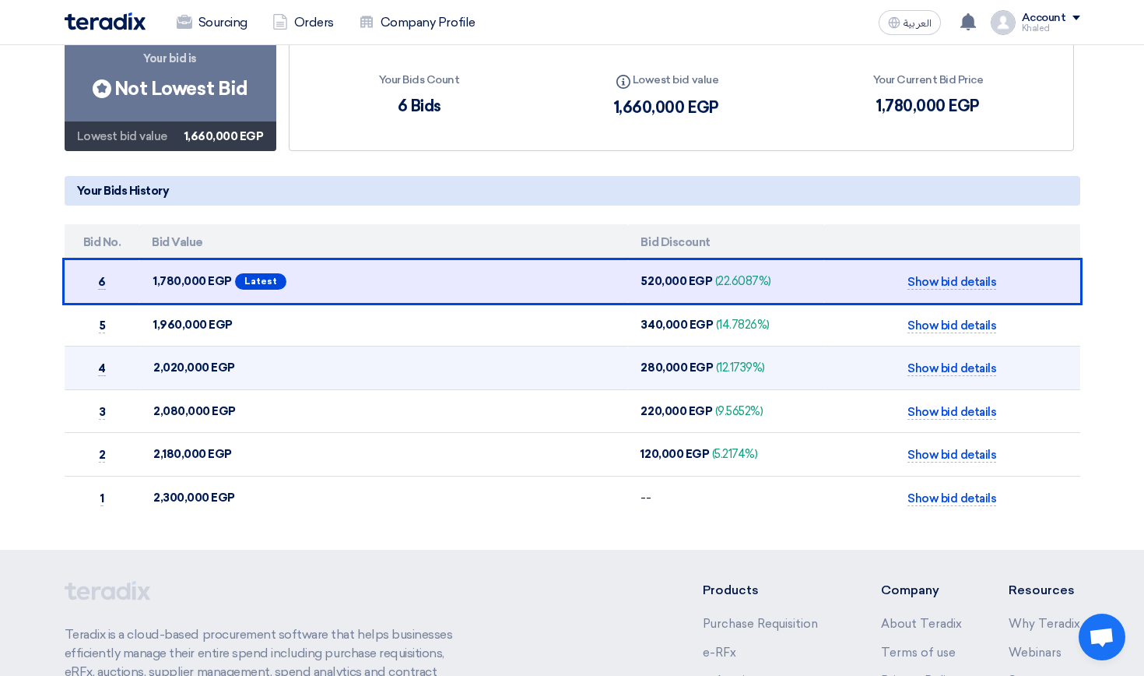
scroll to position [199, 0]
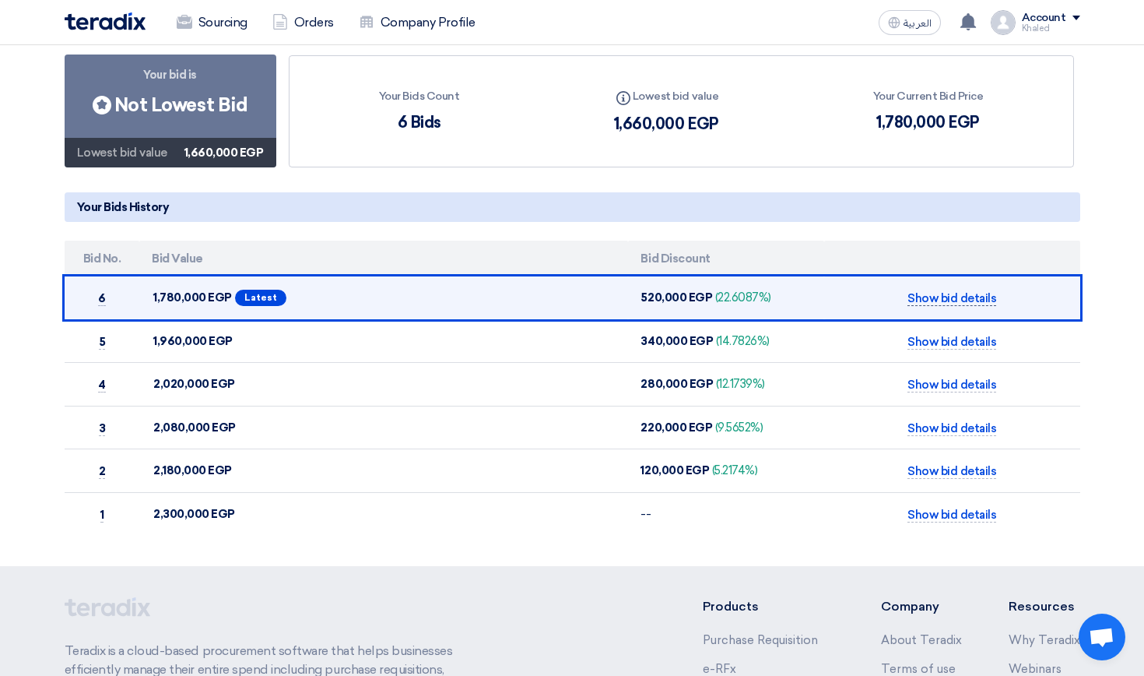
click at [945, 300] on span "Show bid details" at bounding box center [952, 298] width 89 height 15
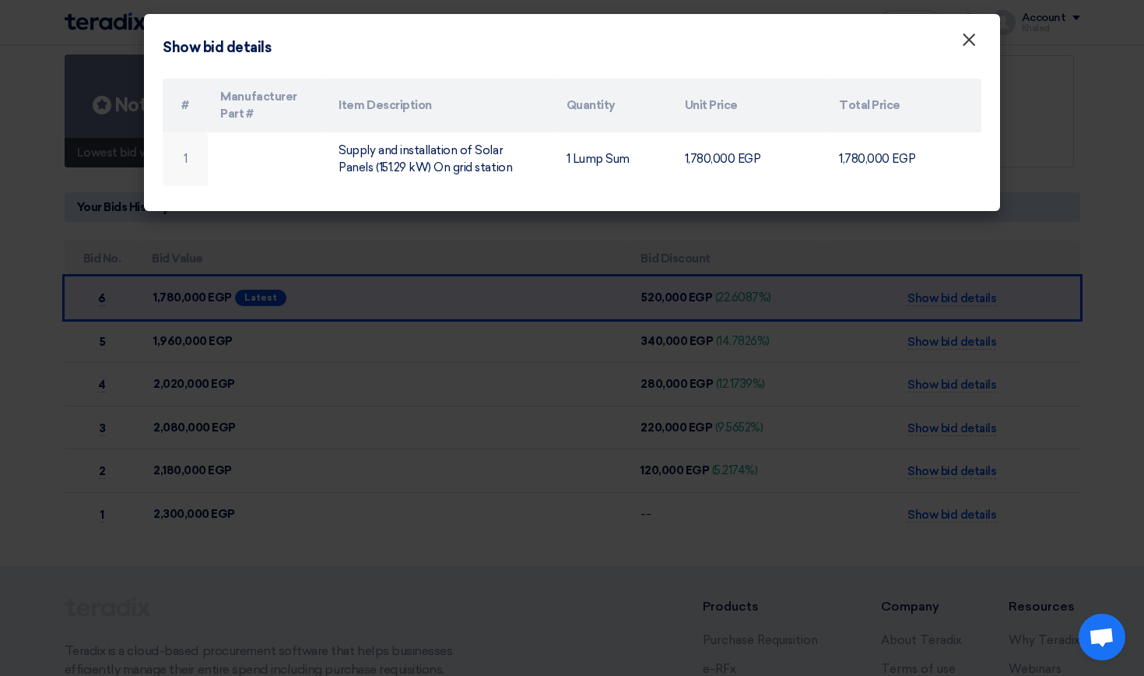
click at [962, 40] on span "×" at bounding box center [969, 43] width 16 height 31
